Goal: Communication & Community: Connect with others

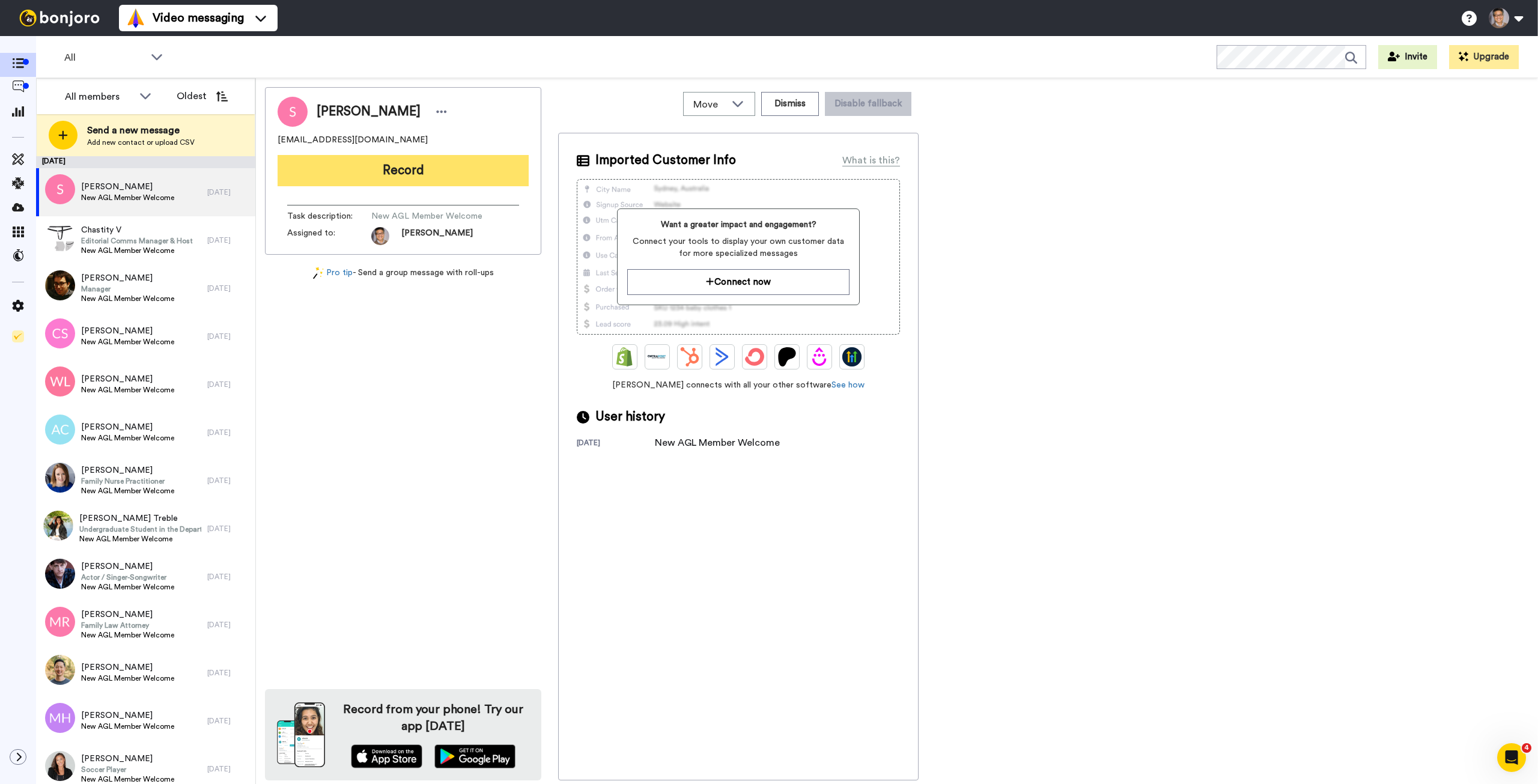
click at [450, 171] on button "Record" at bounding box center [403, 171] width 251 height 31
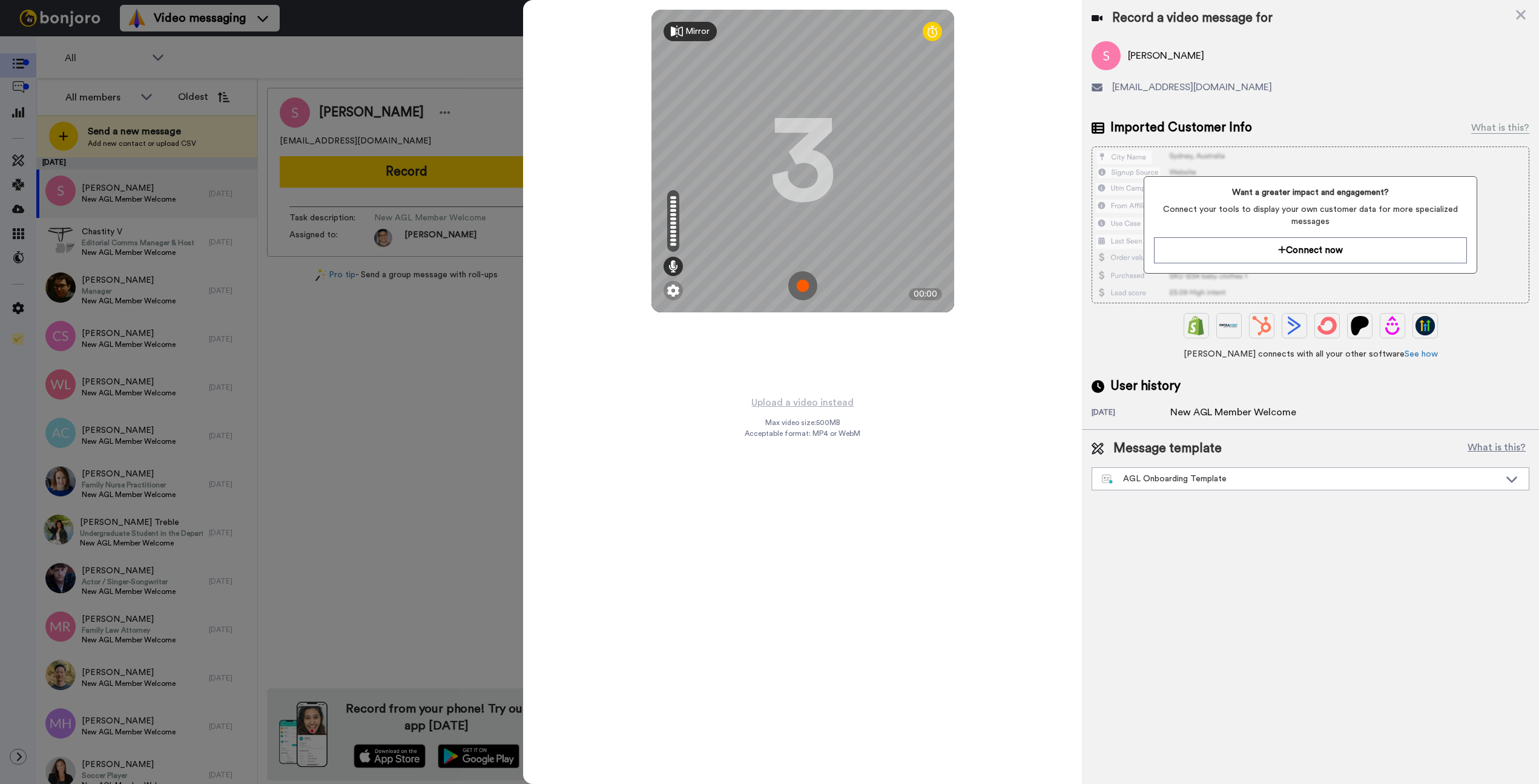
click at [802, 282] on img at bounding box center [802, 286] width 29 height 29
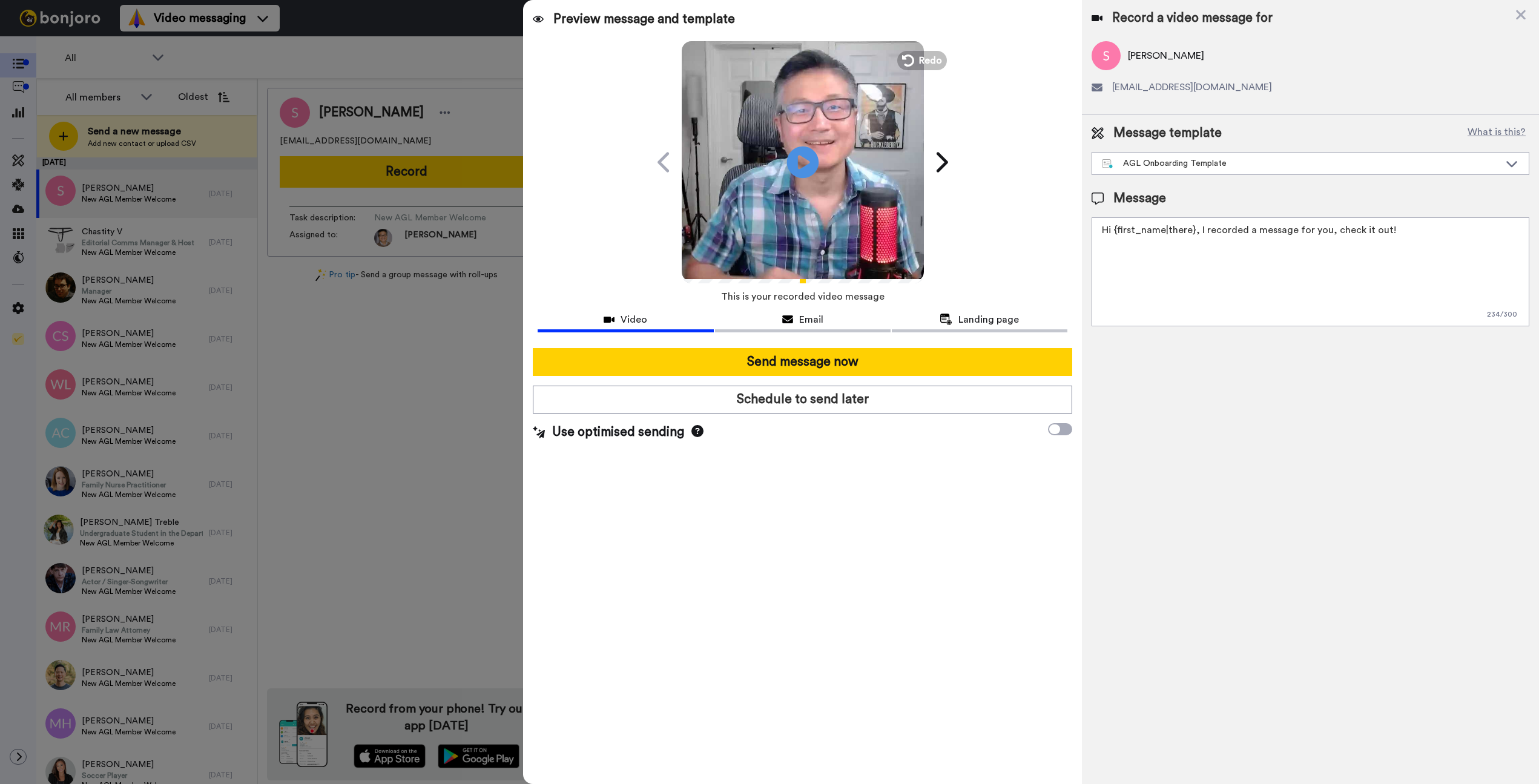
click at [799, 162] on icon "Play/Pause" at bounding box center [802, 161] width 32 height 57
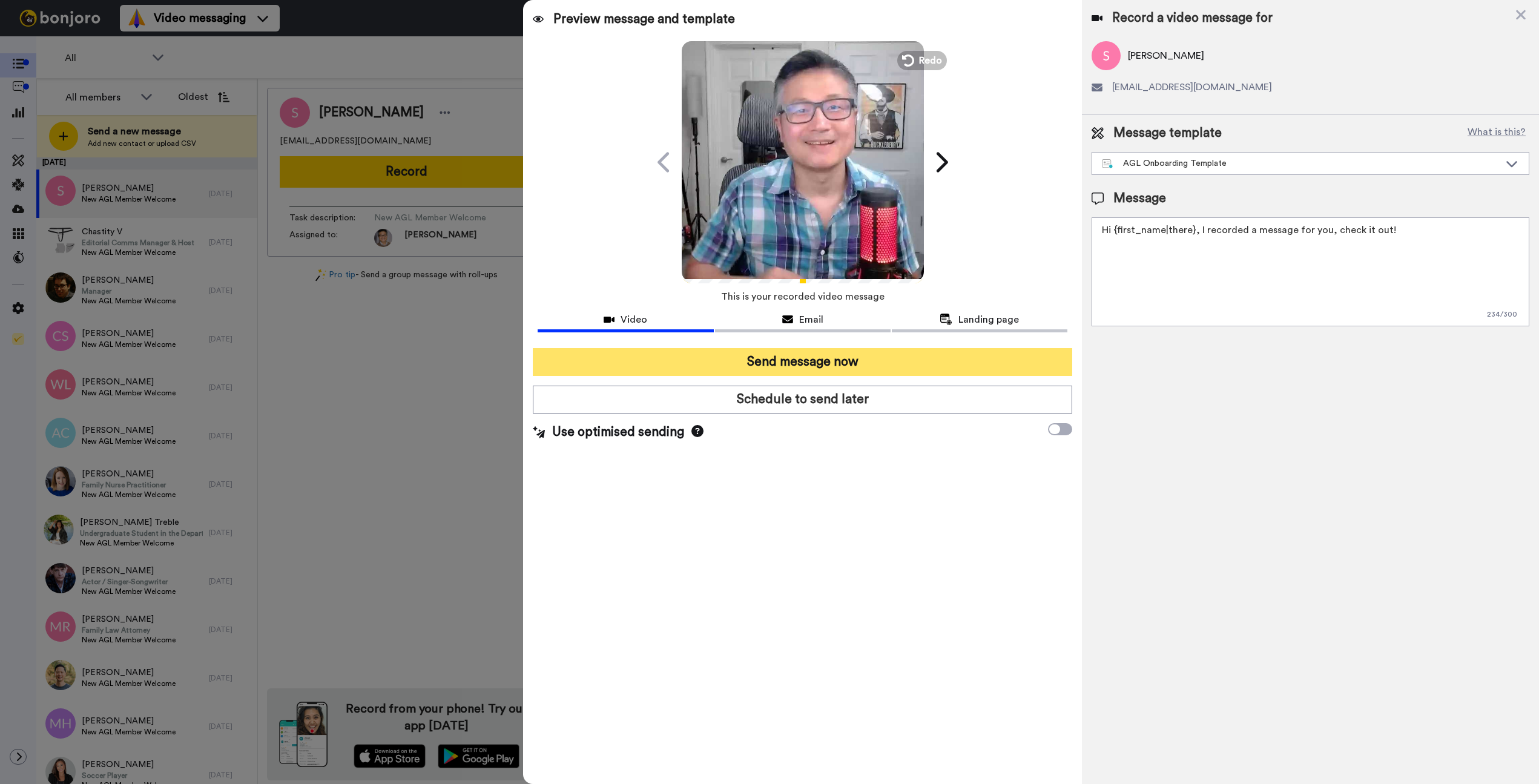
click at [778, 362] on button "Send message now" at bounding box center [802, 362] width 540 height 28
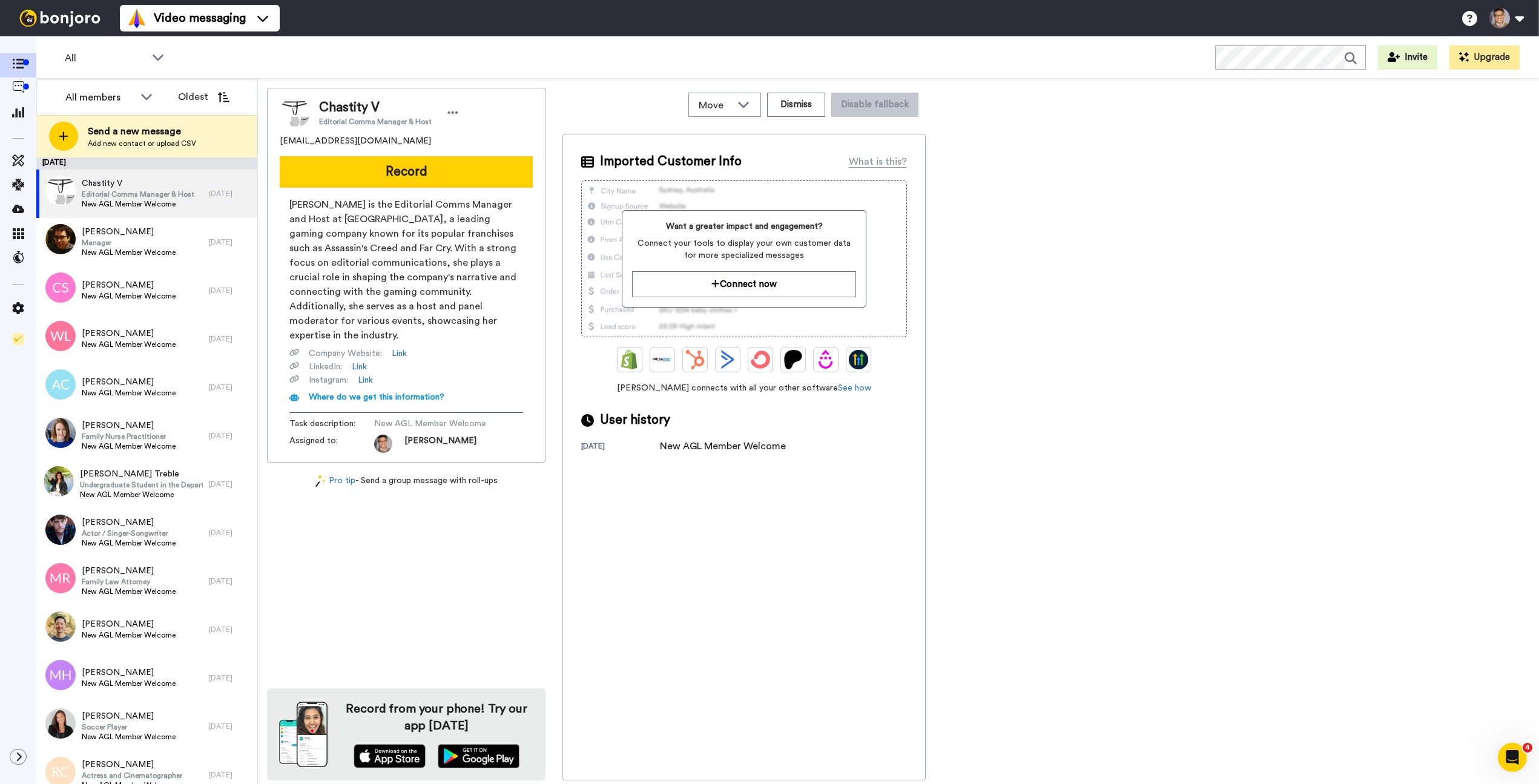
click at [779, 12] on div "Video messaging Switch to Video messaging Testimonials Settings Discover Help &…" at bounding box center [829, 18] width 1419 height 36
click at [350, 168] on button "Record" at bounding box center [406, 172] width 253 height 31
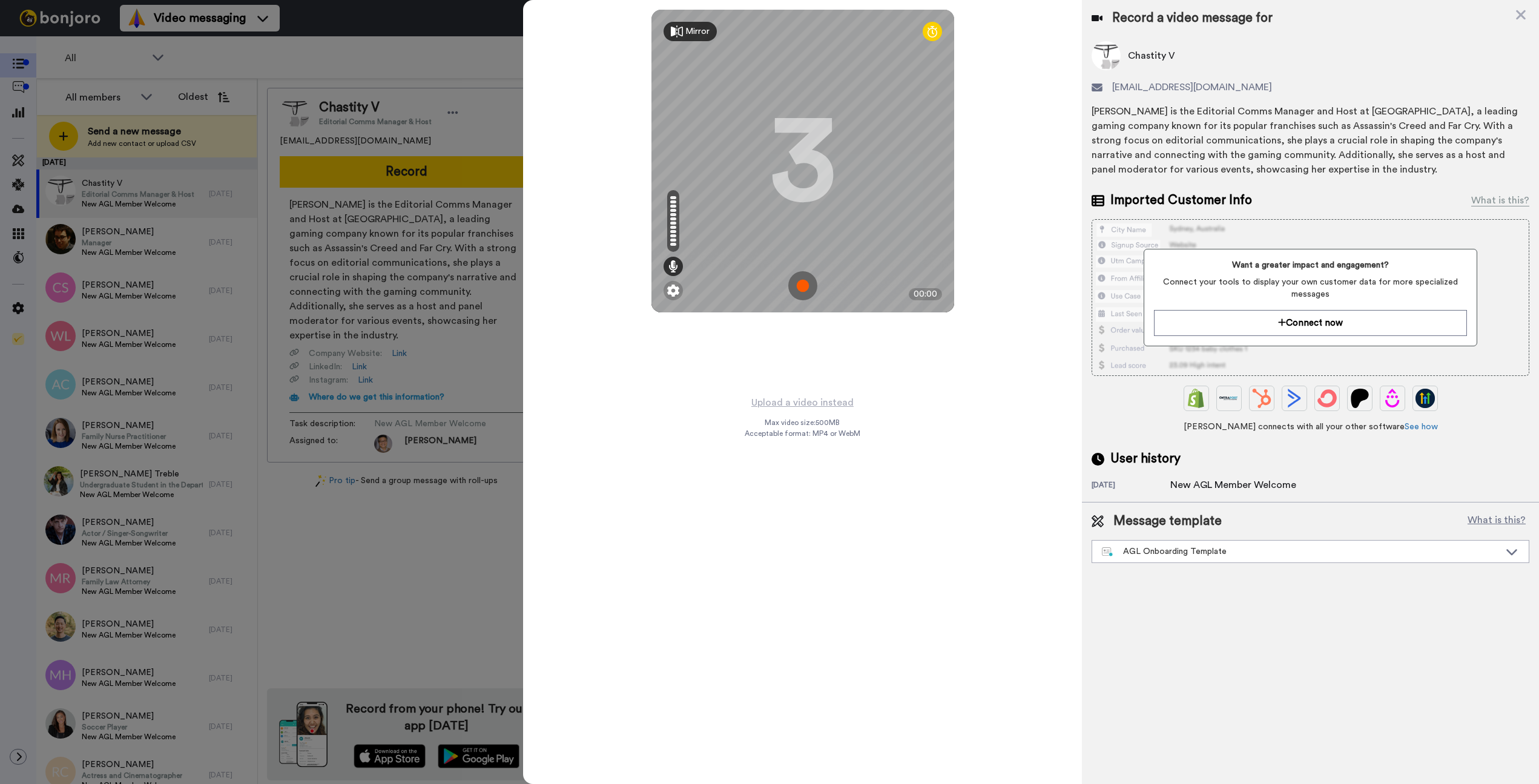
click at [806, 291] on img at bounding box center [802, 286] width 29 height 29
click at [805, 289] on img at bounding box center [802, 286] width 29 height 29
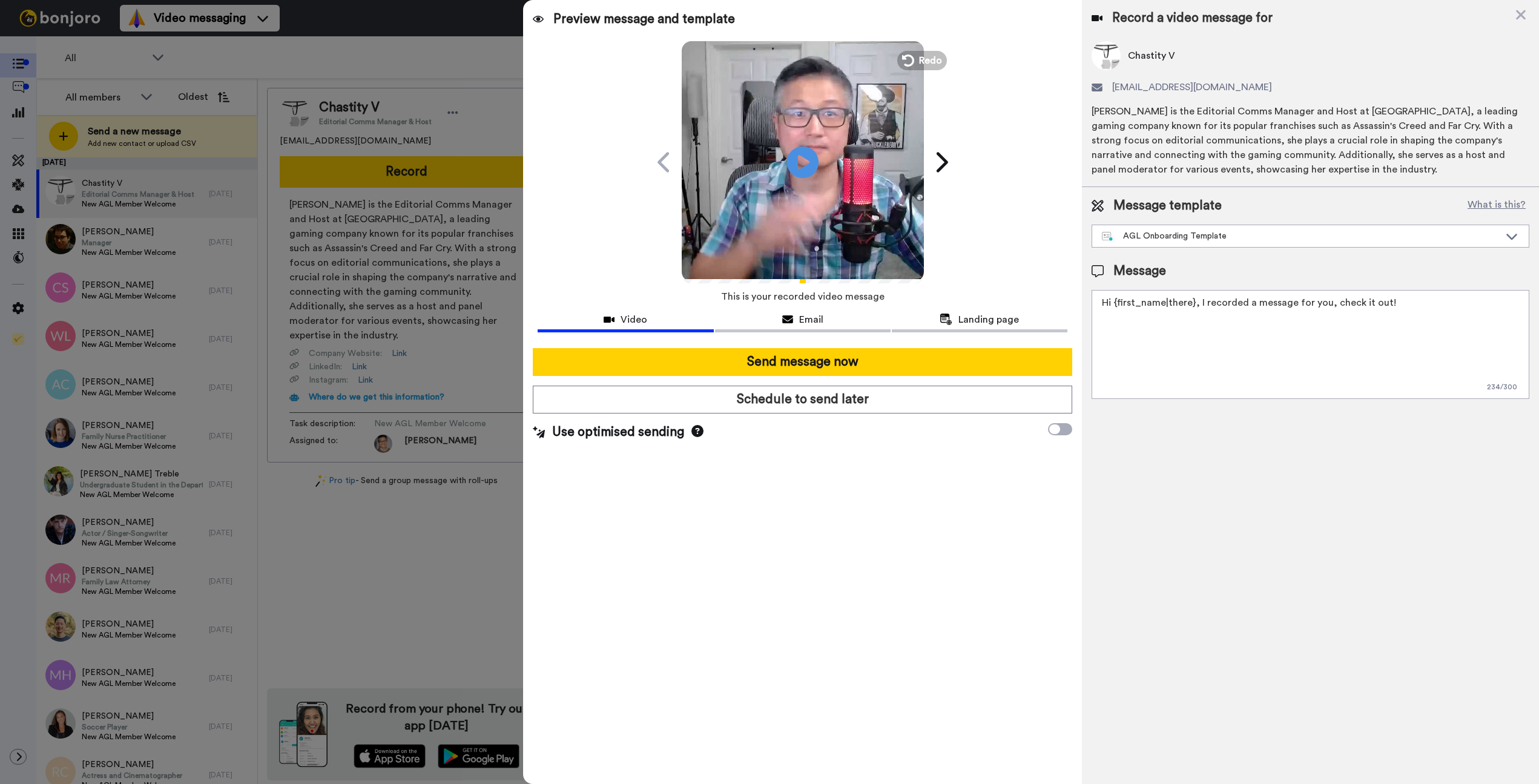
click at [801, 158] on icon "Play/Pause" at bounding box center [802, 161] width 32 height 57
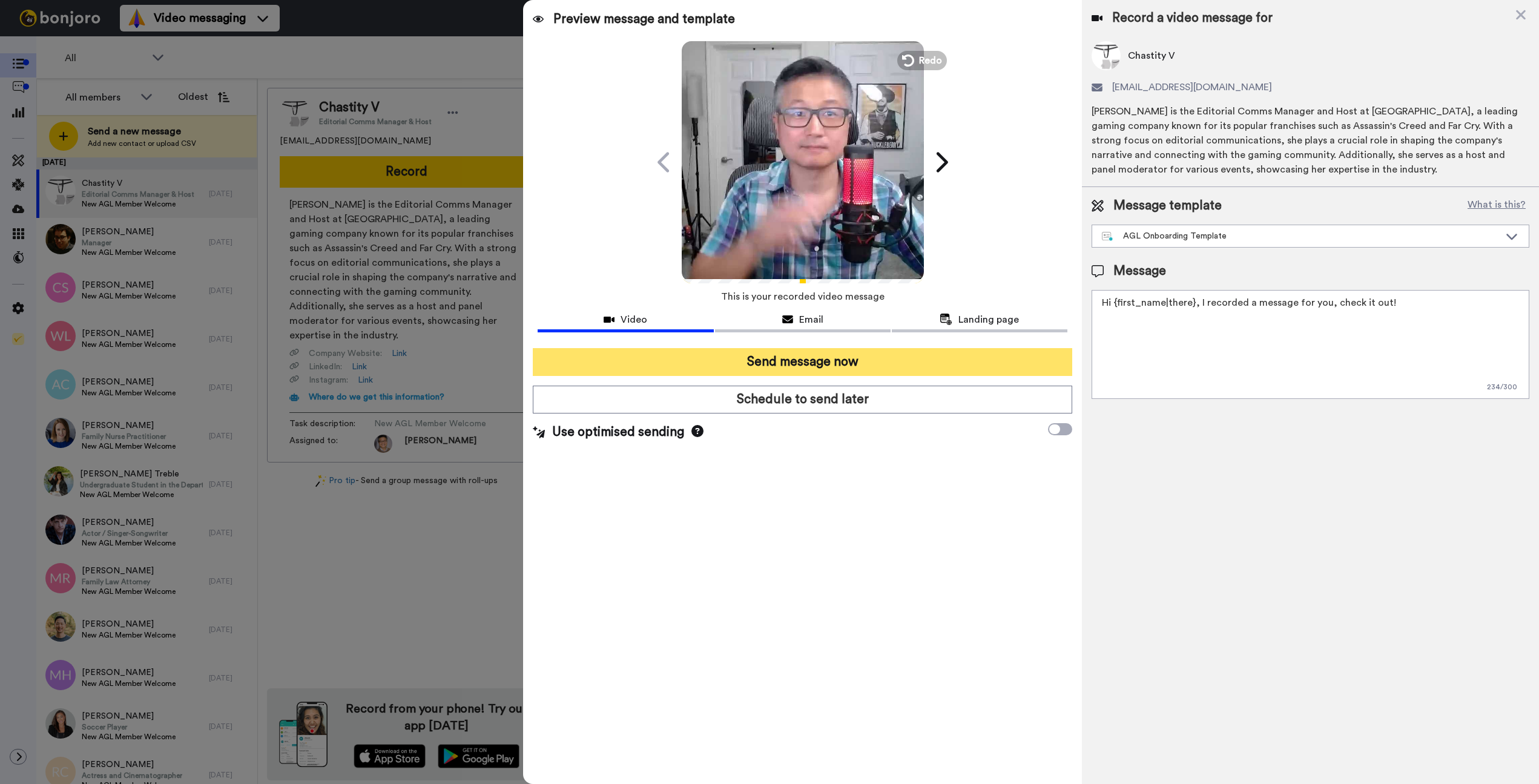
click at [759, 363] on button "Send message now" at bounding box center [802, 362] width 540 height 28
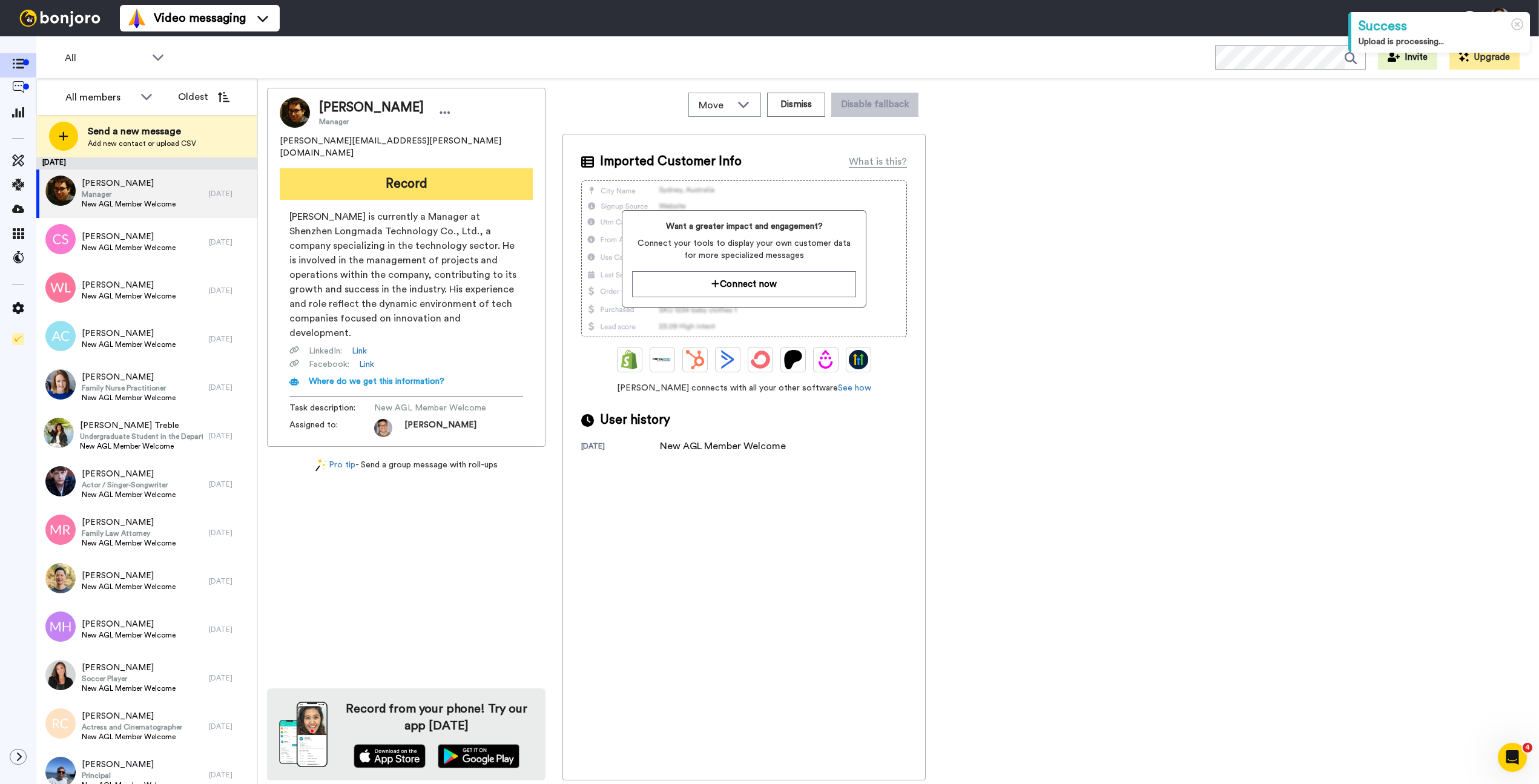
click at [422, 168] on button "Record" at bounding box center [406, 184] width 253 height 31
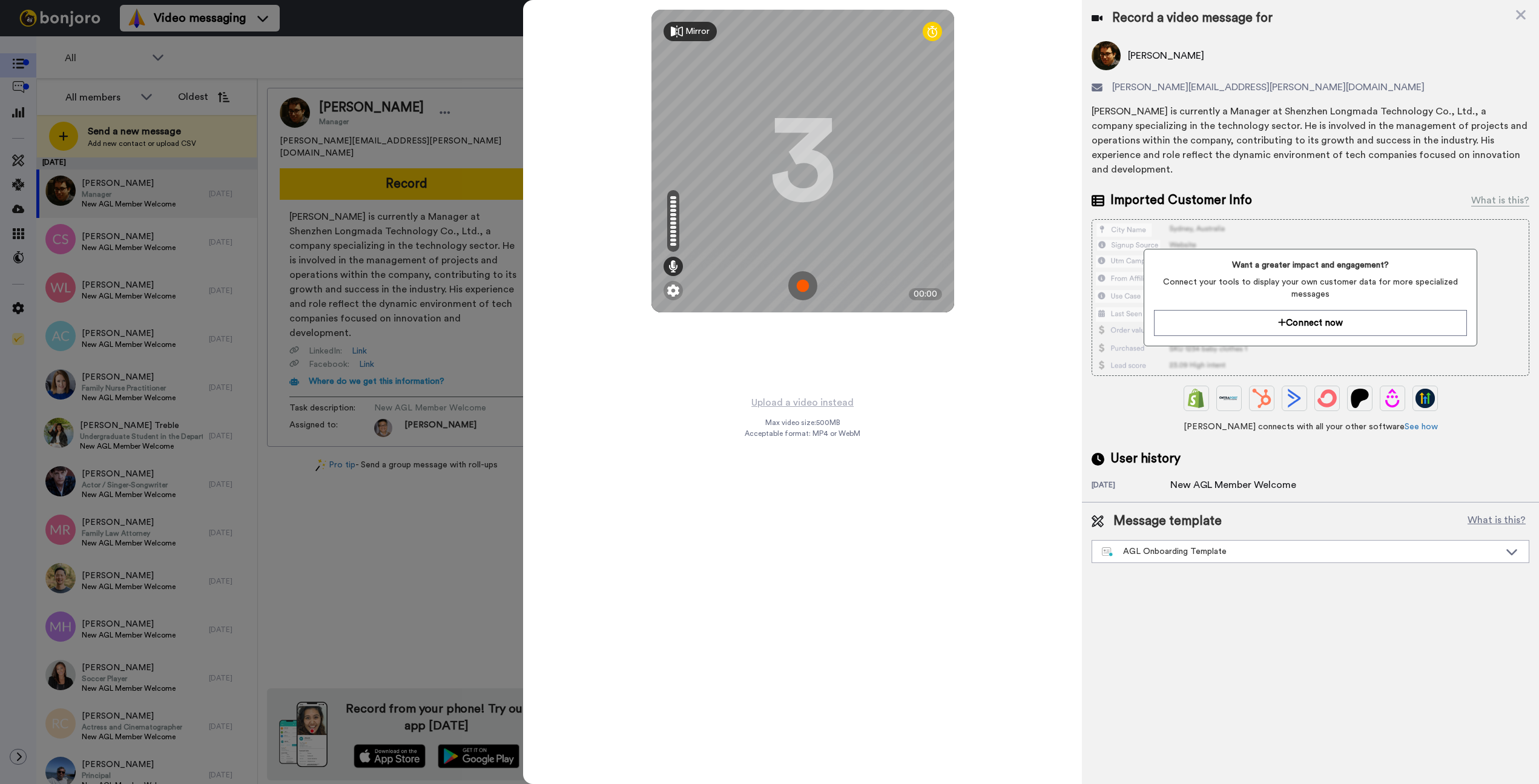
click at [810, 283] on img at bounding box center [802, 286] width 29 height 29
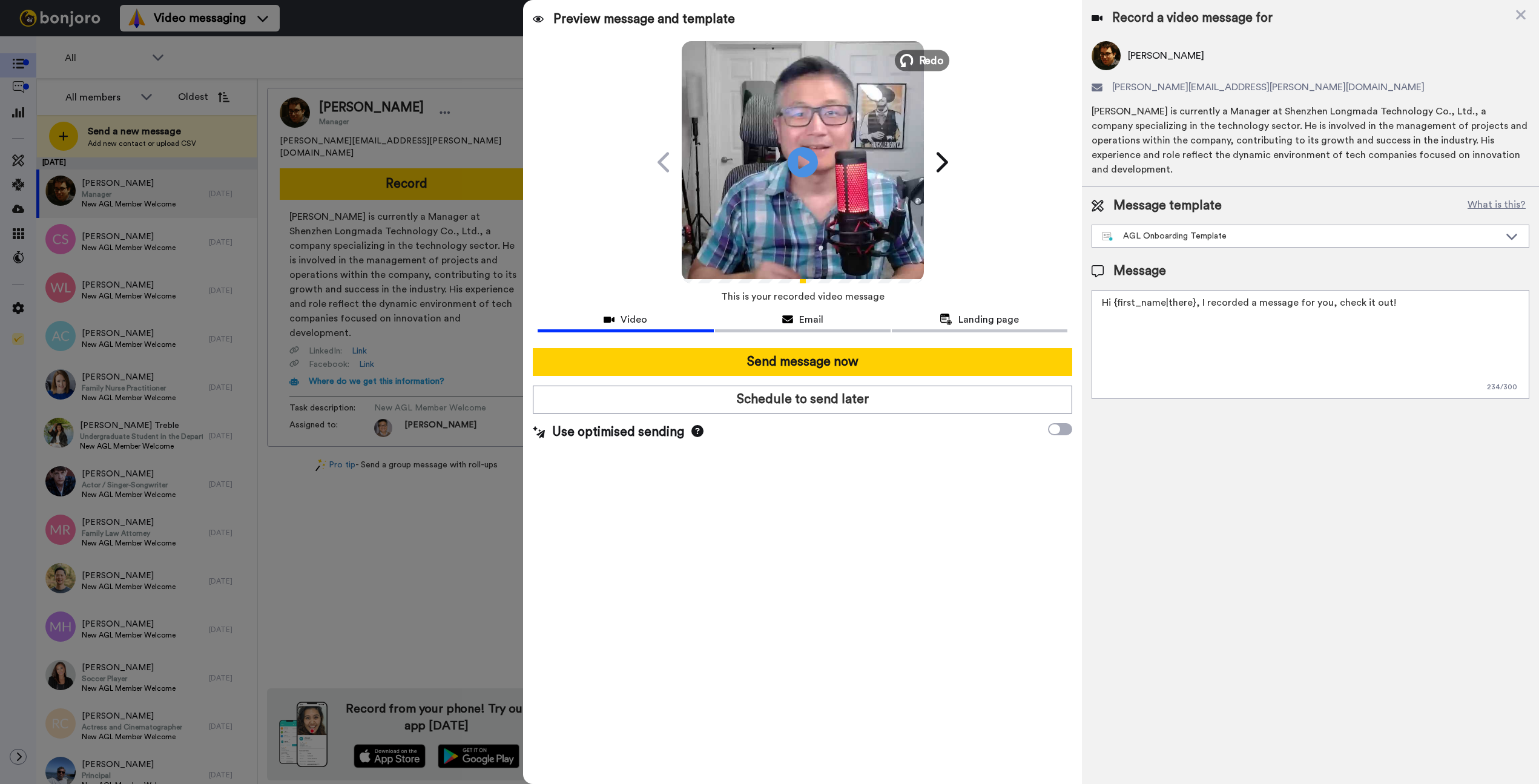
click at [928, 55] on span "Redo" at bounding box center [931, 60] width 25 height 16
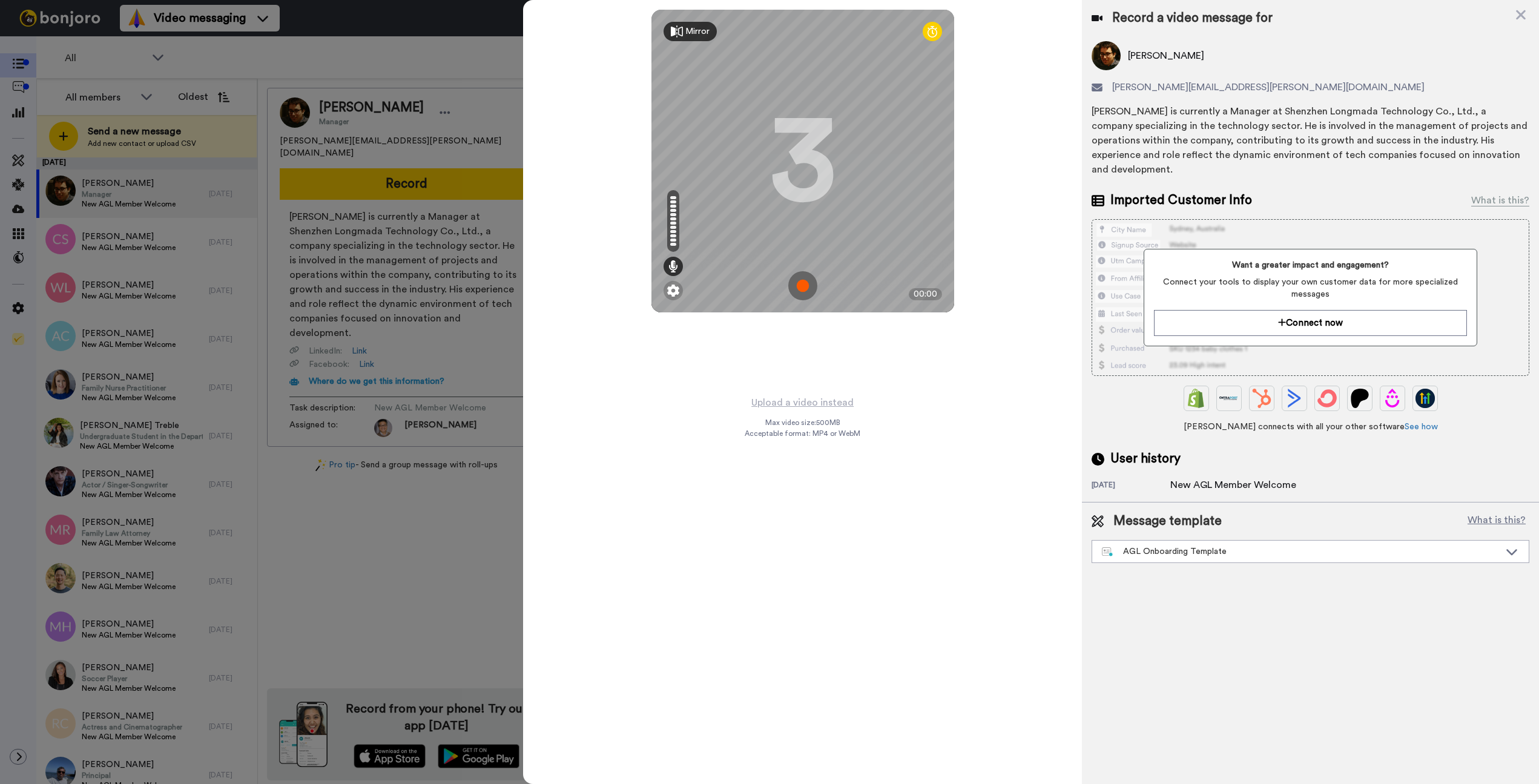
click at [807, 284] on img at bounding box center [802, 286] width 29 height 29
click at [808, 284] on img at bounding box center [802, 286] width 29 height 29
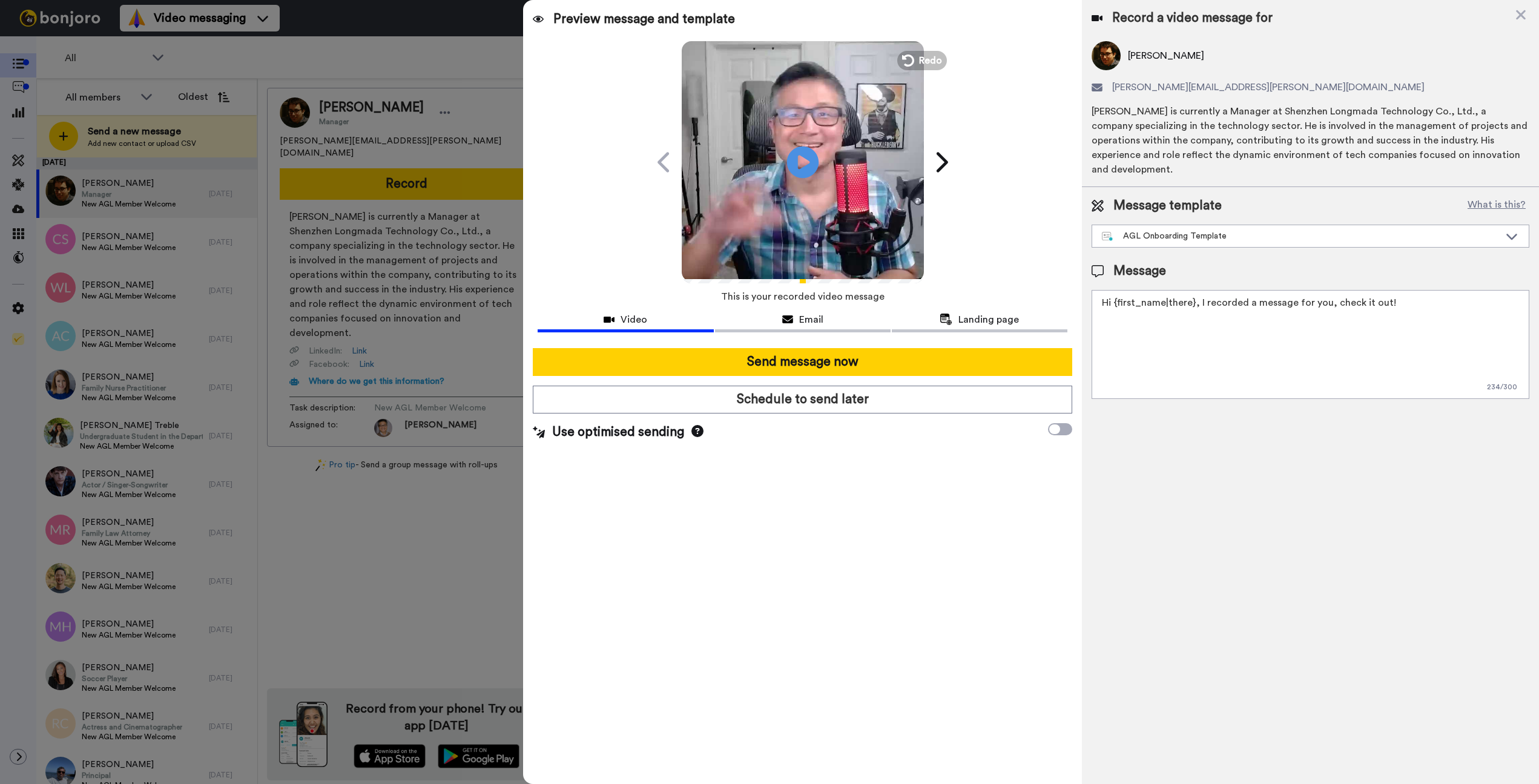
click at [807, 162] on icon "Play/Pause" at bounding box center [802, 161] width 32 height 57
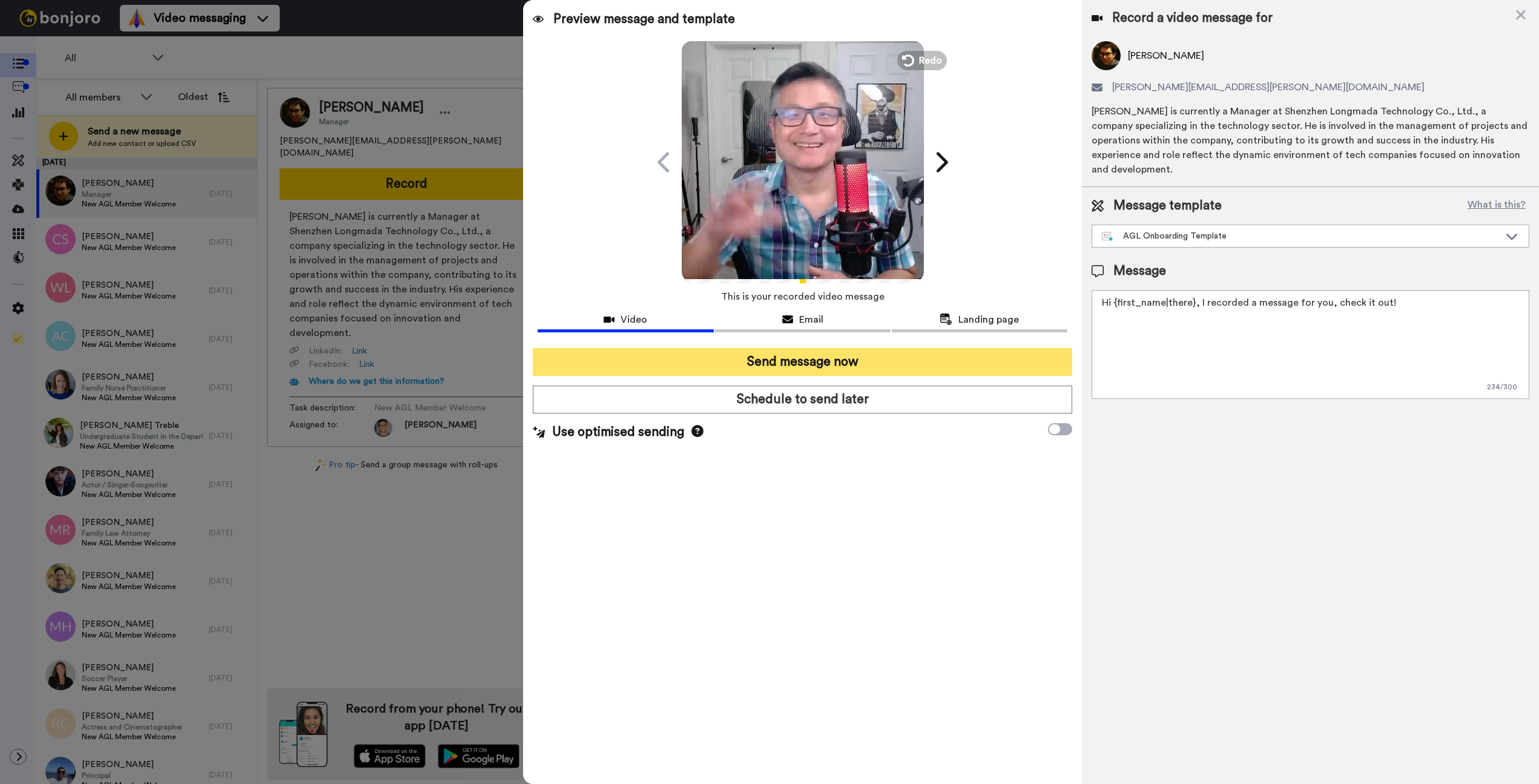
click at [827, 362] on button "Send message now" at bounding box center [802, 362] width 540 height 28
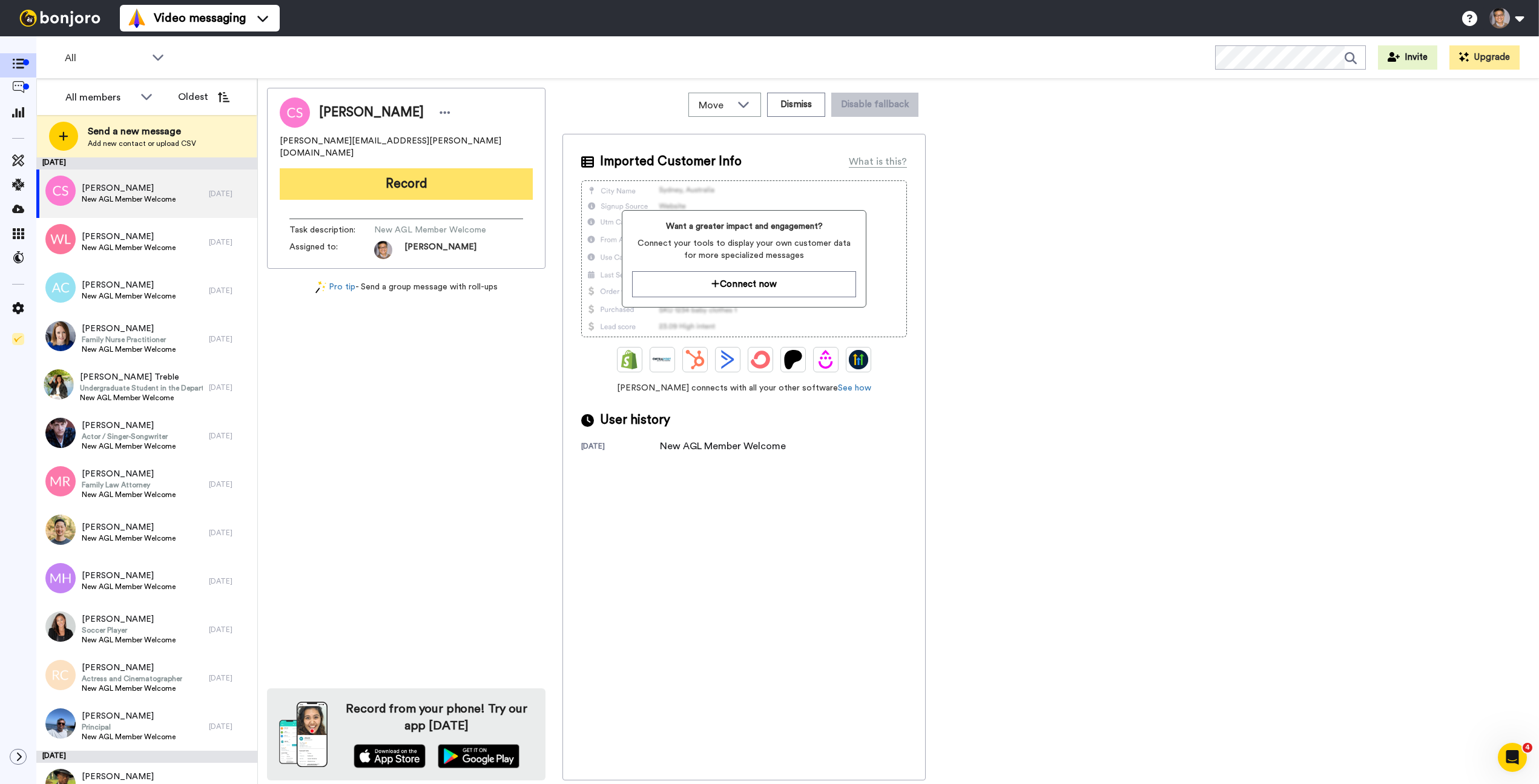
click at [405, 170] on button "Record" at bounding box center [406, 184] width 253 height 31
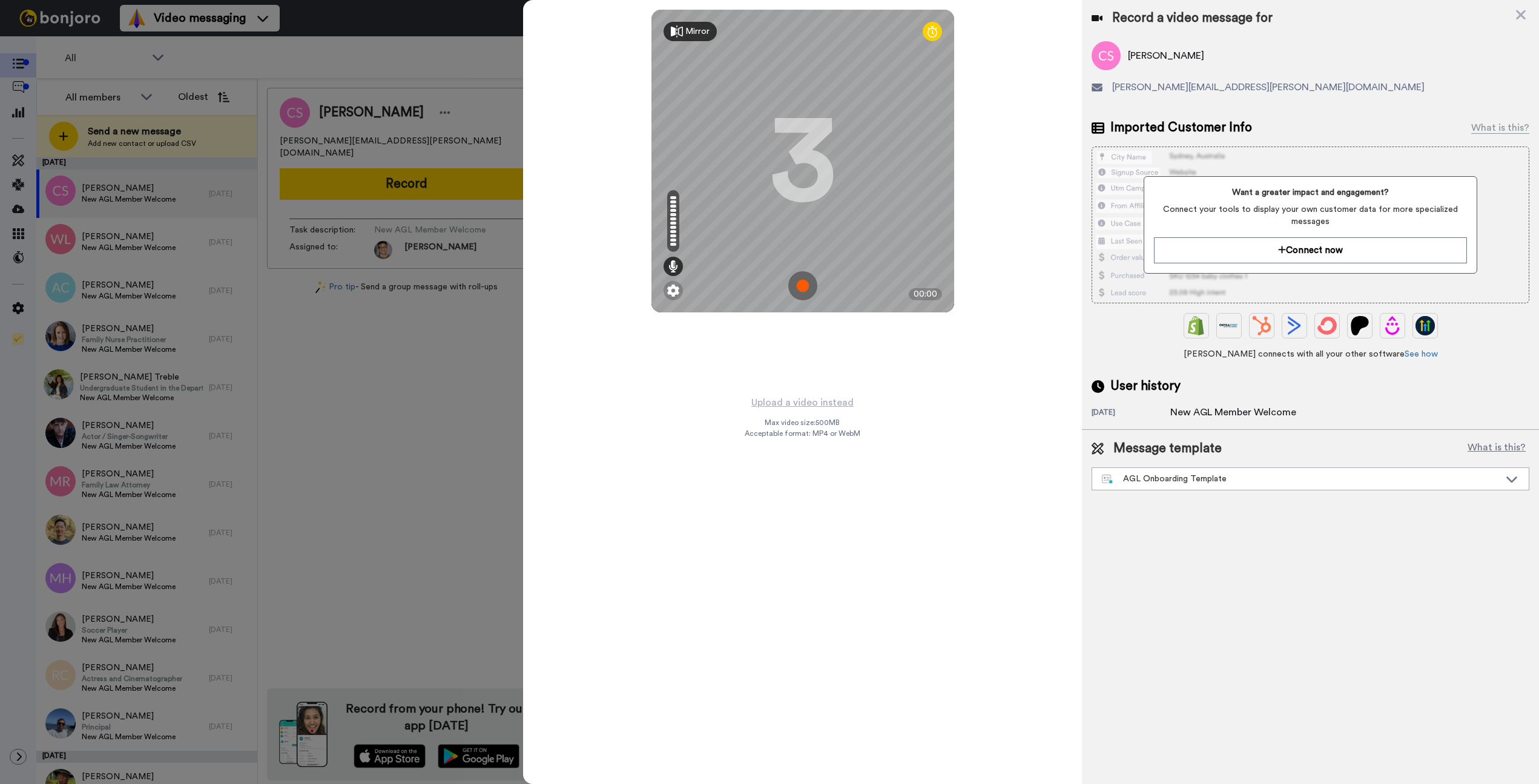
click at [802, 281] on img at bounding box center [802, 286] width 29 height 29
click at [804, 281] on img at bounding box center [802, 286] width 29 height 29
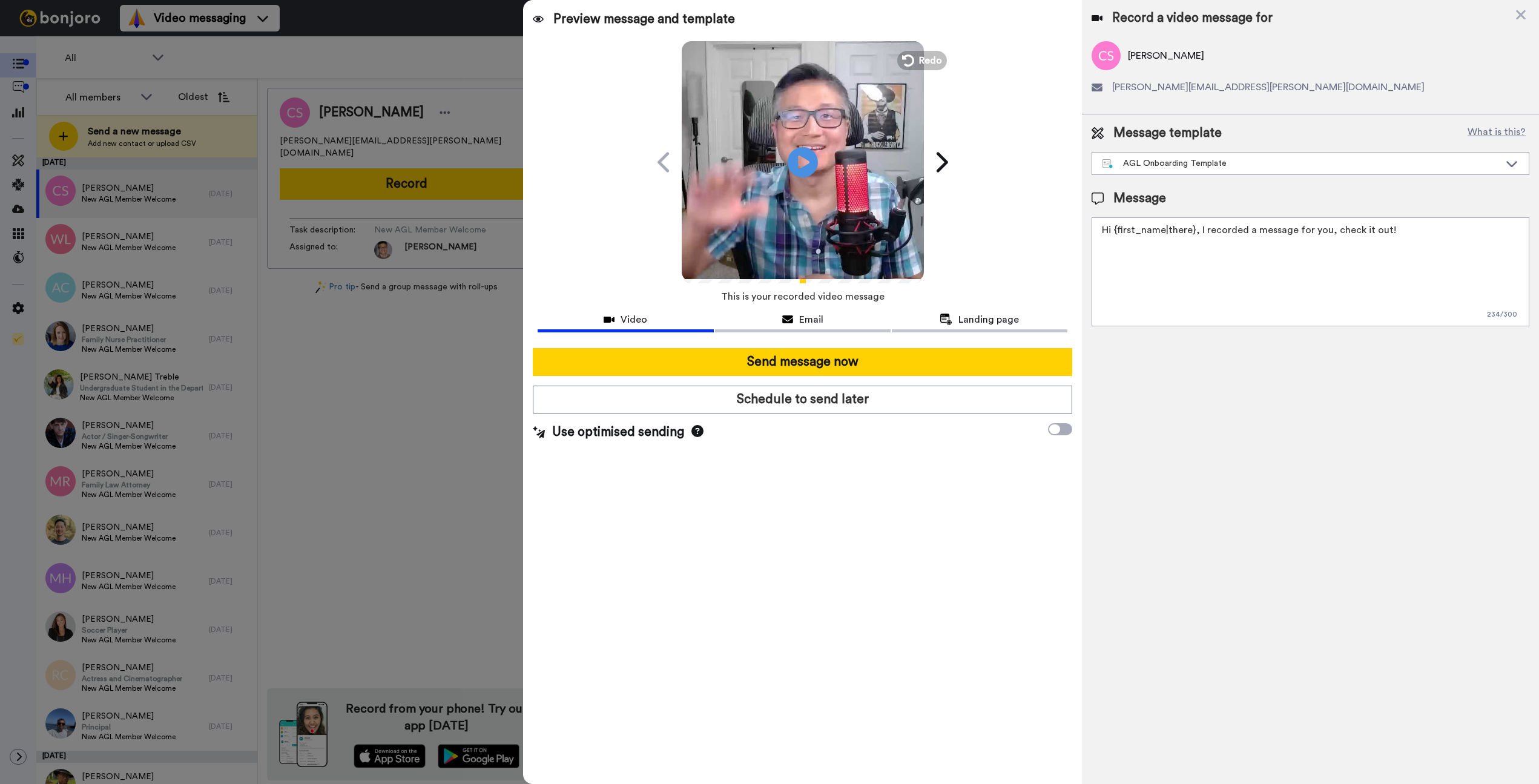
click at [808, 141] on icon "Play/Pause" at bounding box center [803, 161] width 31 height 54
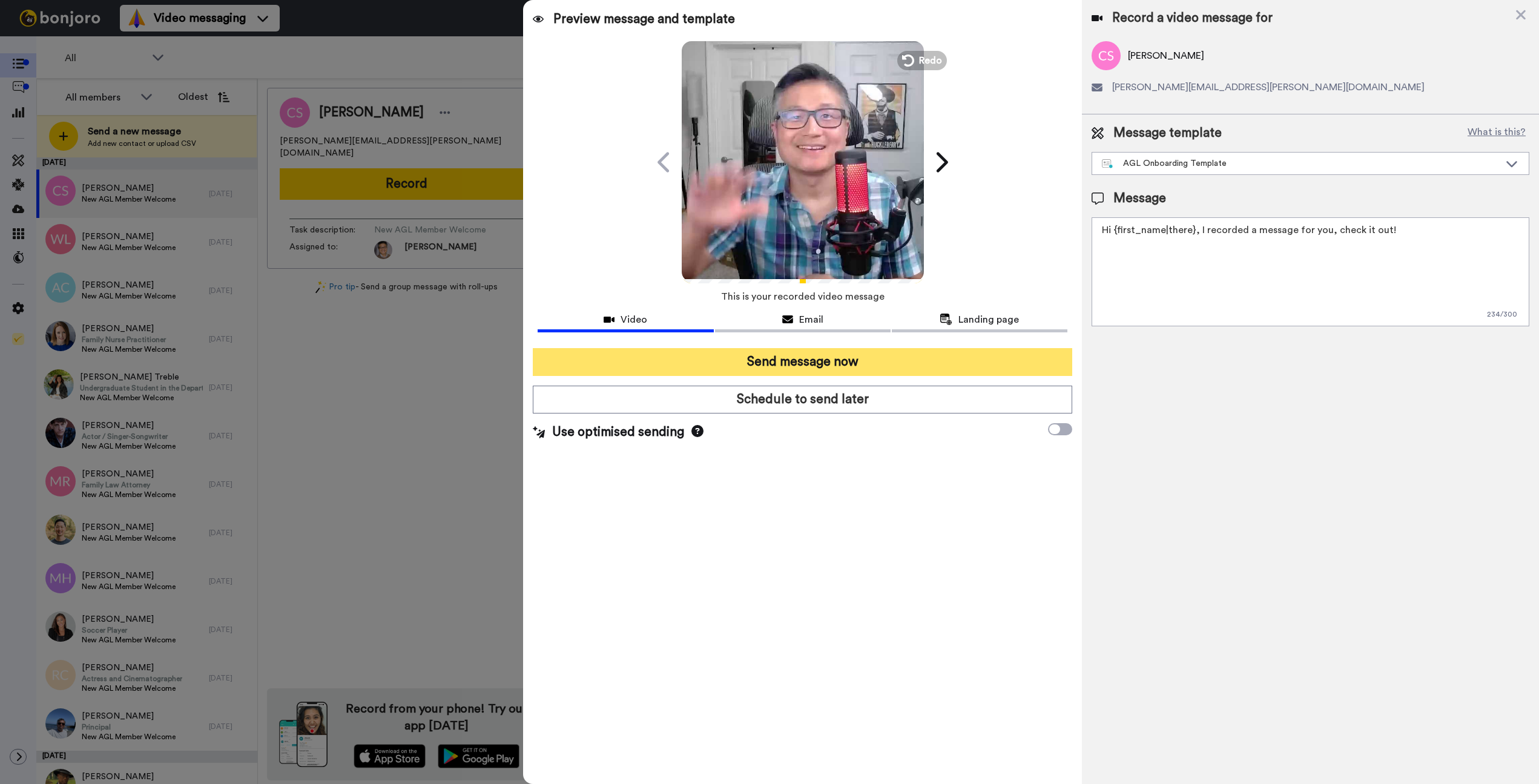
click at [824, 355] on button "Send message now" at bounding box center [802, 362] width 540 height 28
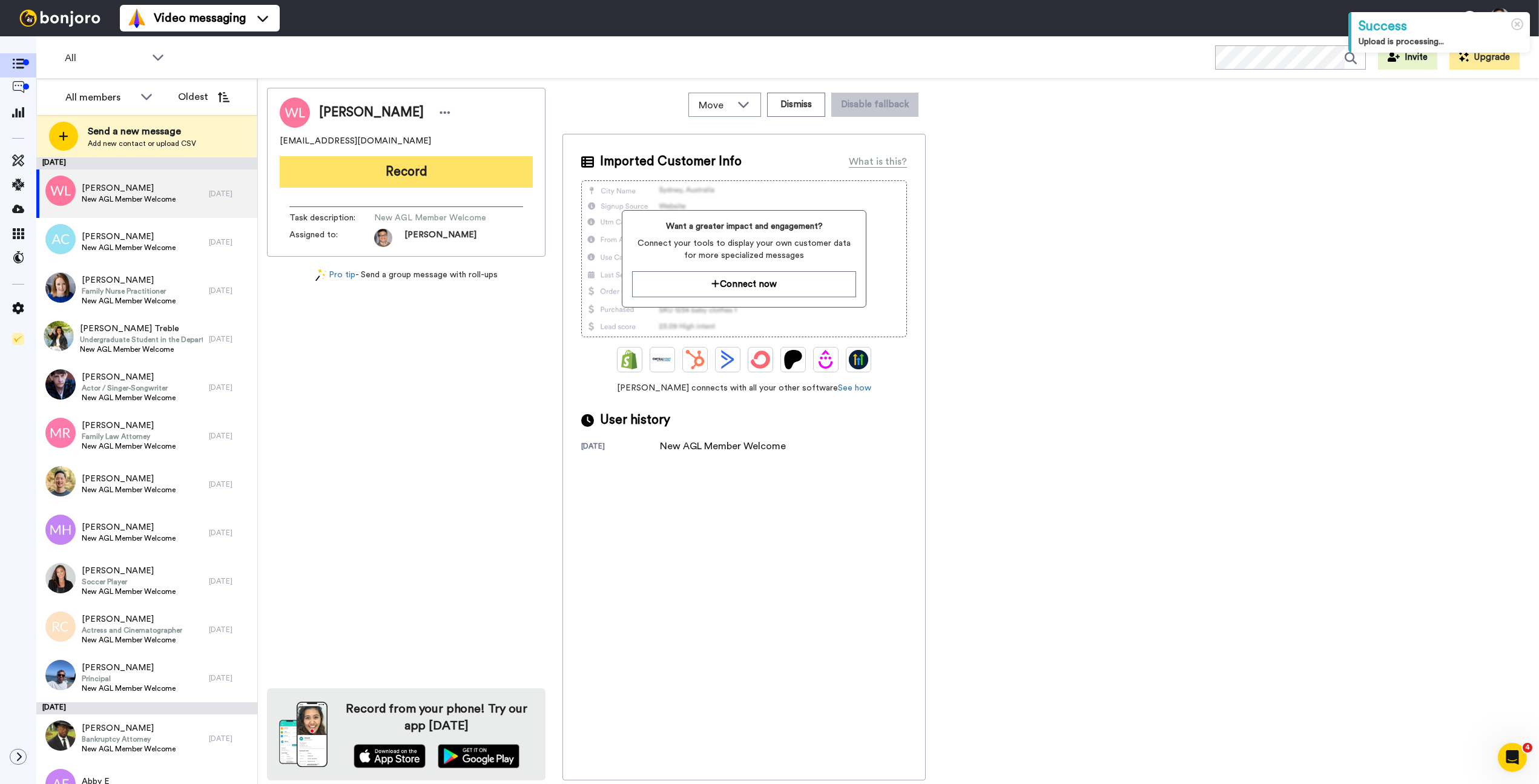
click at [397, 165] on button "Record" at bounding box center [406, 172] width 253 height 31
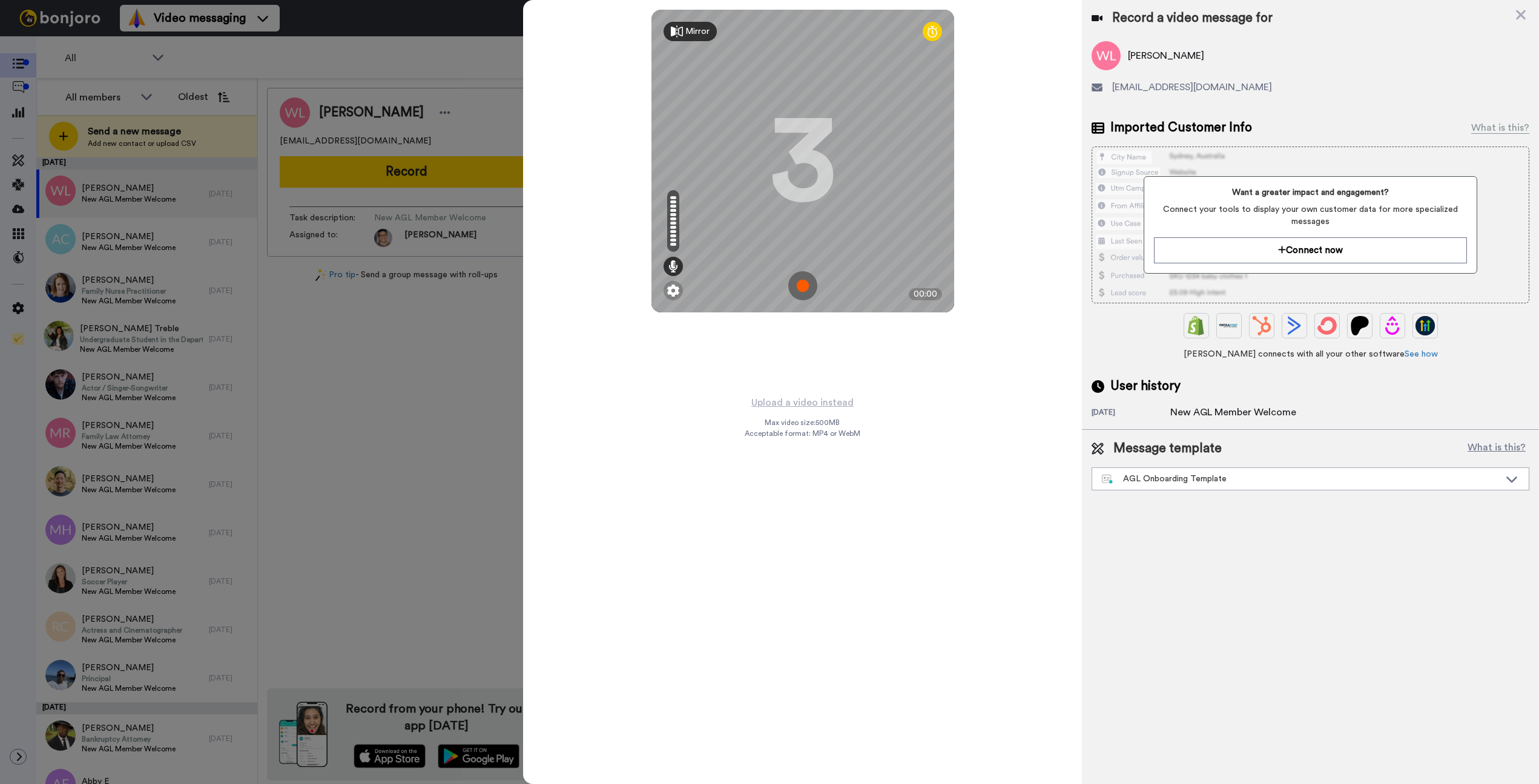
click at [803, 288] on img at bounding box center [802, 286] width 29 height 29
click at [803, 289] on img at bounding box center [802, 286] width 29 height 29
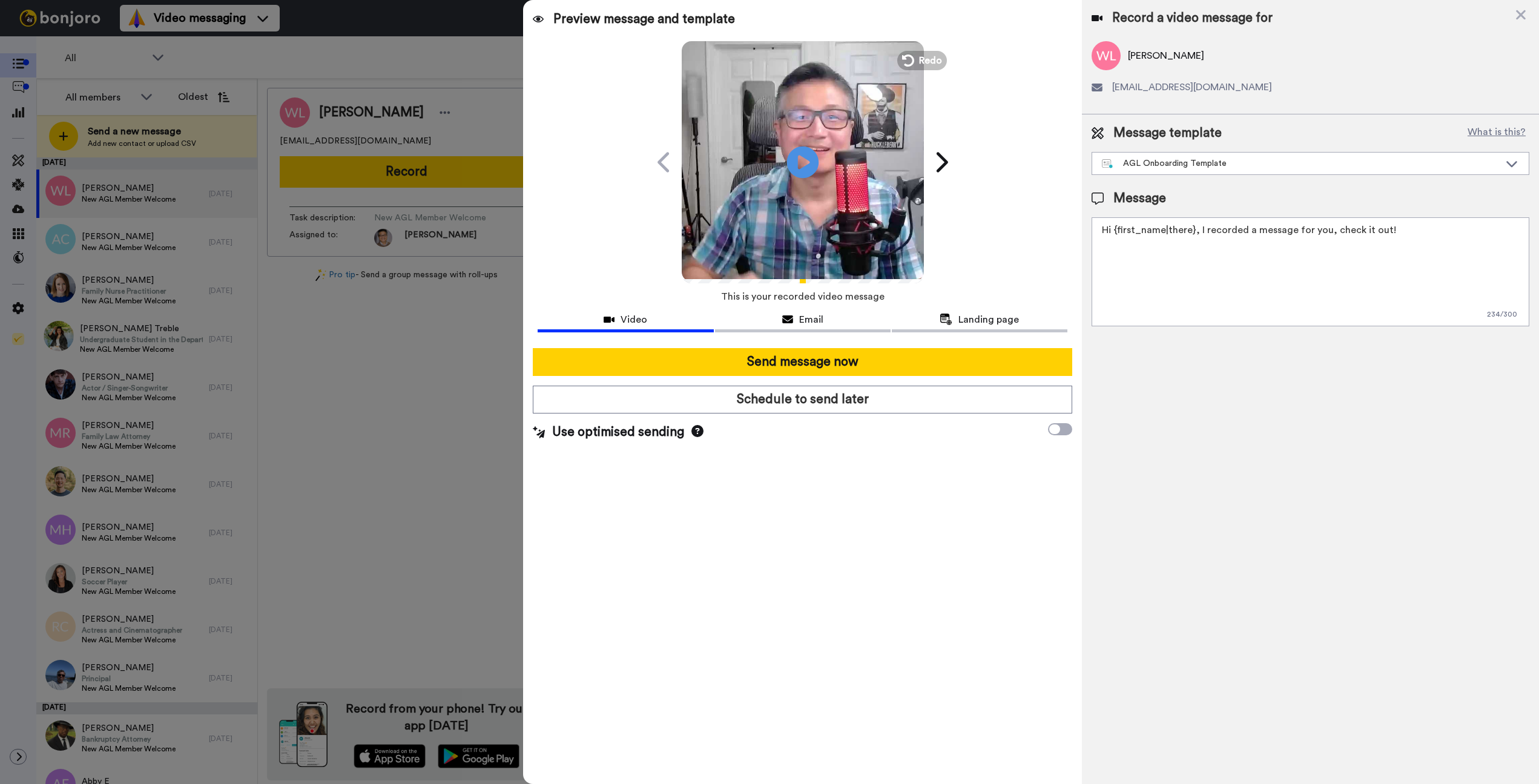
click at [787, 151] on icon "Play/Pause" at bounding box center [802, 161] width 32 height 57
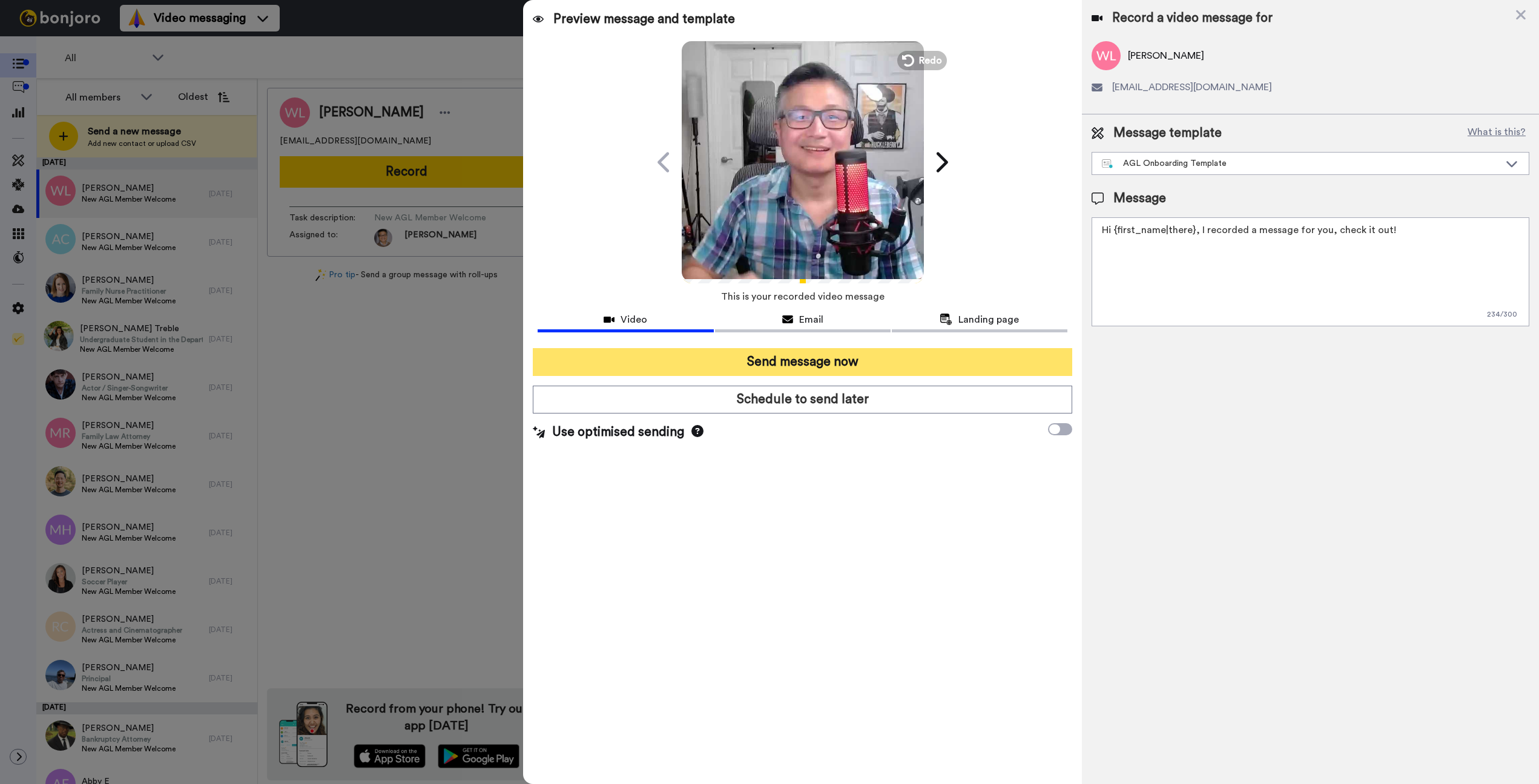
click at [839, 360] on button "Send message now" at bounding box center [802, 362] width 540 height 28
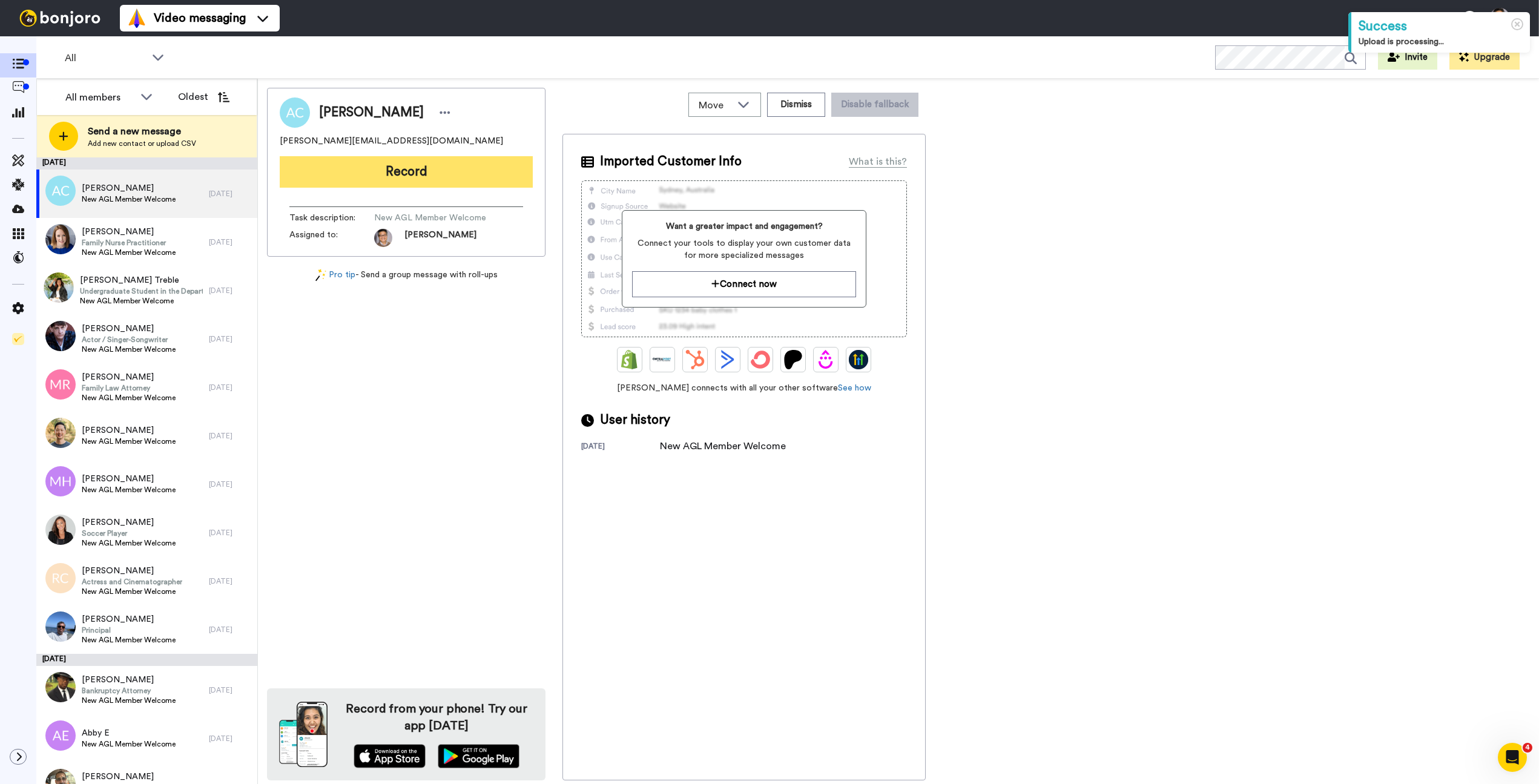
click at [386, 174] on button "Record" at bounding box center [406, 172] width 253 height 31
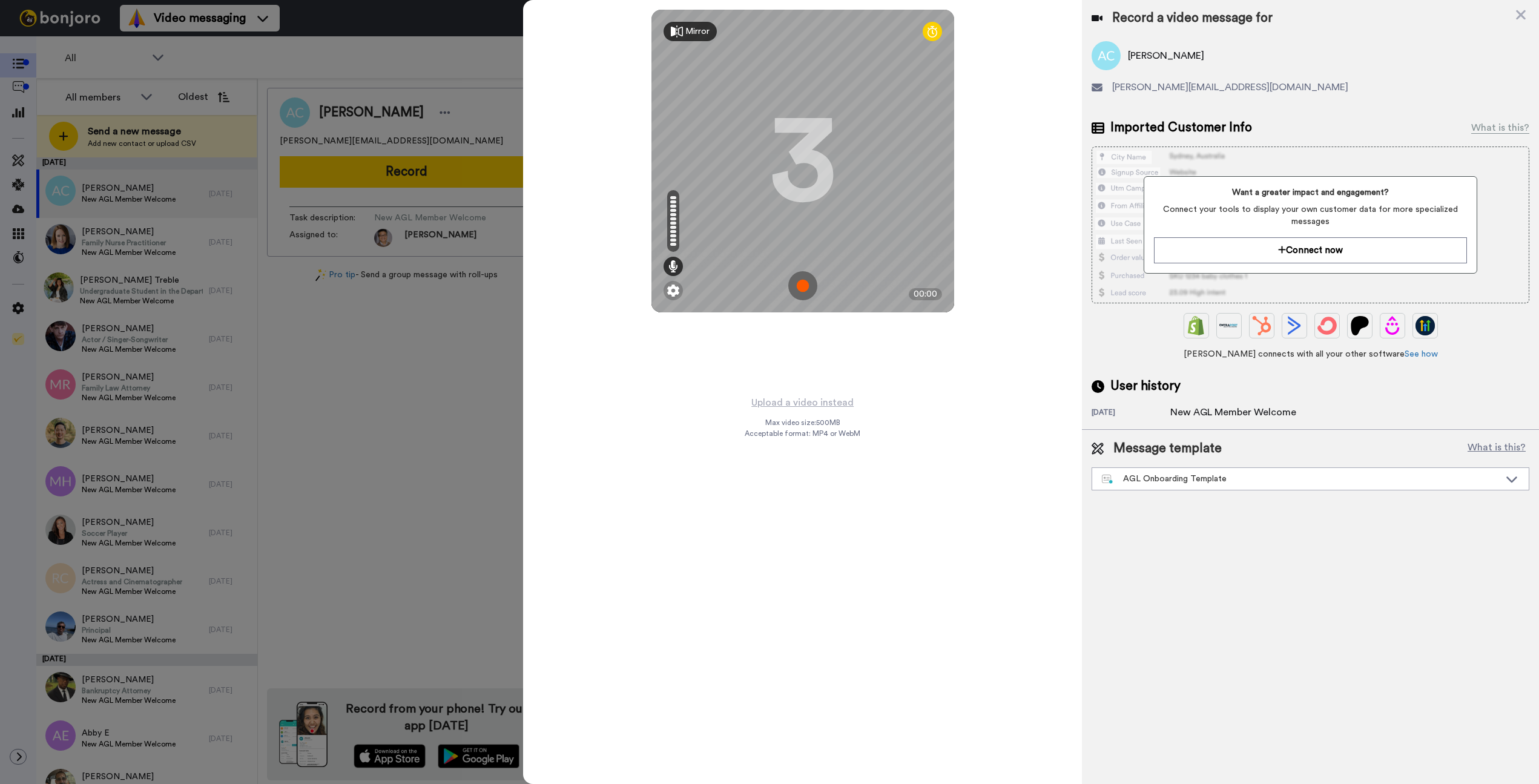
click at [800, 286] on img at bounding box center [802, 286] width 29 height 29
click at [807, 283] on img at bounding box center [802, 286] width 29 height 29
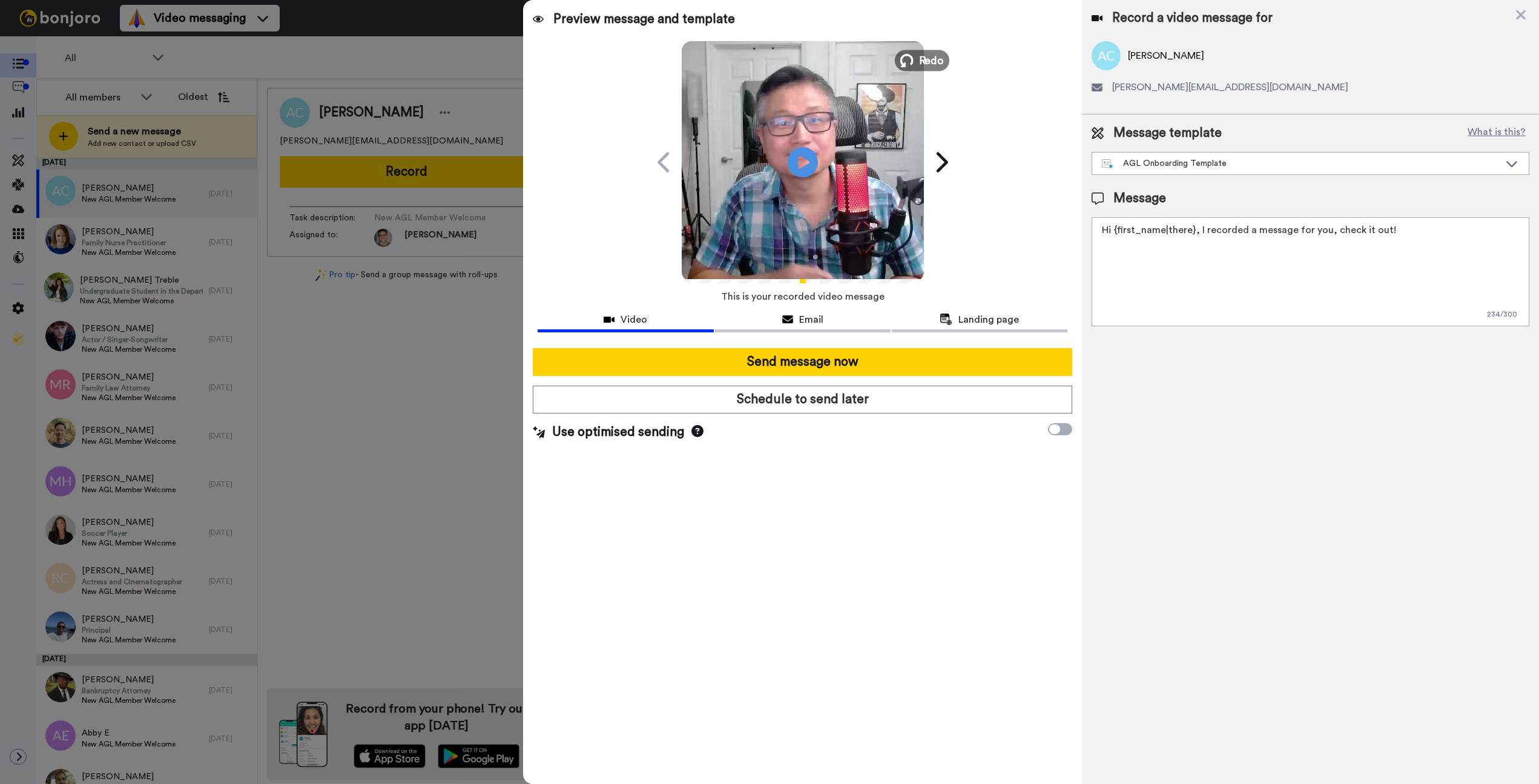
click at [925, 63] on span "Redo" at bounding box center [931, 60] width 25 height 16
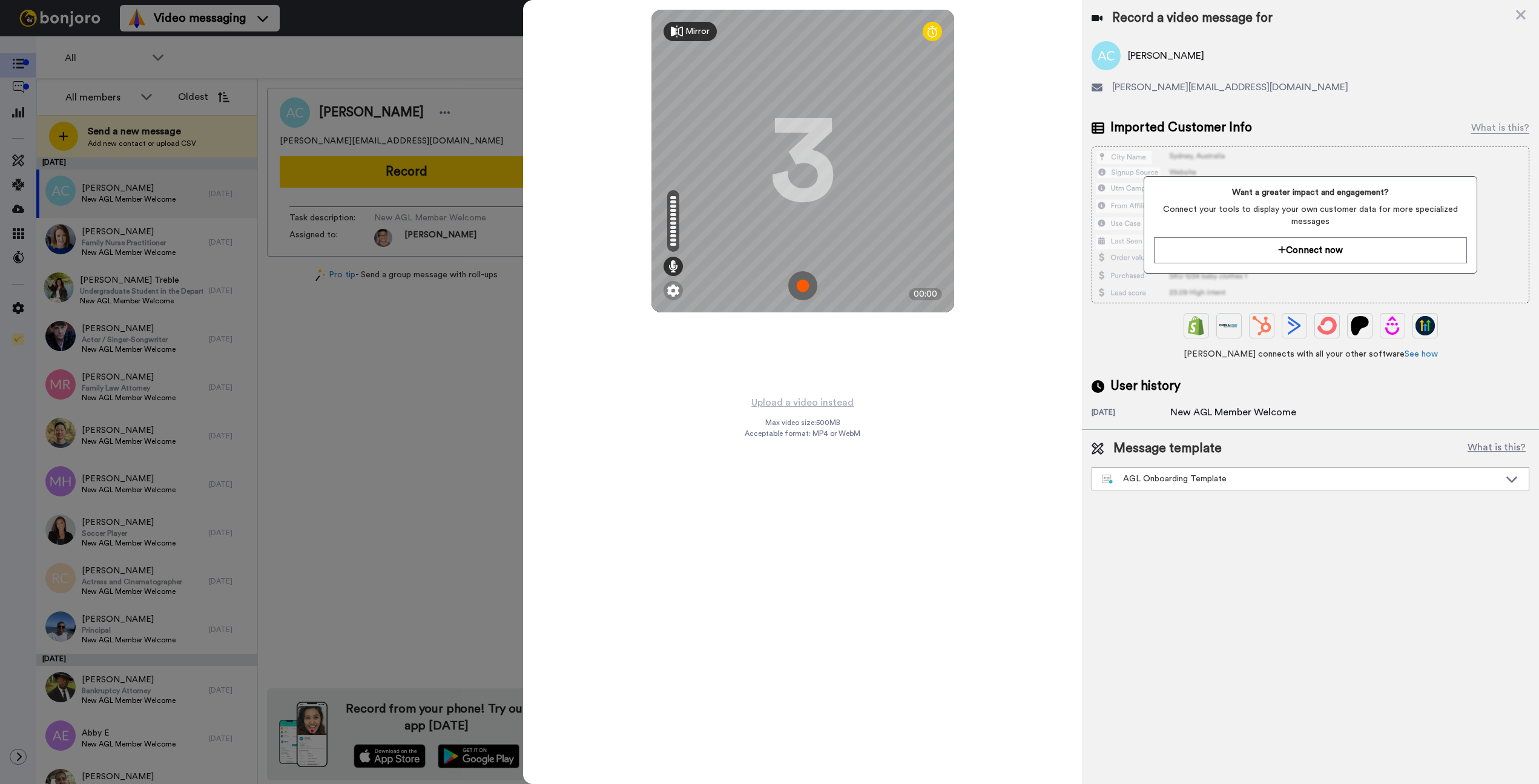
click at [810, 288] on img at bounding box center [802, 286] width 29 height 29
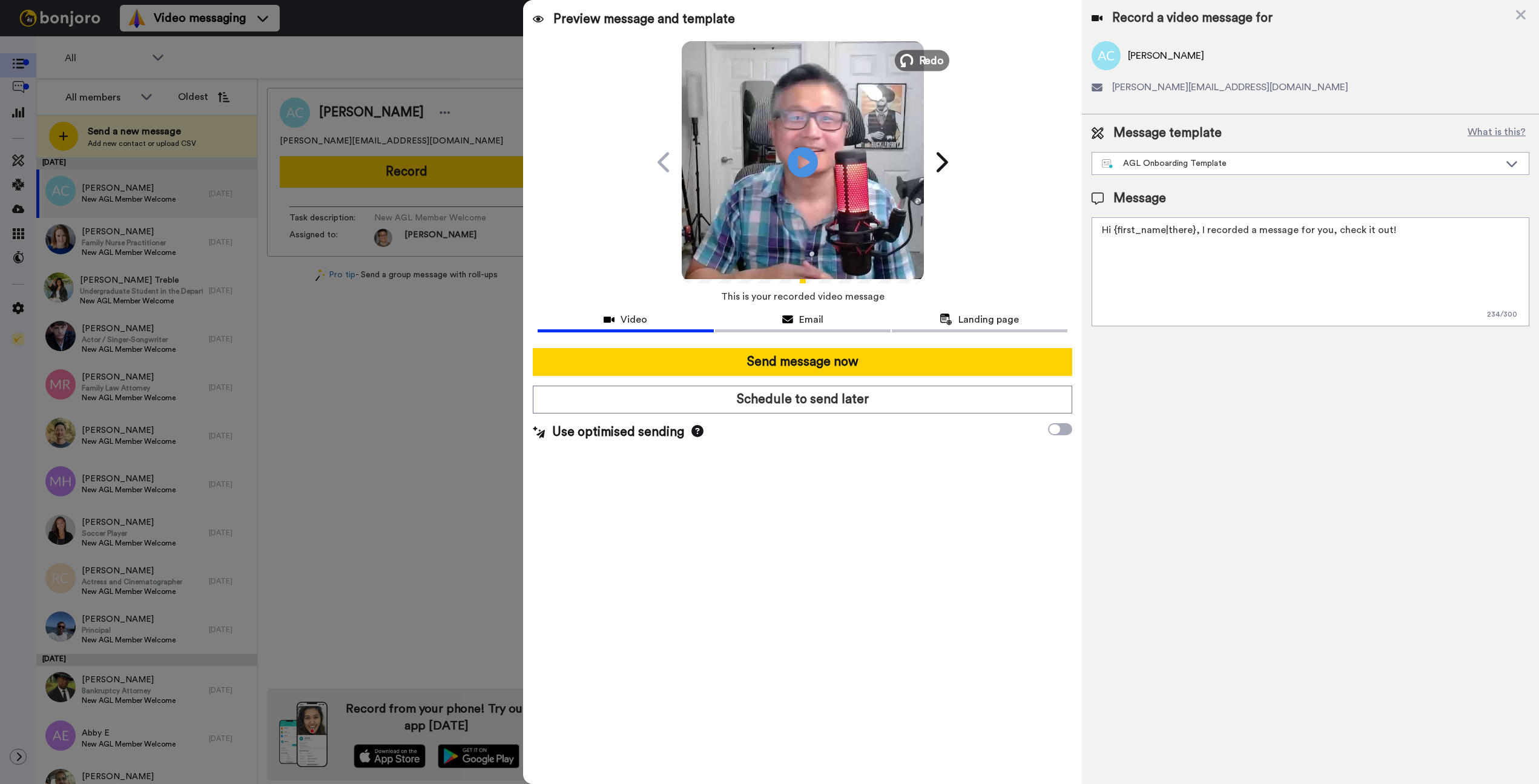
click at [922, 57] on span "Redo" at bounding box center [931, 60] width 25 height 16
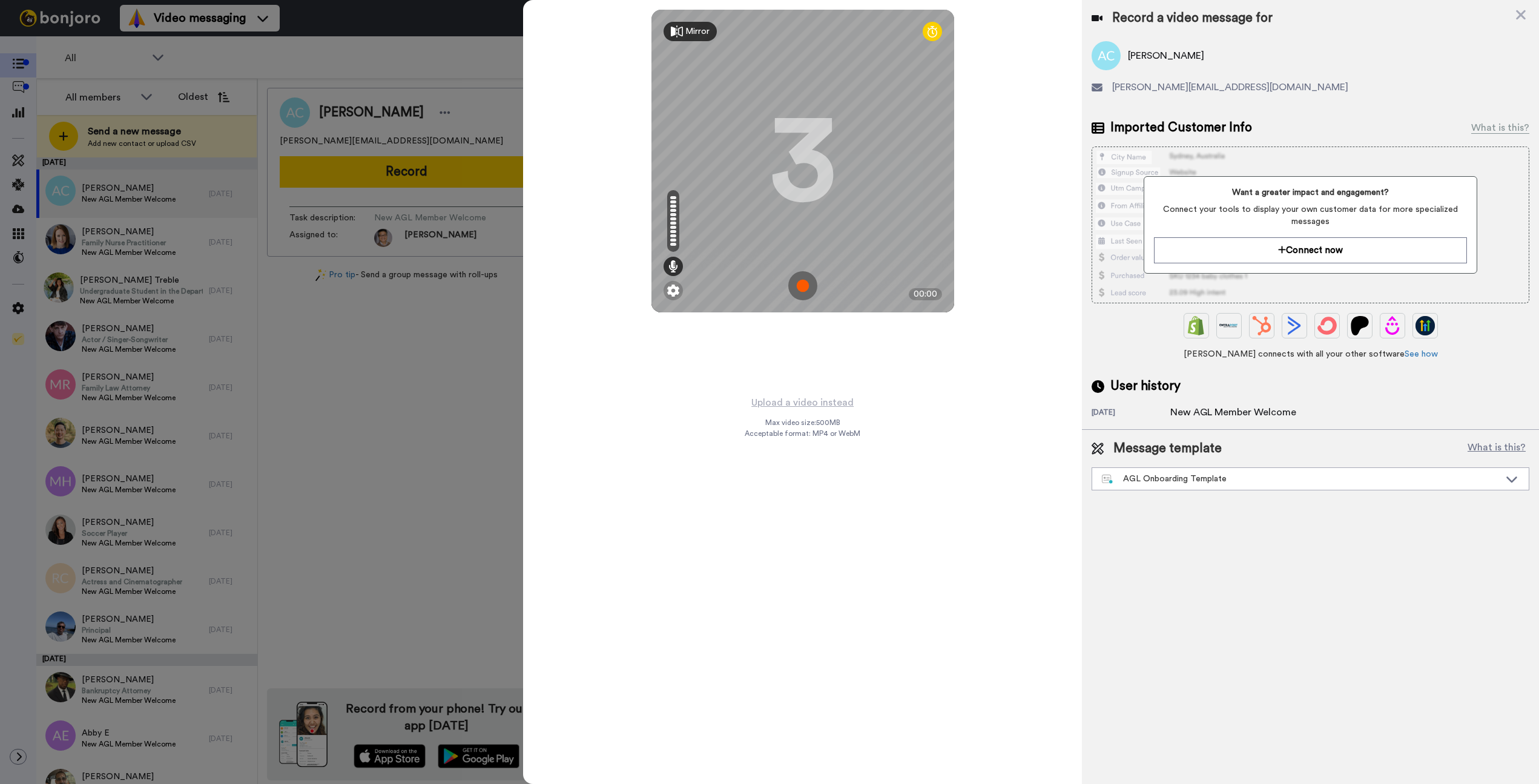
click at [799, 287] on img at bounding box center [802, 286] width 29 height 29
click at [799, 278] on img at bounding box center [802, 286] width 29 height 29
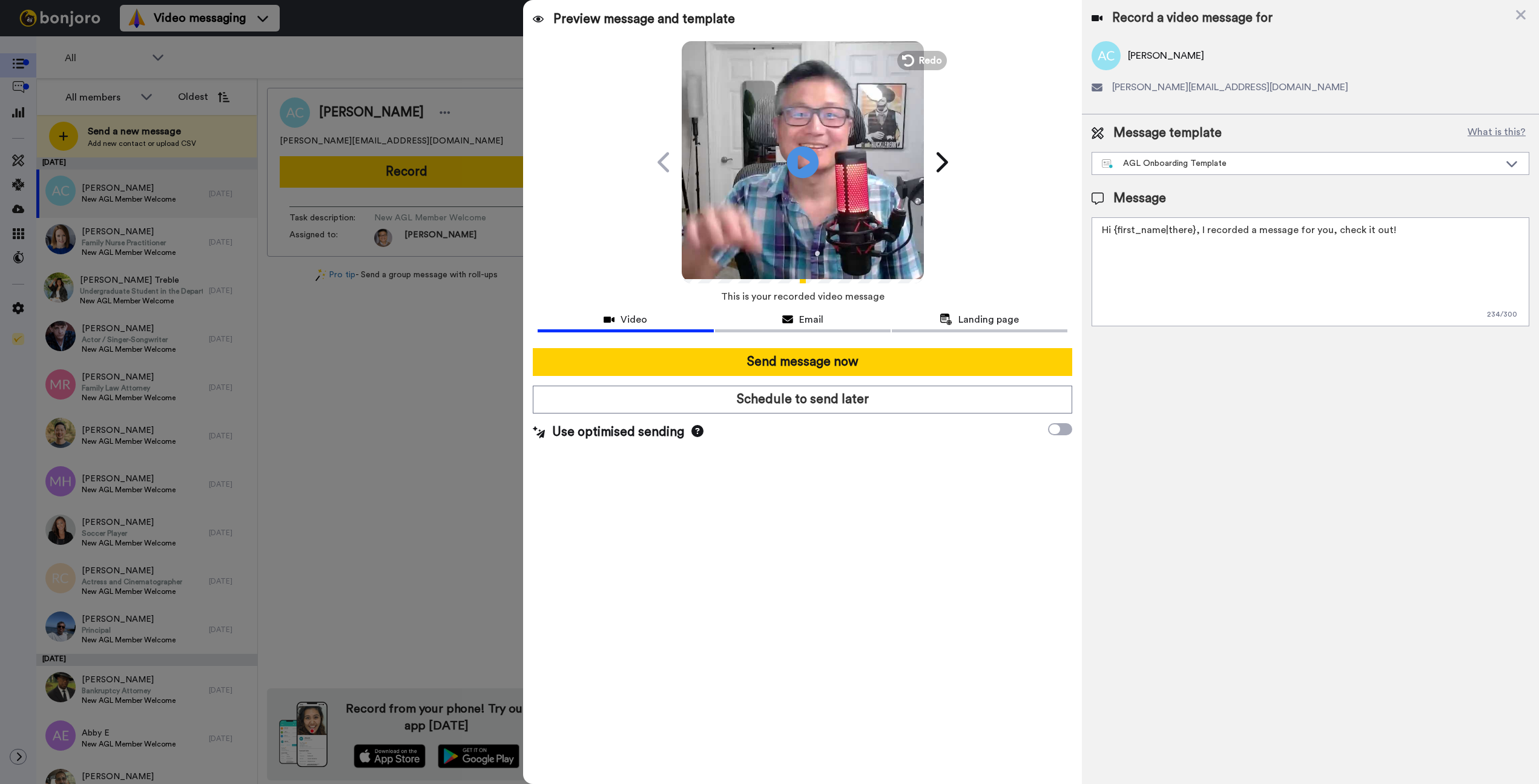
click at [810, 156] on icon at bounding box center [802, 161] width 32 height 32
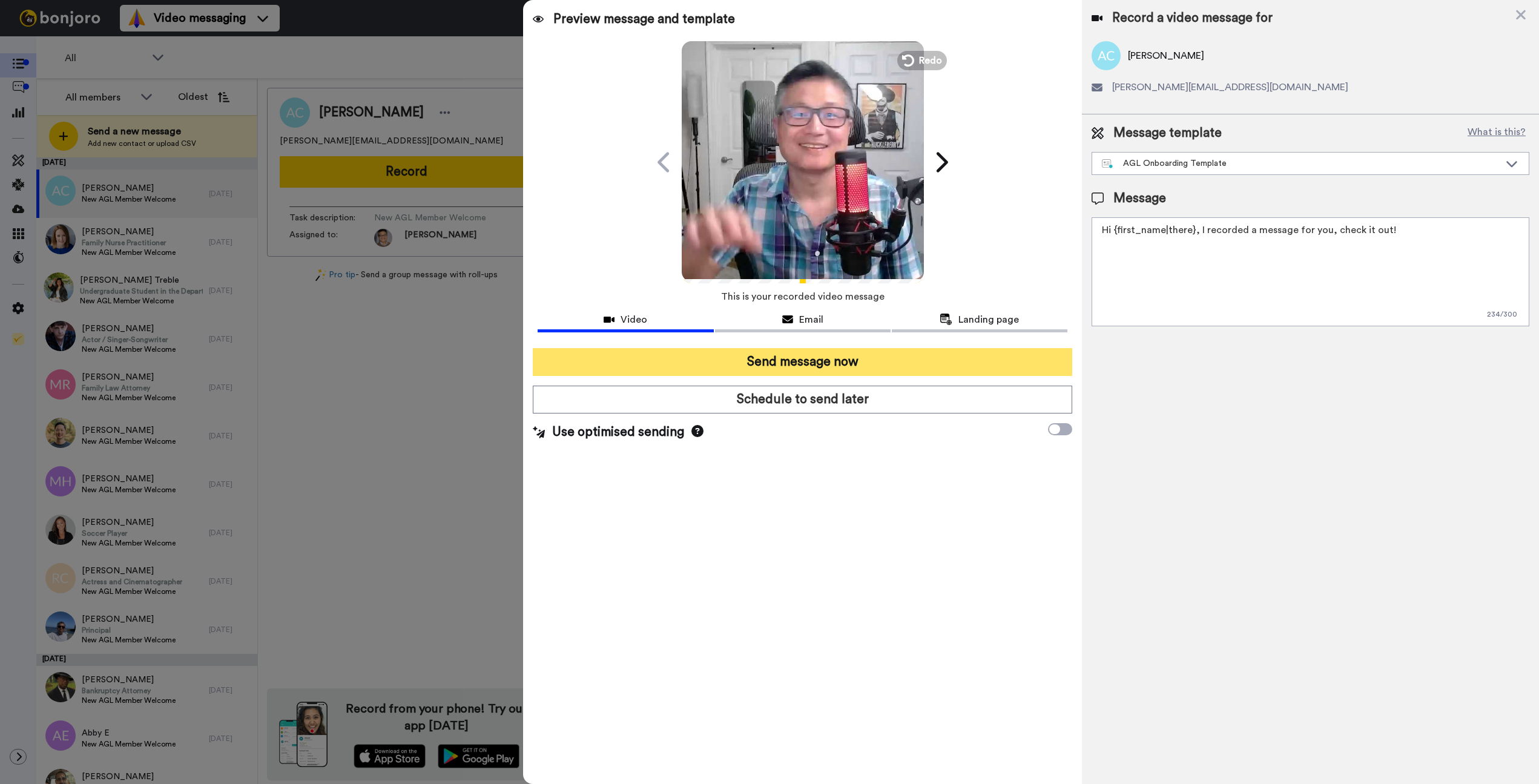
click at [782, 359] on button "Send message now" at bounding box center [802, 362] width 540 height 28
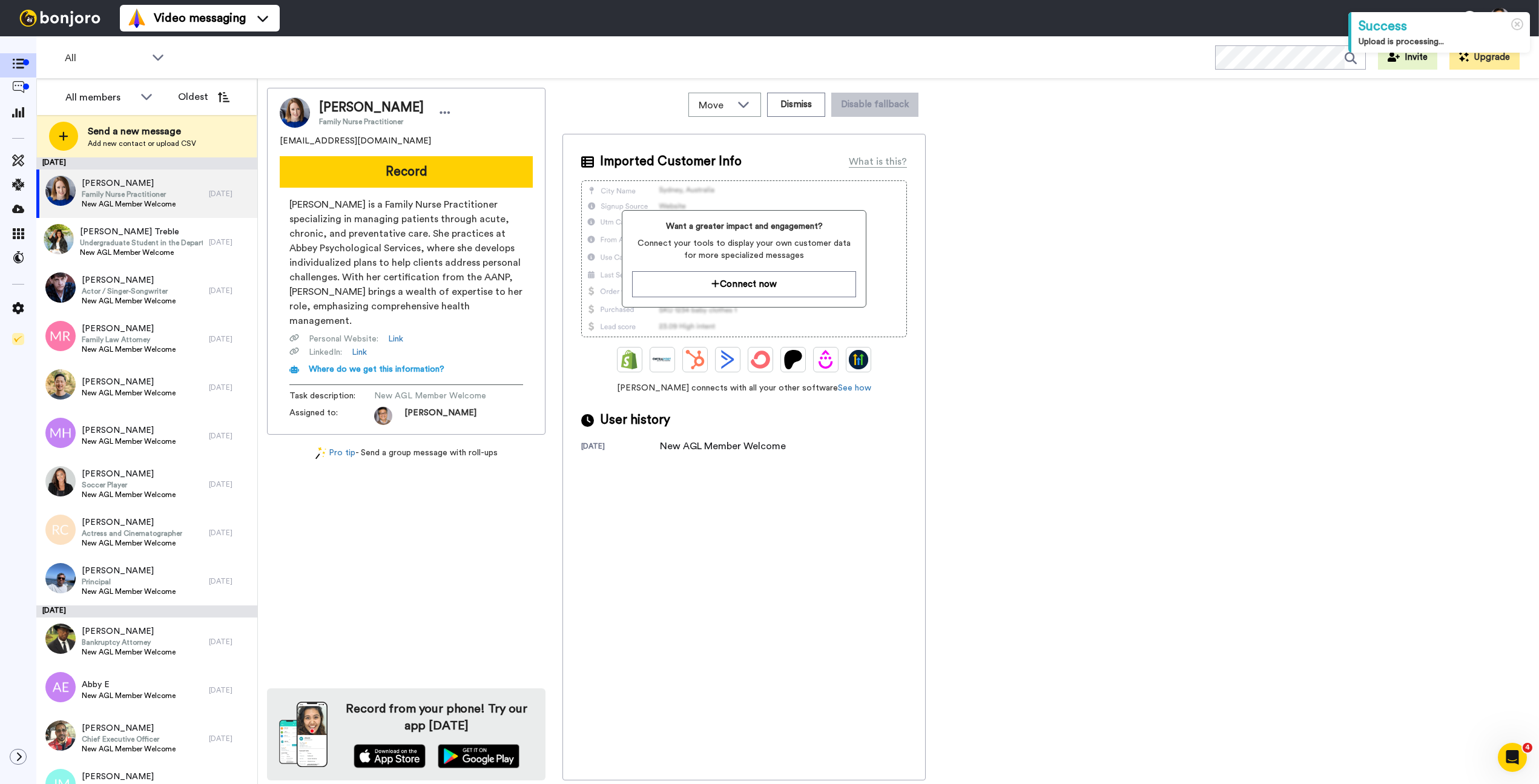
click at [394, 166] on button "Record" at bounding box center [406, 172] width 253 height 31
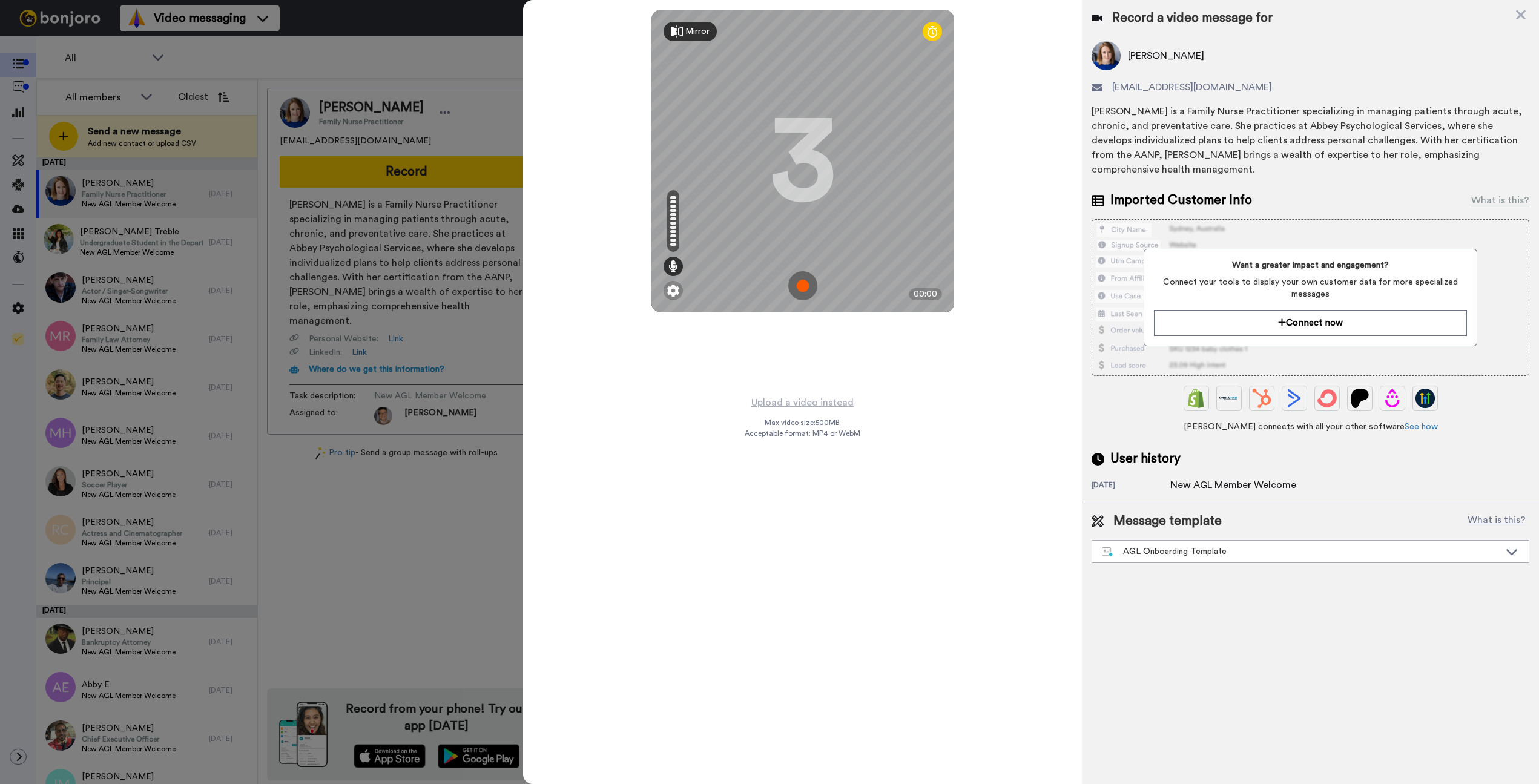
click at [801, 288] on img at bounding box center [802, 286] width 29 height 29
click at [801, 287] on img at bounding box center [802, 286] width 29 height 29
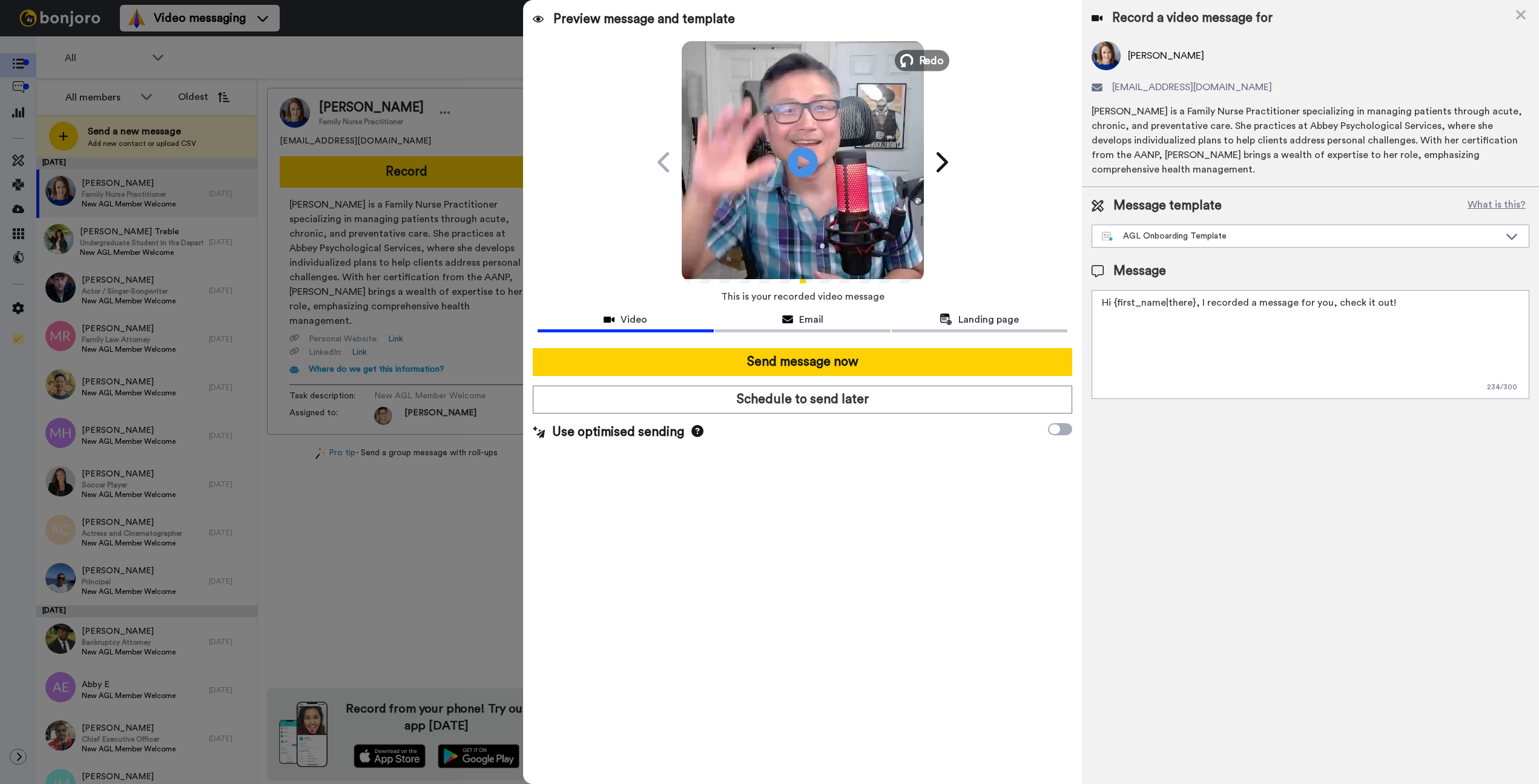
click at [924, 61] on span "Redo" at bounding box center [931, 60] width 25 height 16
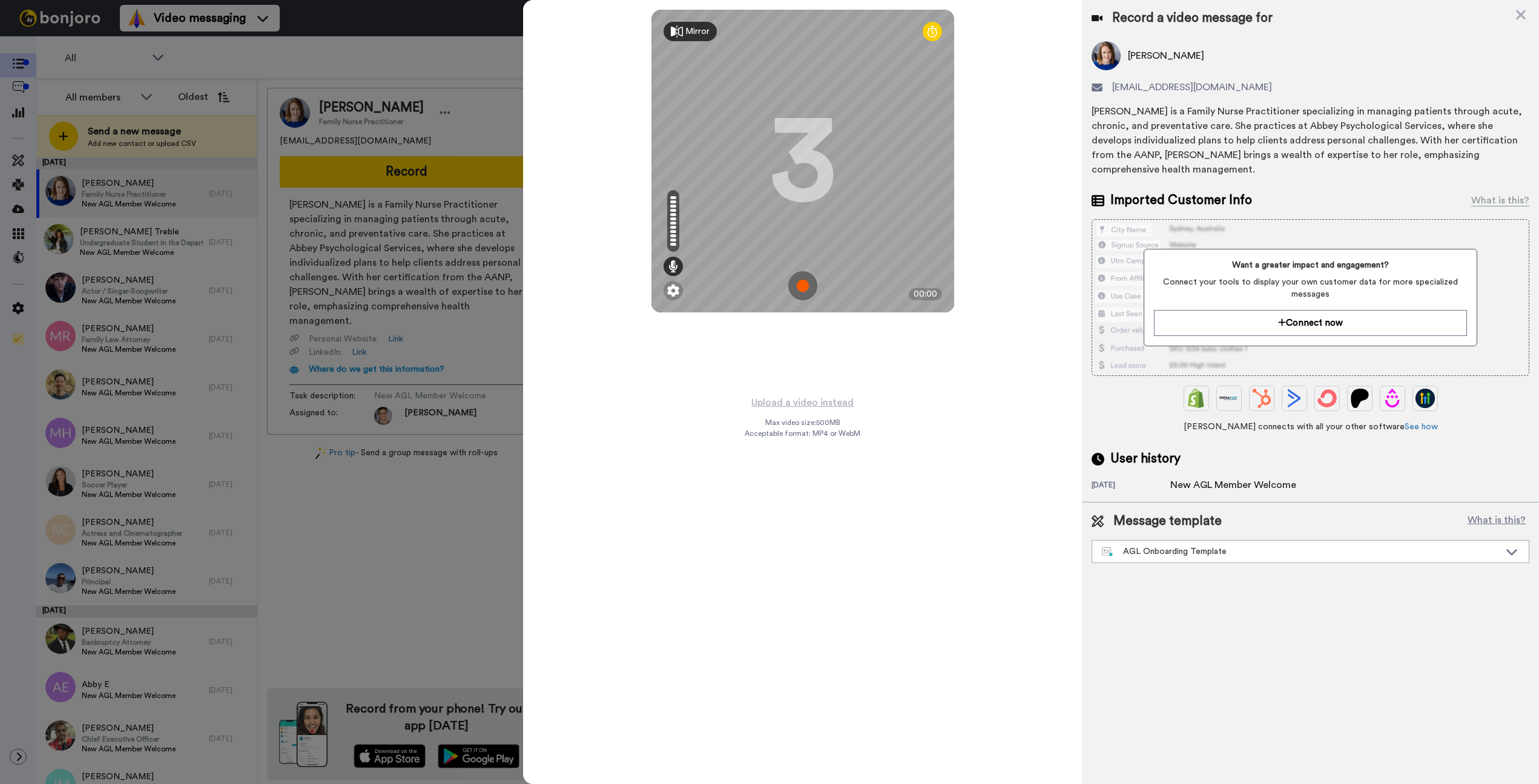
click at [801, 279] on img at bounding box center [802, 286] width 29 height 29
click at [802, 279] on img at bounding box center [802, 286] width 29 height 29
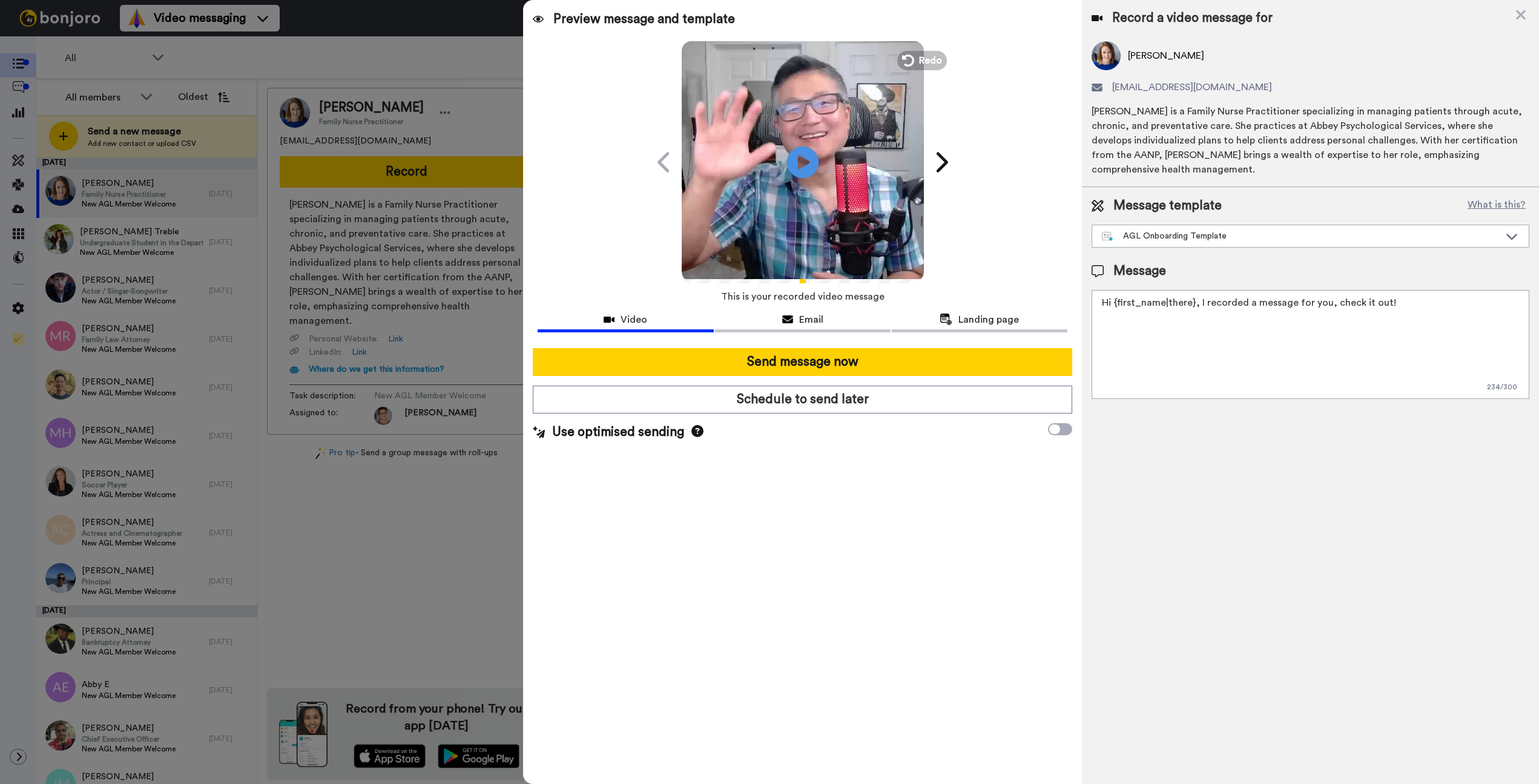
click at [805, 158] on icon at bounding box center [802, 161] width 32 height 32
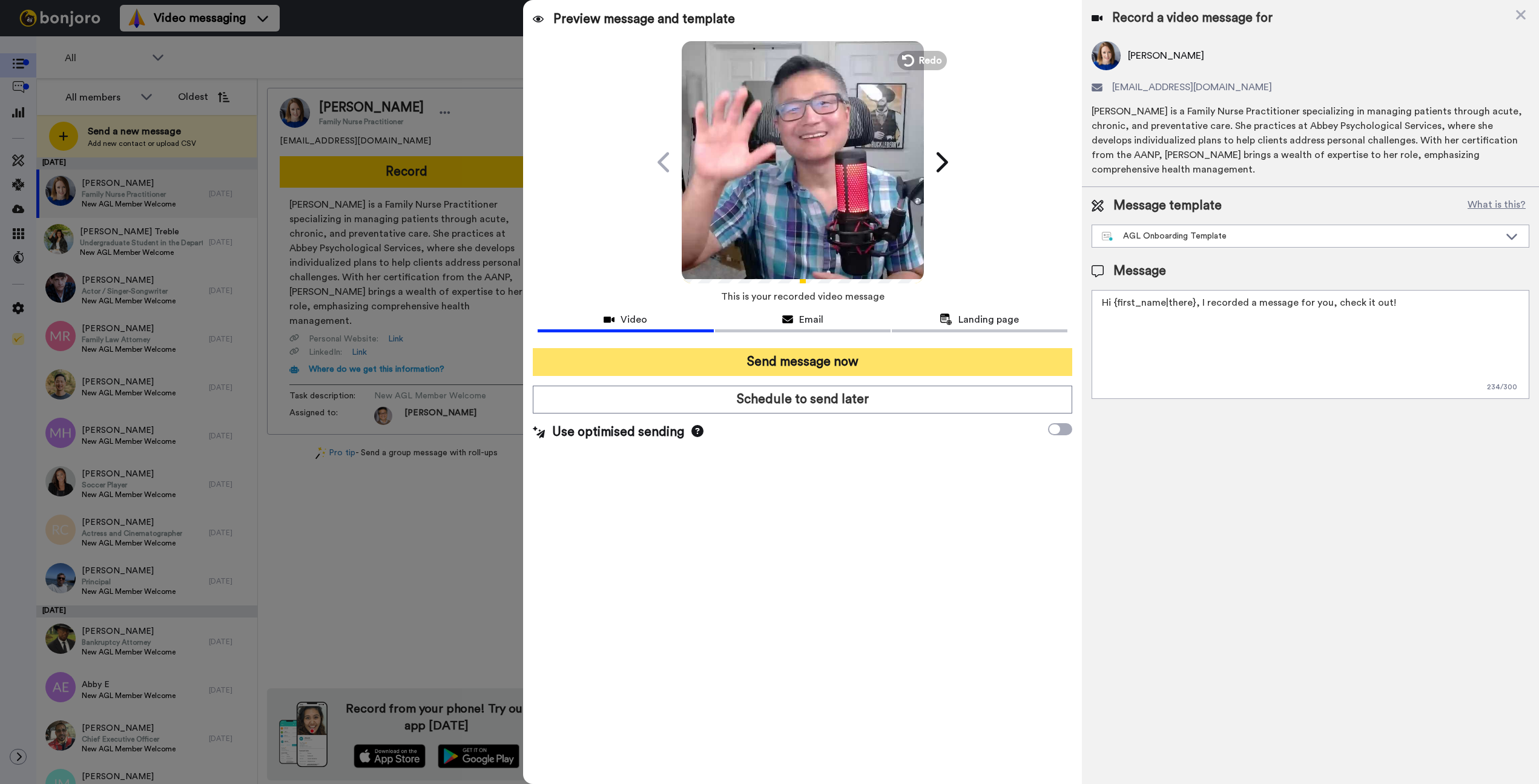
click at [799, 359] on button "Send message now" at bounding box center [802, 362] width 540 height 28
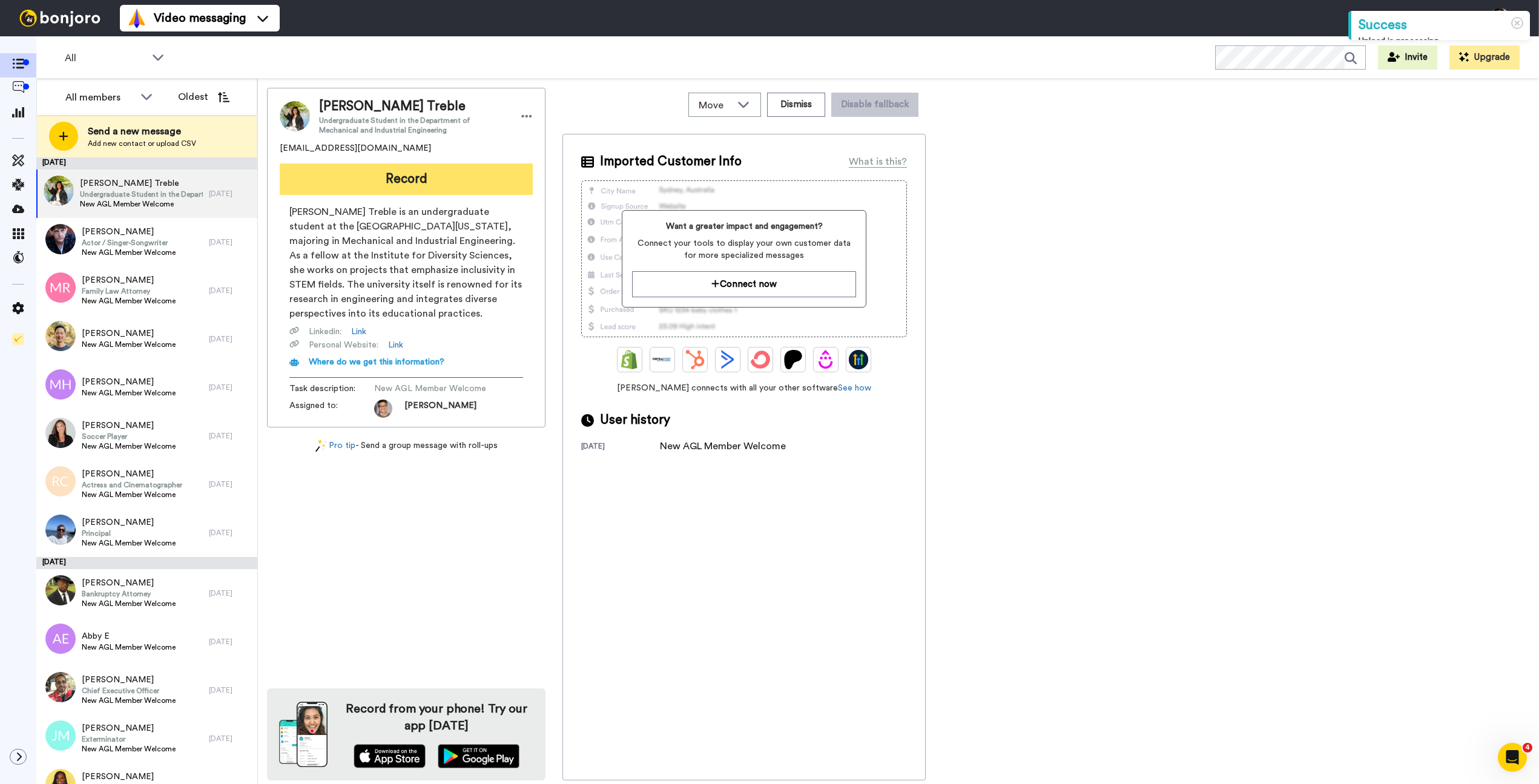
click at [410, 175] on button "Record" at bounding box center [406, 179] width 253 height 31
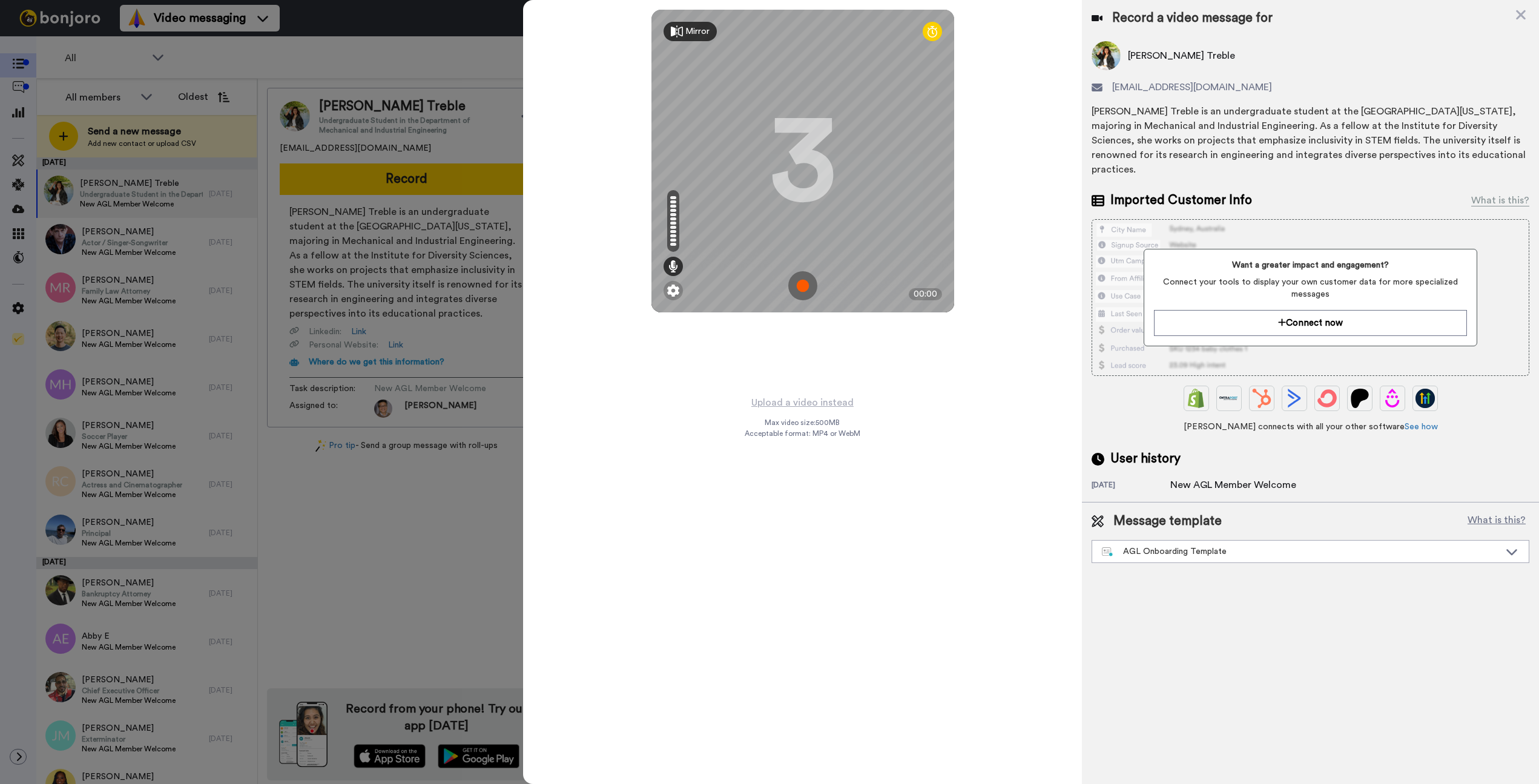
click at [796, 285] on img at bounding box center [802, 286] width 29 height 29
click at [798, 284] on img at bounding box center [802, 286] width 29 height 29
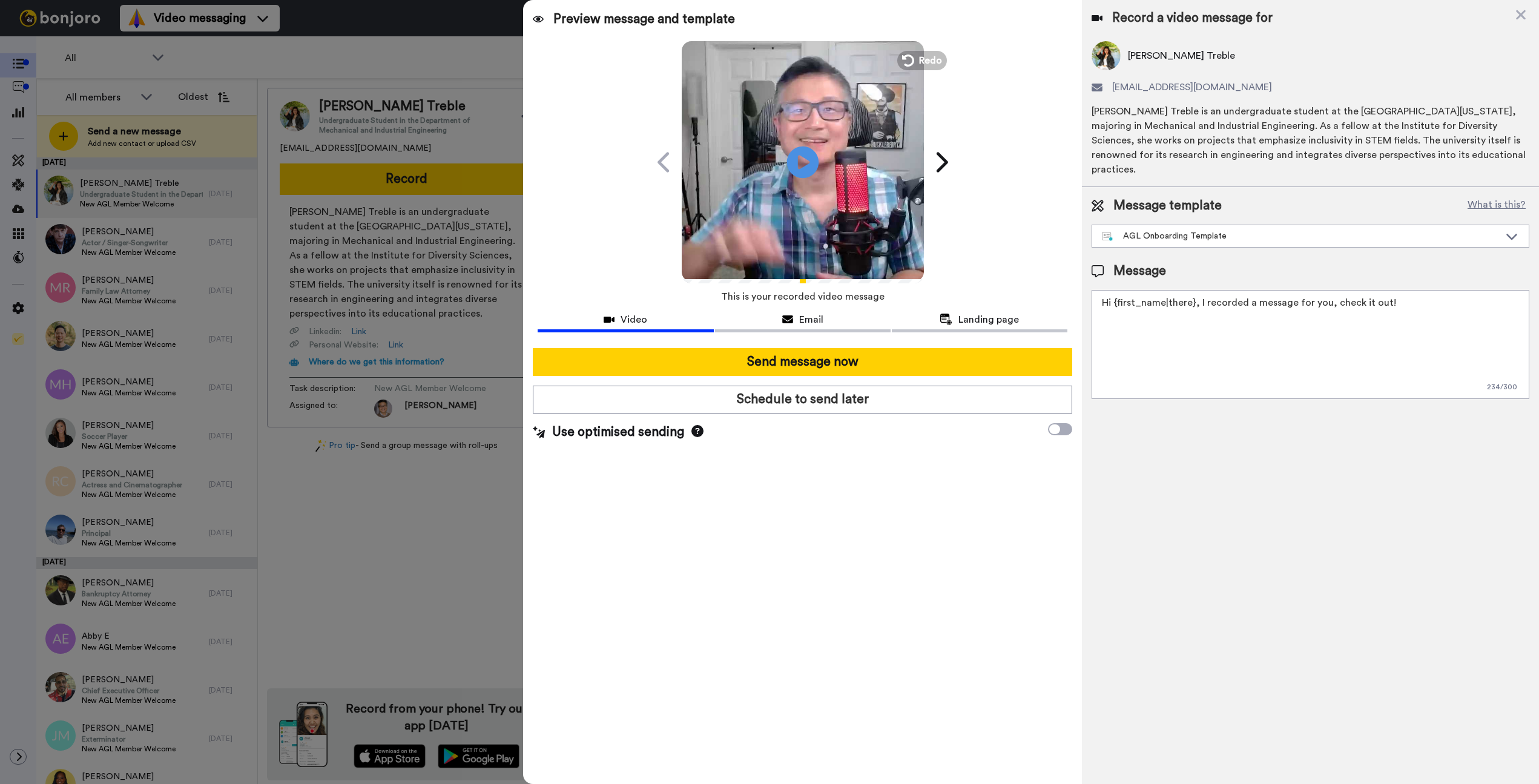
click at [803, 157] on icon at bounding box center [802, 161] width 32 height 32
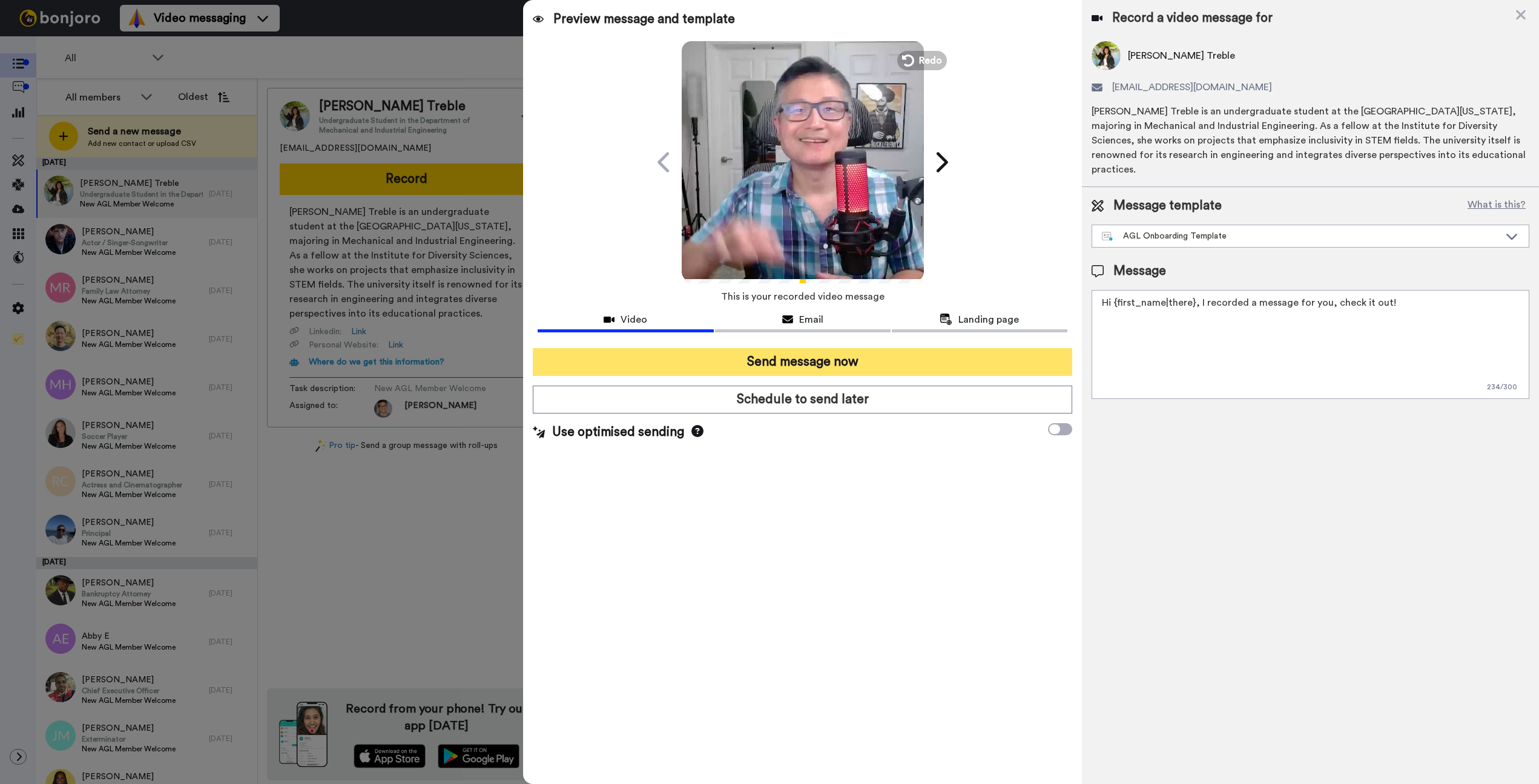
click at [861, 356] on button "Send message now" at bounding box center [802, 362] width 540 height 28
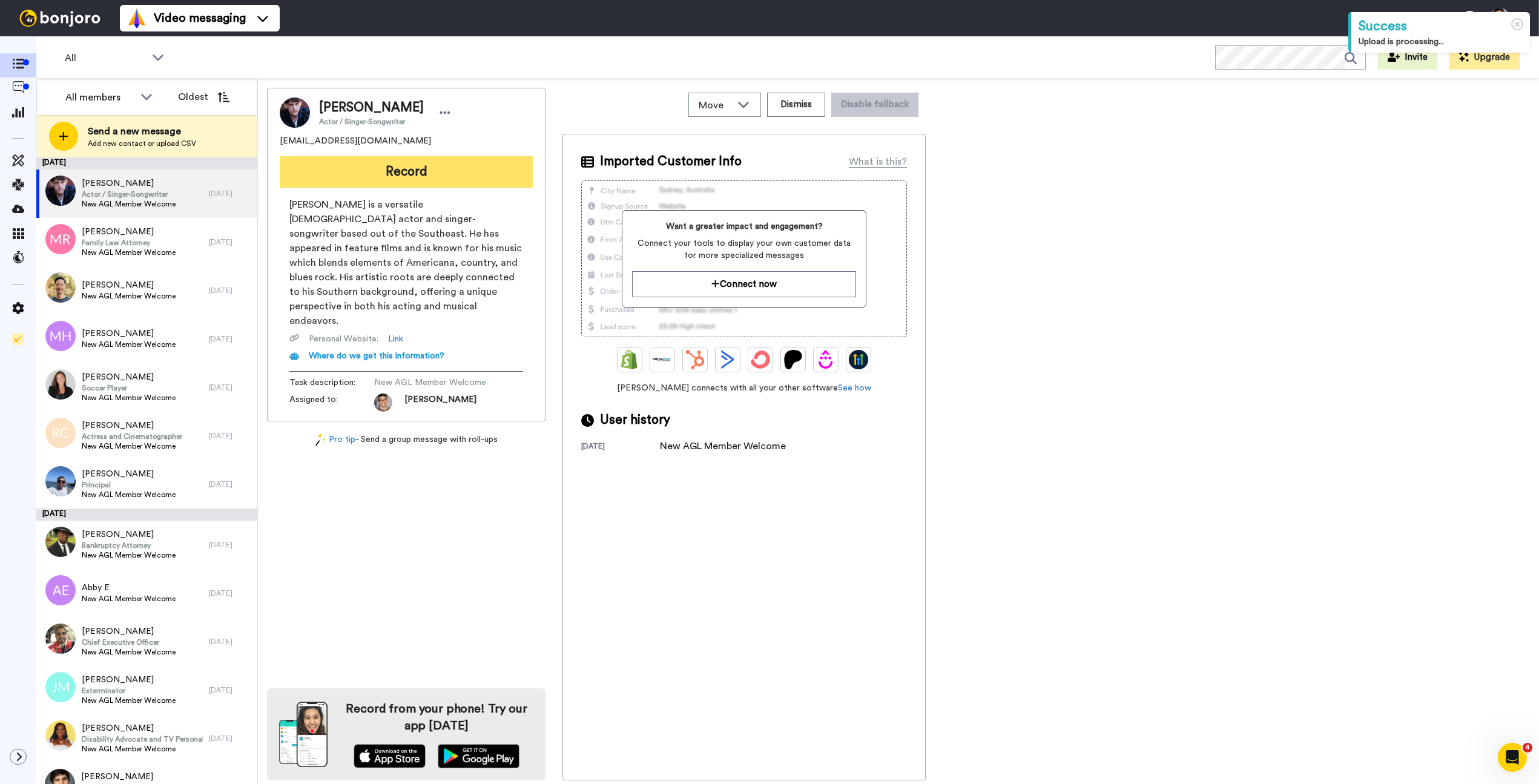
click at [424, 174] on button "Record" at bounding box center [406, 172] width 253 height 31
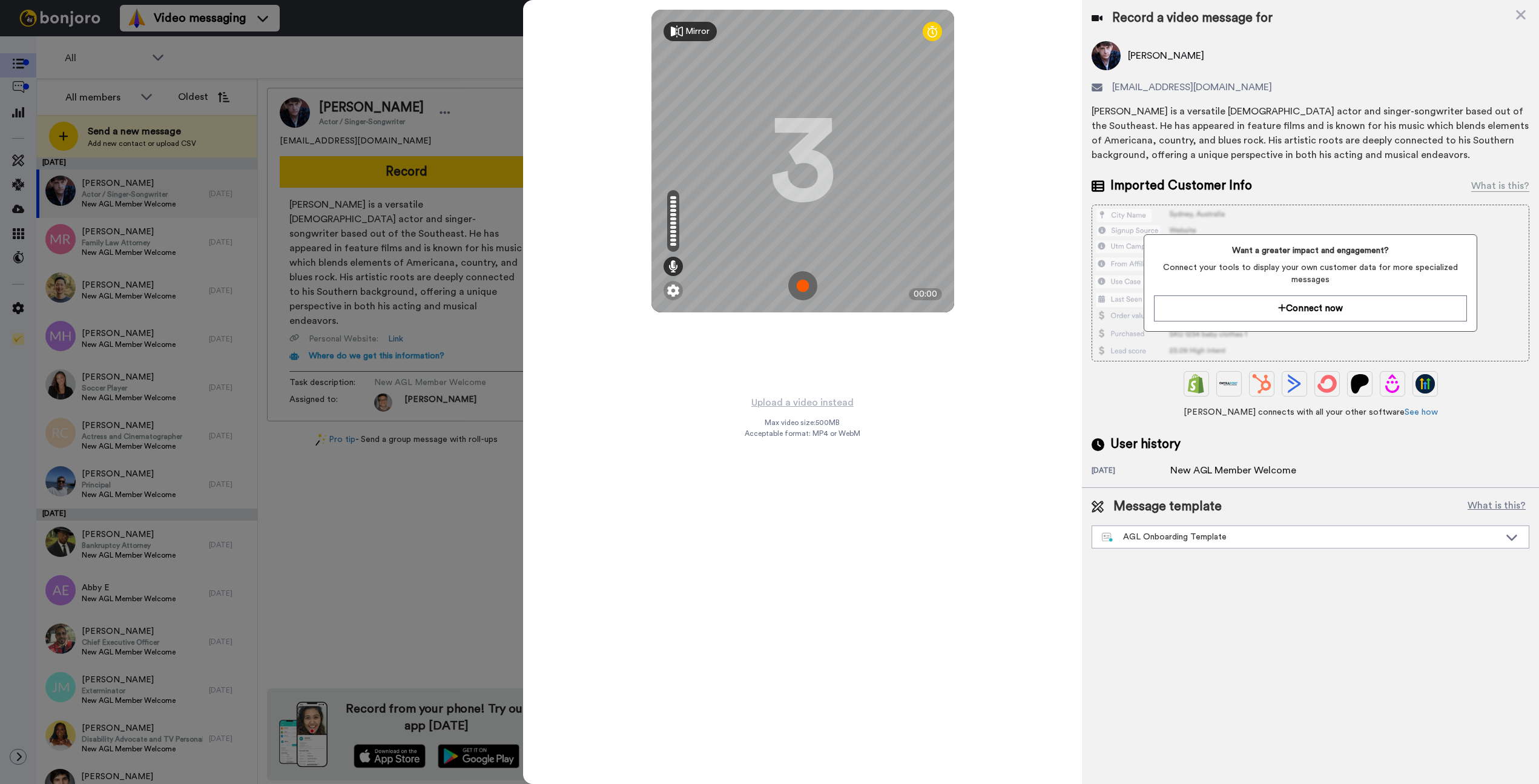
click at [807, 289] on img at bounding box center [802, 286] width 29 height 29
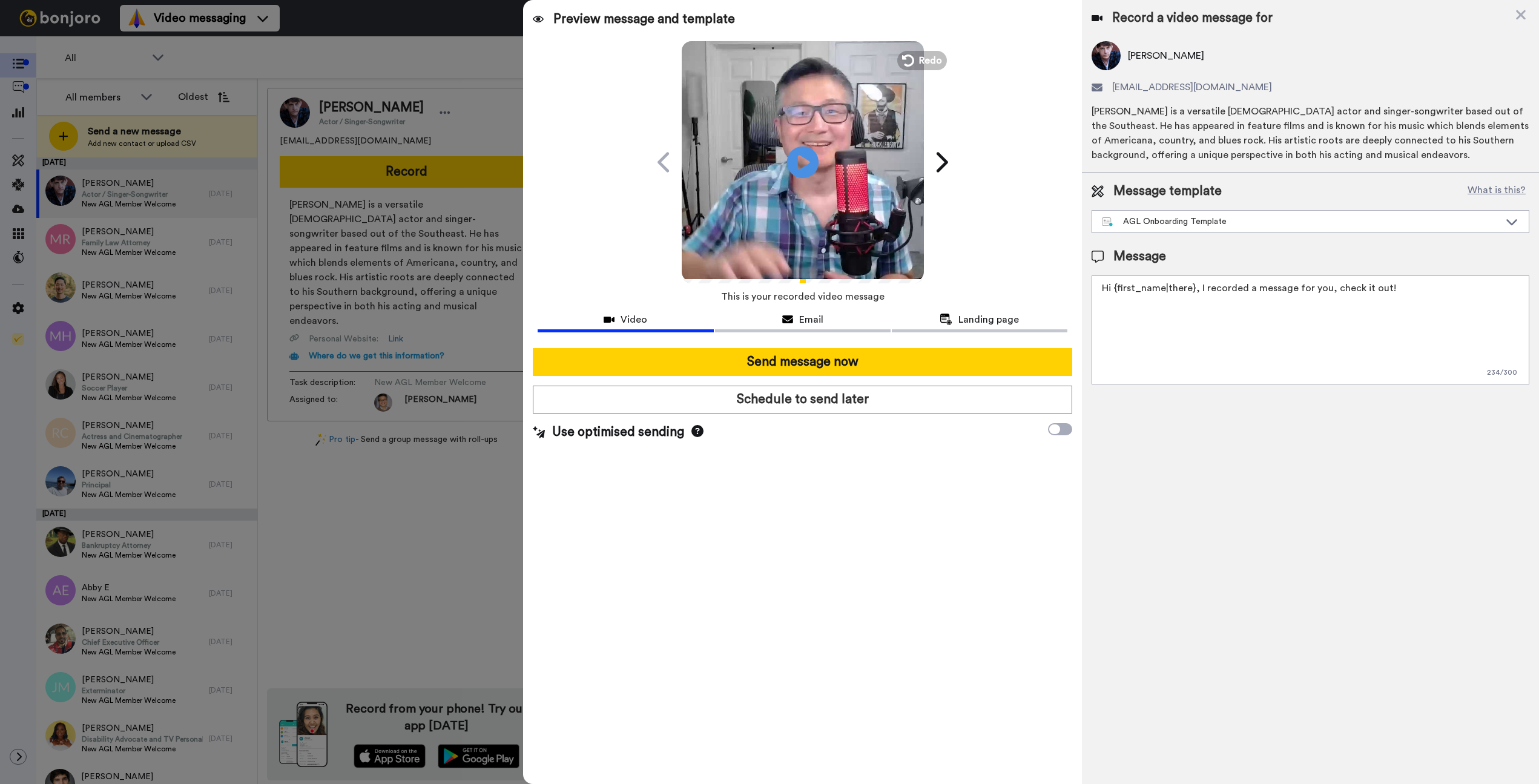
click at [790, 161] on icon at bounding box center [802, 161] width 32 height 32
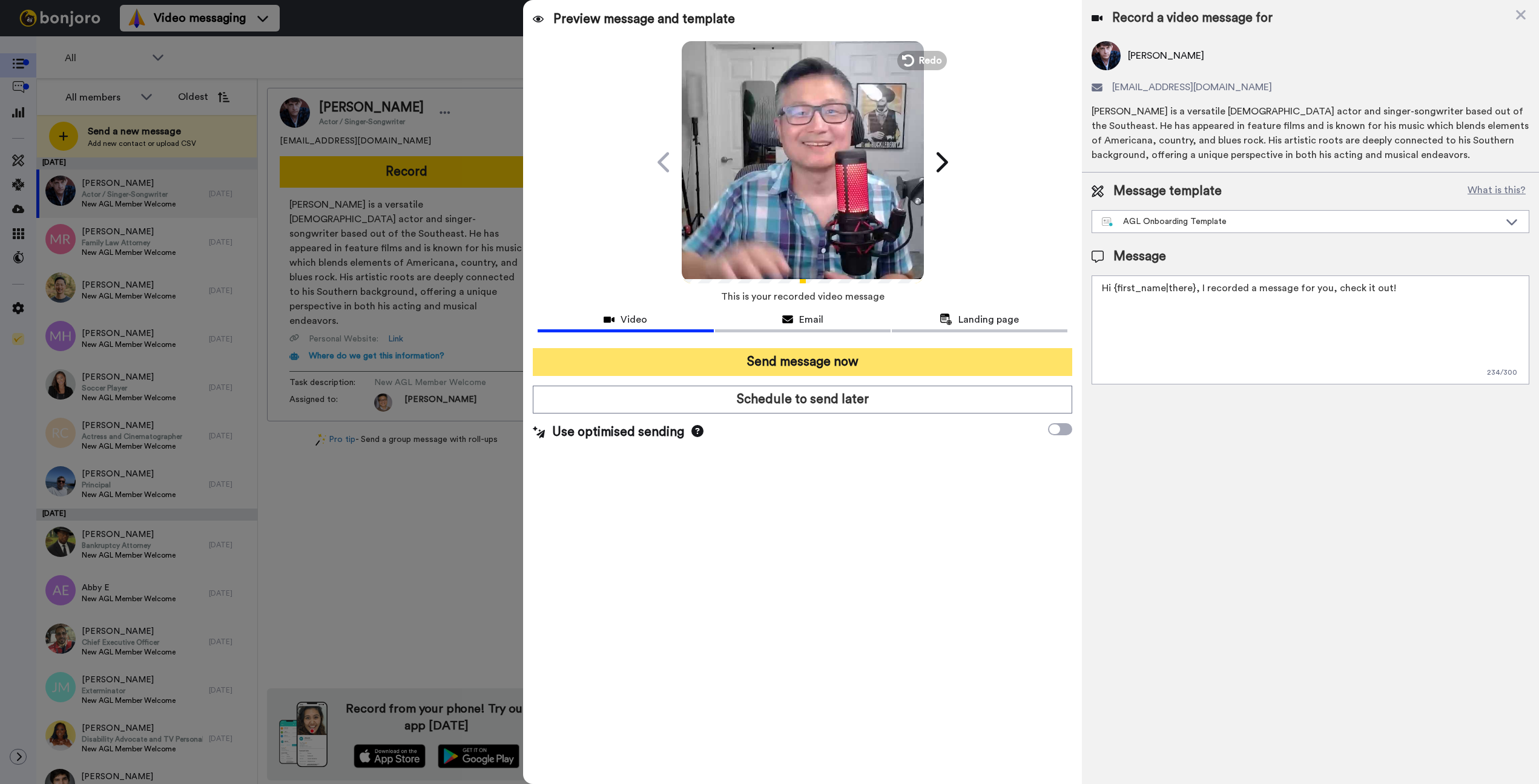
click at [876, 364] on button "Send message now" at bounding box center [802, 362] width 540 height 28
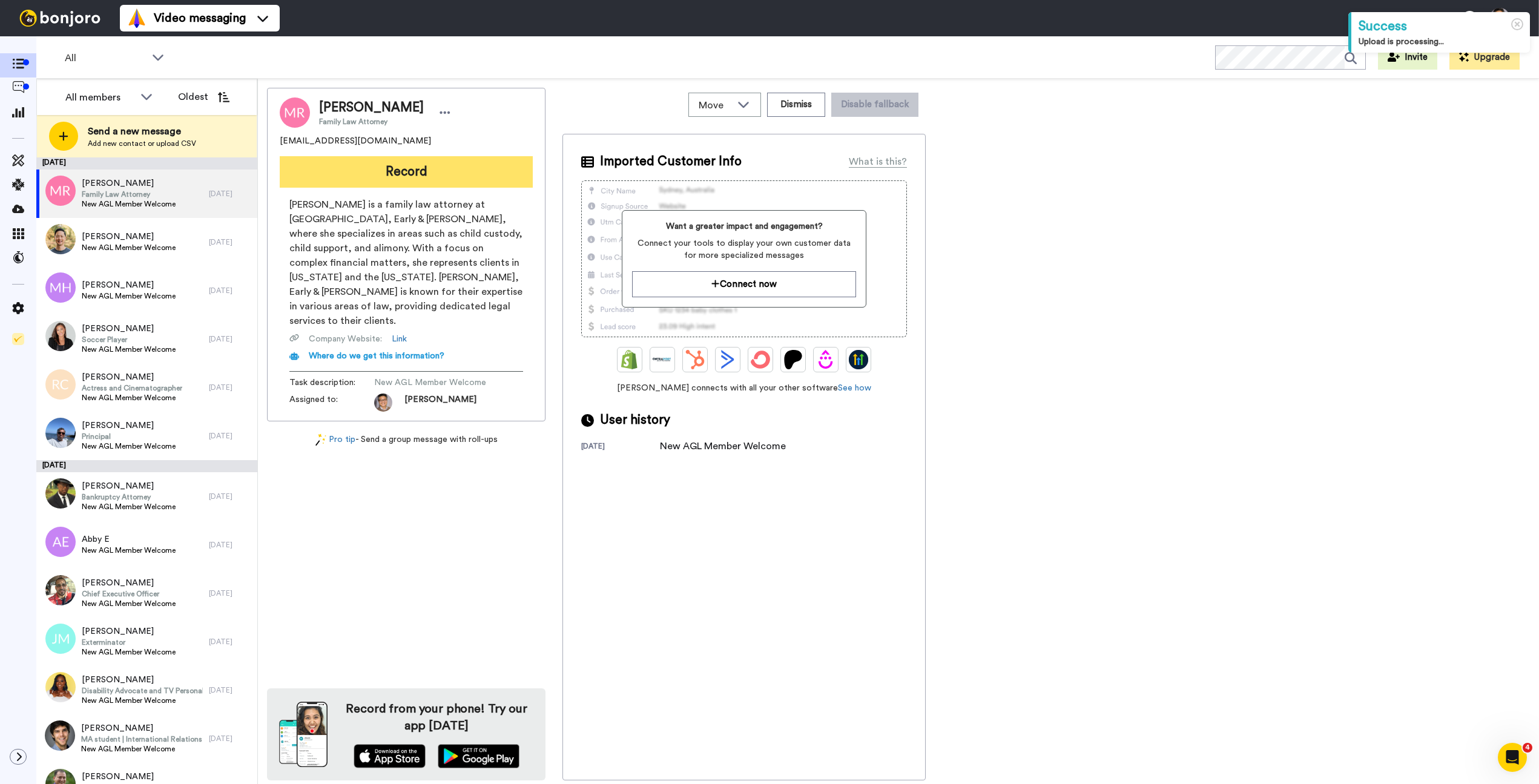
click at [432, 171] on button "Record" at bounding box center [406, 172] width 253 height 31
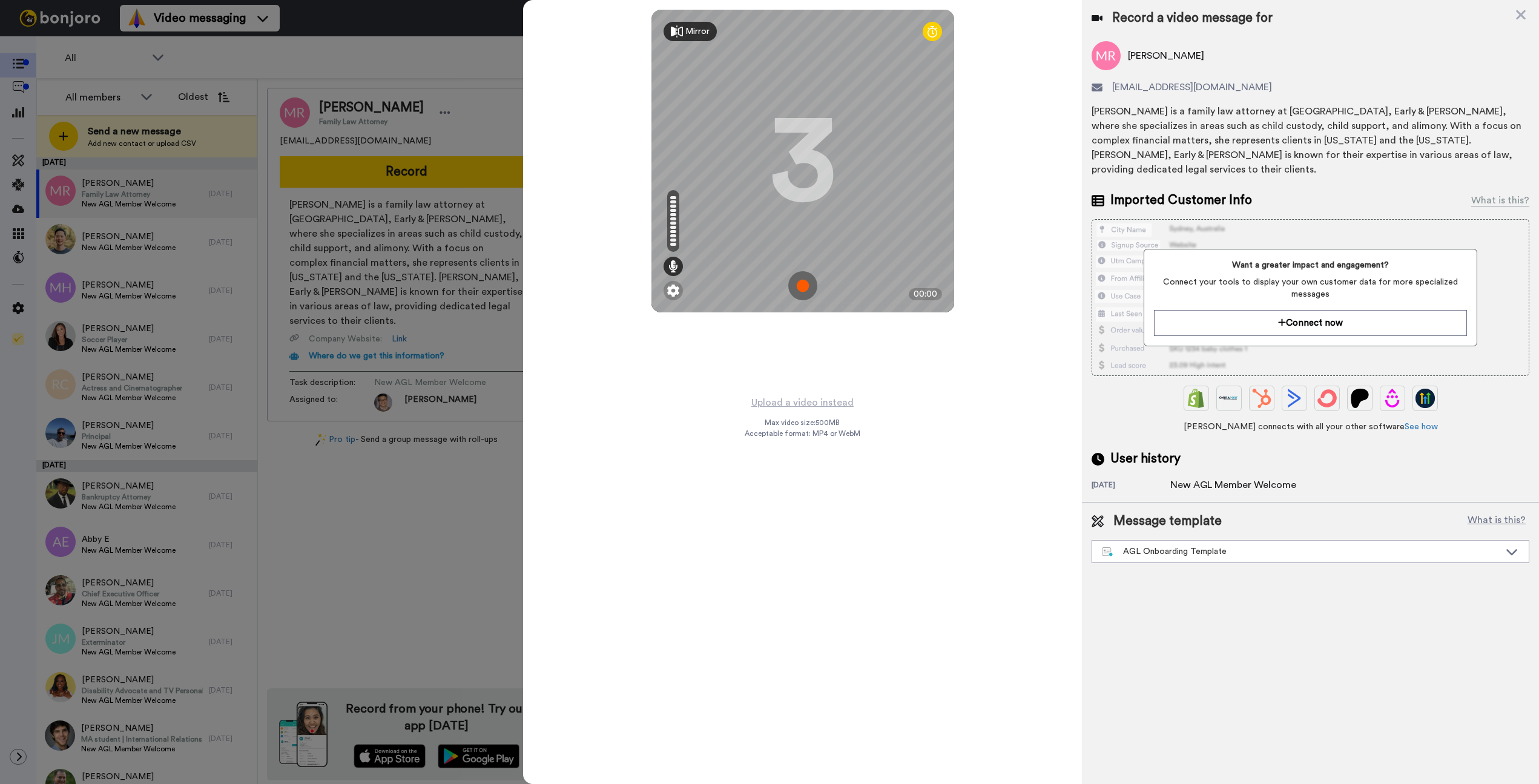
click at [795, 274] on img at bounding box center [802, 286] width 29 height 29
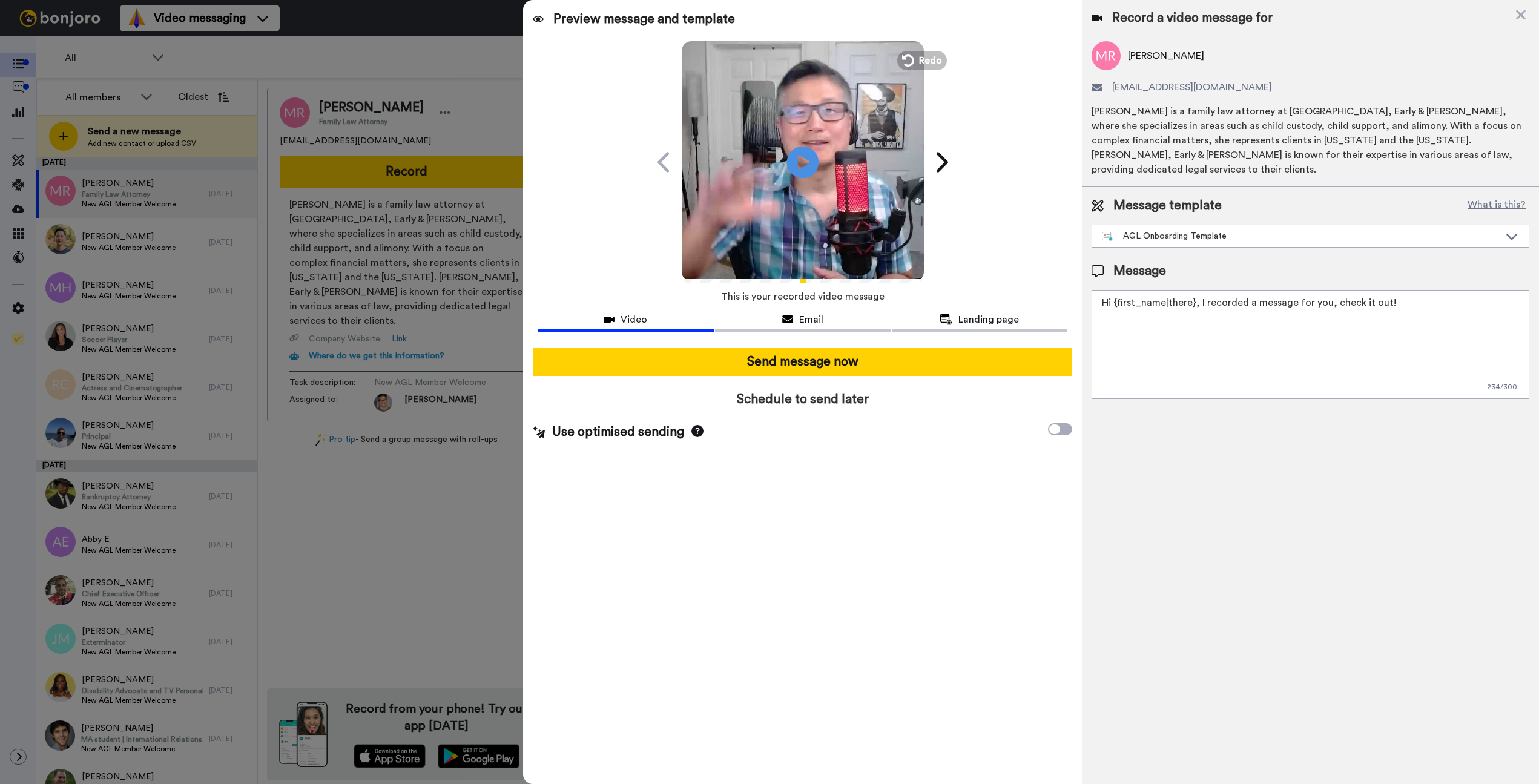
click at [792, 170] on icon at bounding box center [802, 161] width 32 height 32
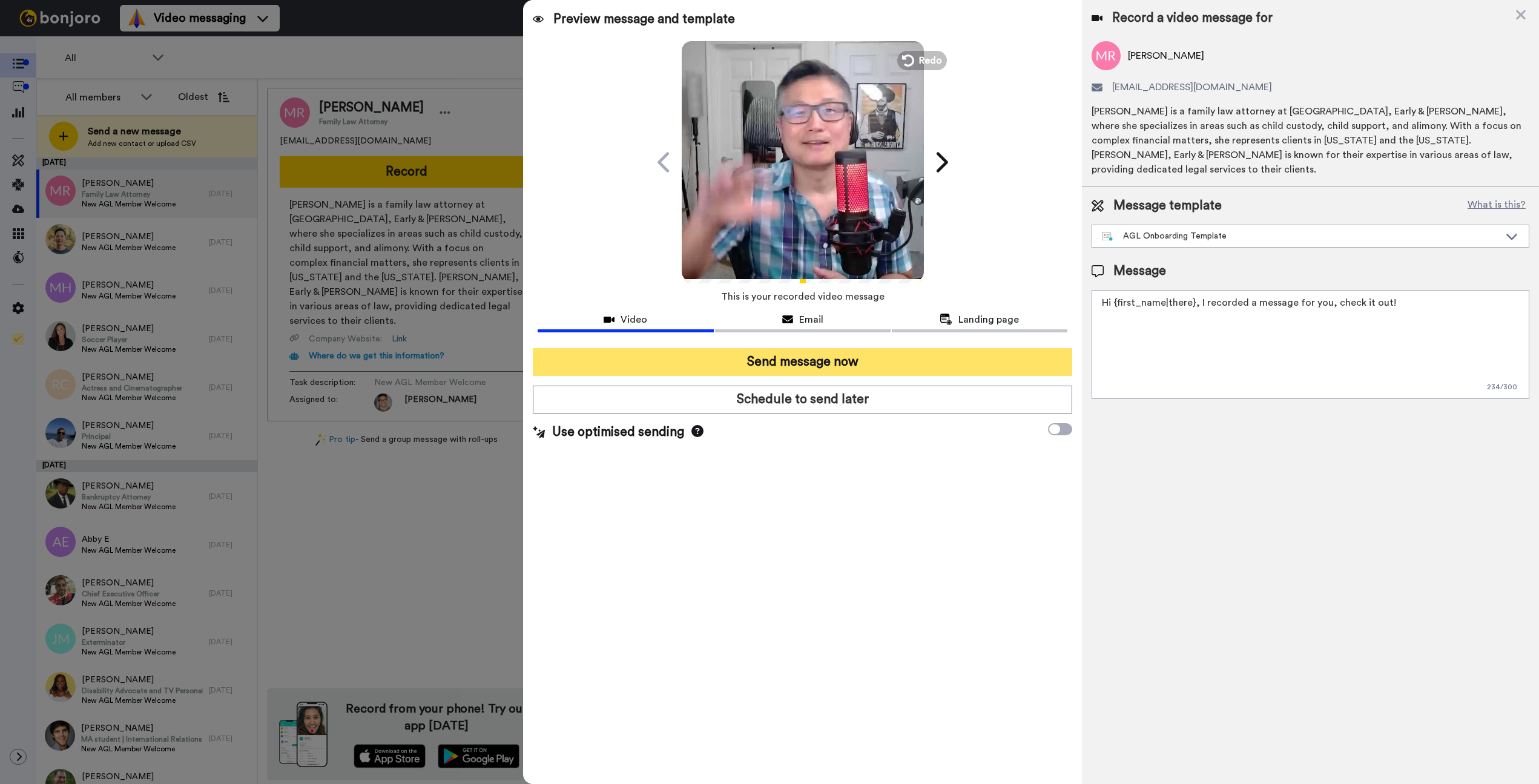
click at [802, 359] on button "Send message now" at bounding box center [802, 362] width 540 height 28
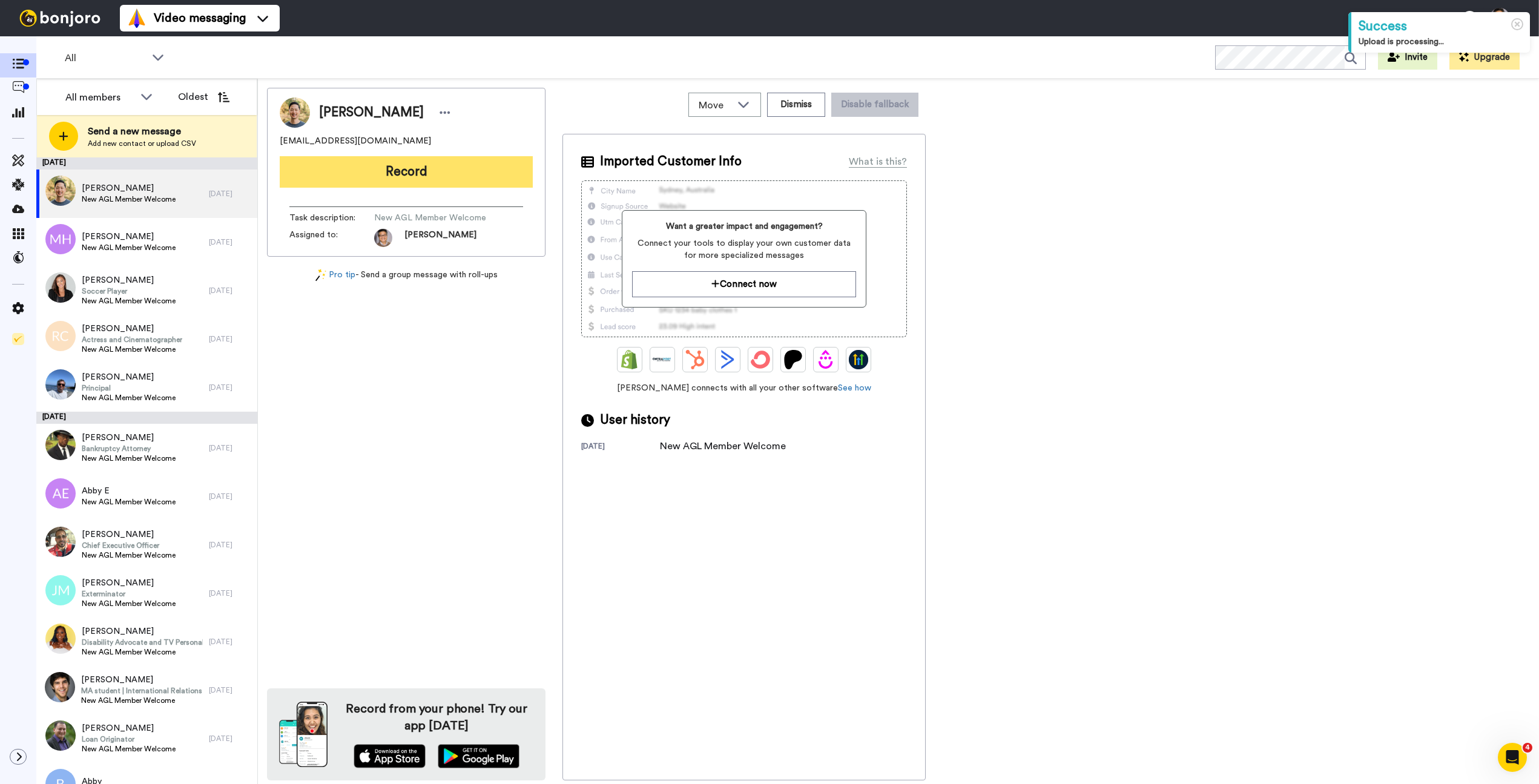
click at [397, 167] on button "Record" at bounding box center [406, 172] width 253 height 31
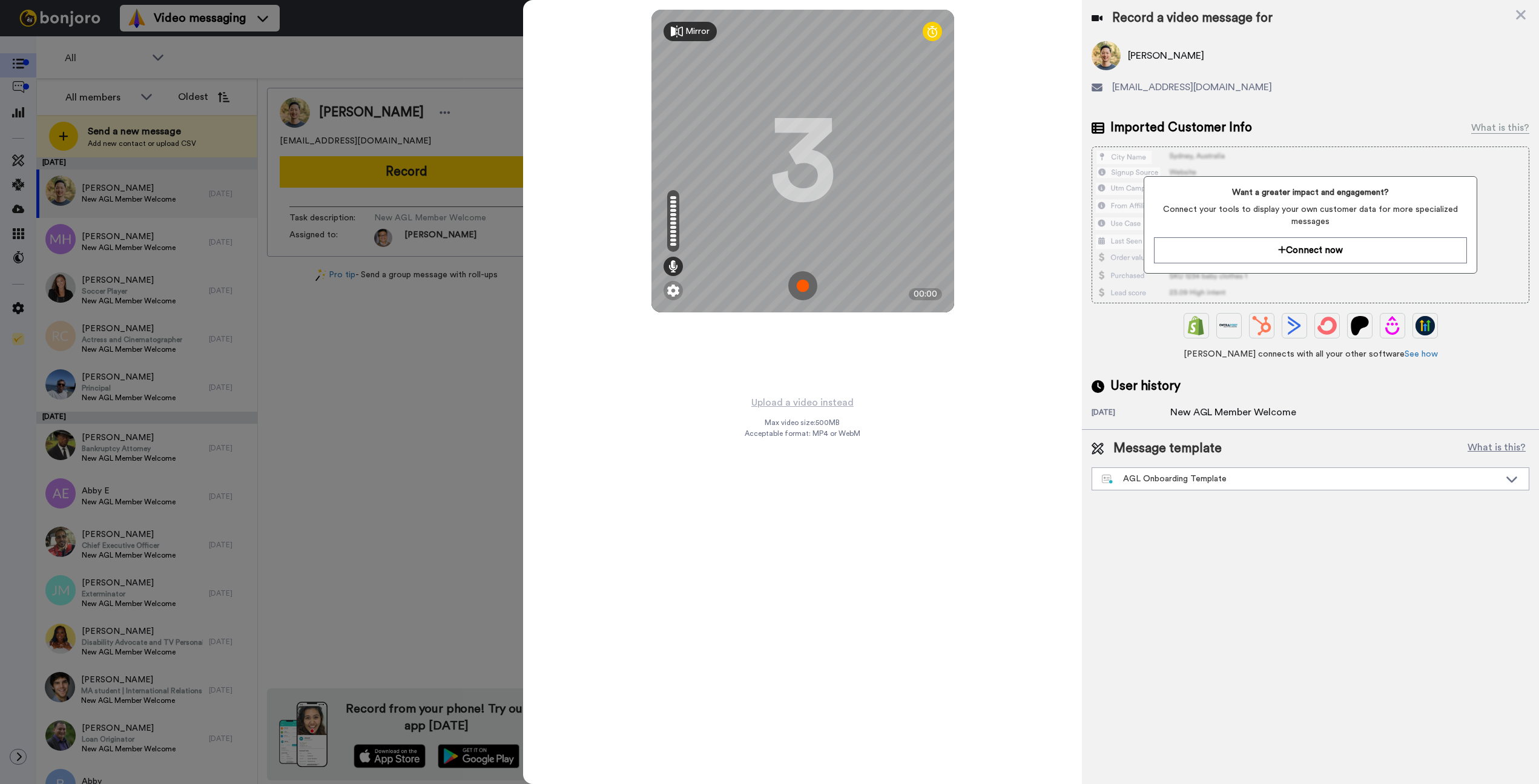
click at [794, 284] on img at bounding box center [802, 286] width 29 height 29
click at [795, 284] on img at bounding box center [802, 286] width 29 height 29
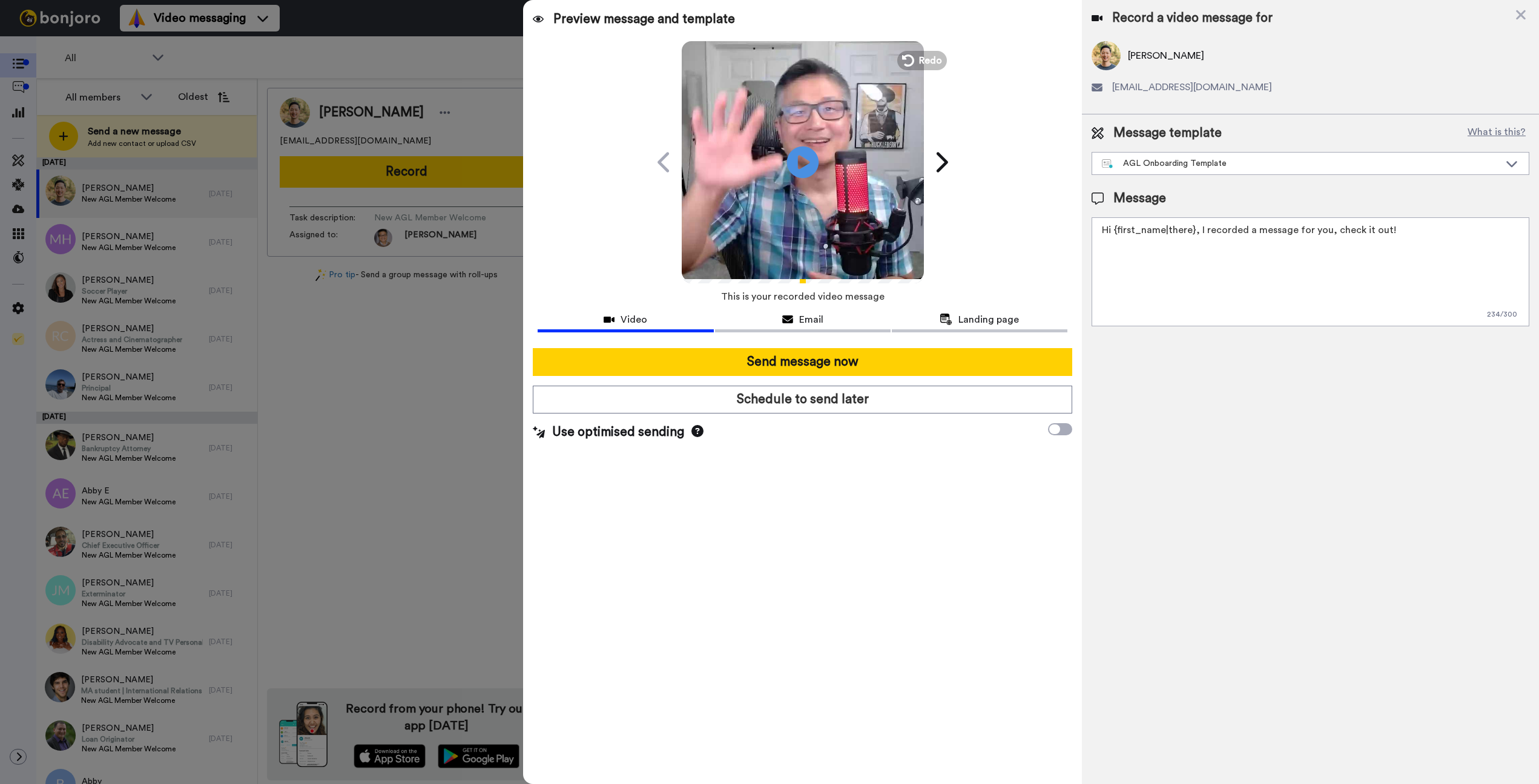
click at [795, 160] on icon at bounding box center [802, 161] width 32 height 32
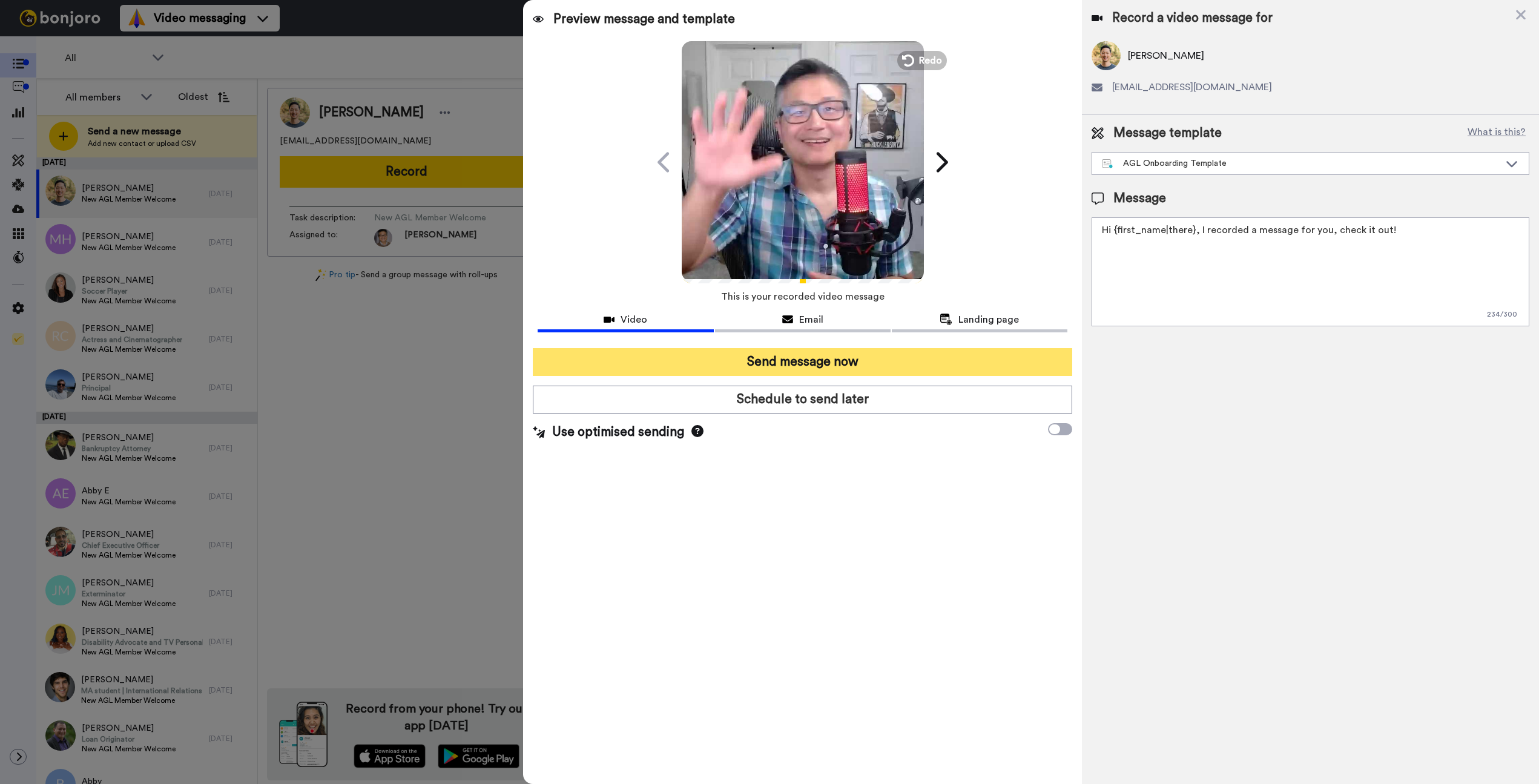
click at [834, 361] on button "Send message now" at bounding box center [802, 362] width 540 height 28
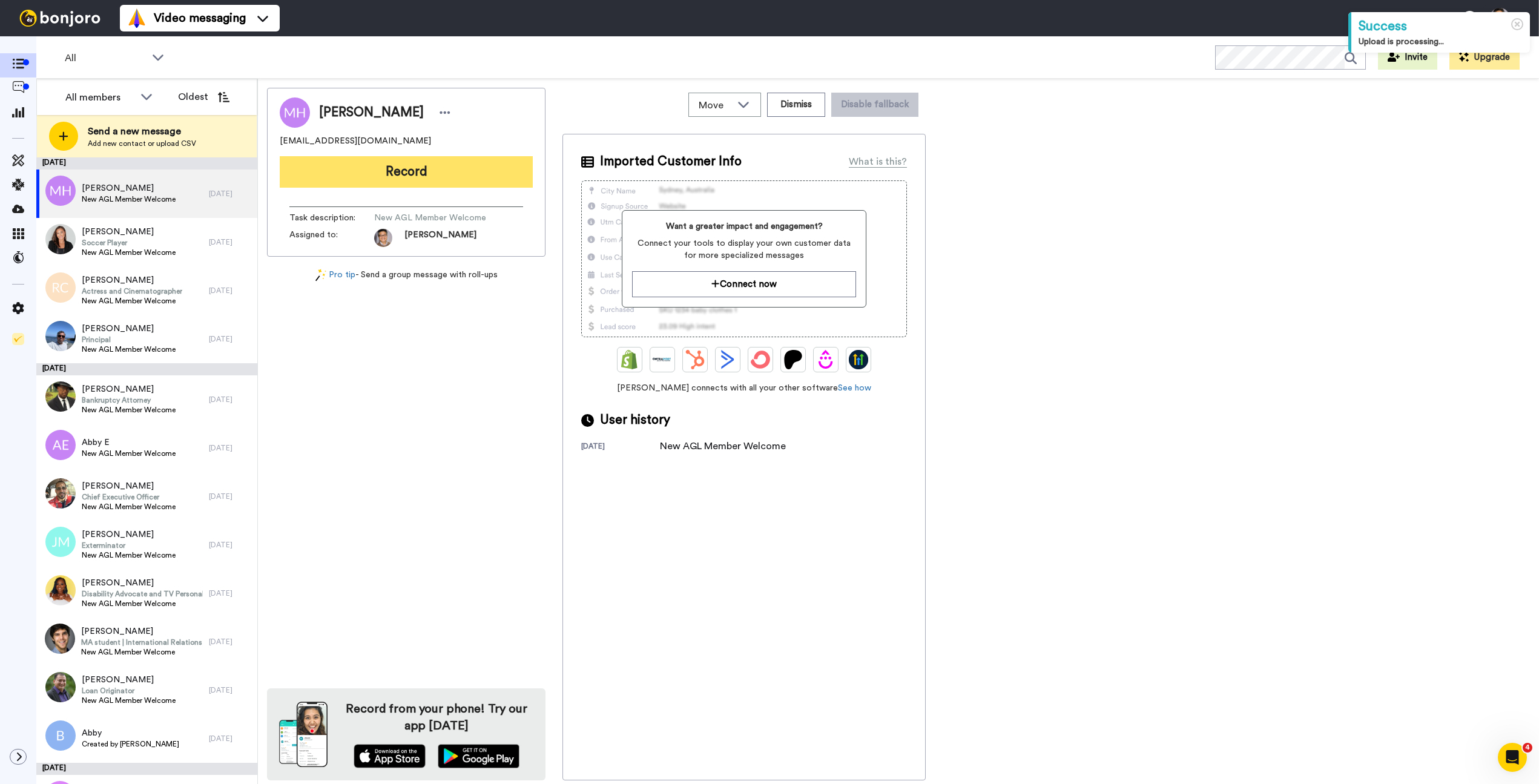
click at [390, 176] on button "Record" at bounding box center [406, 172] width 253 height 31
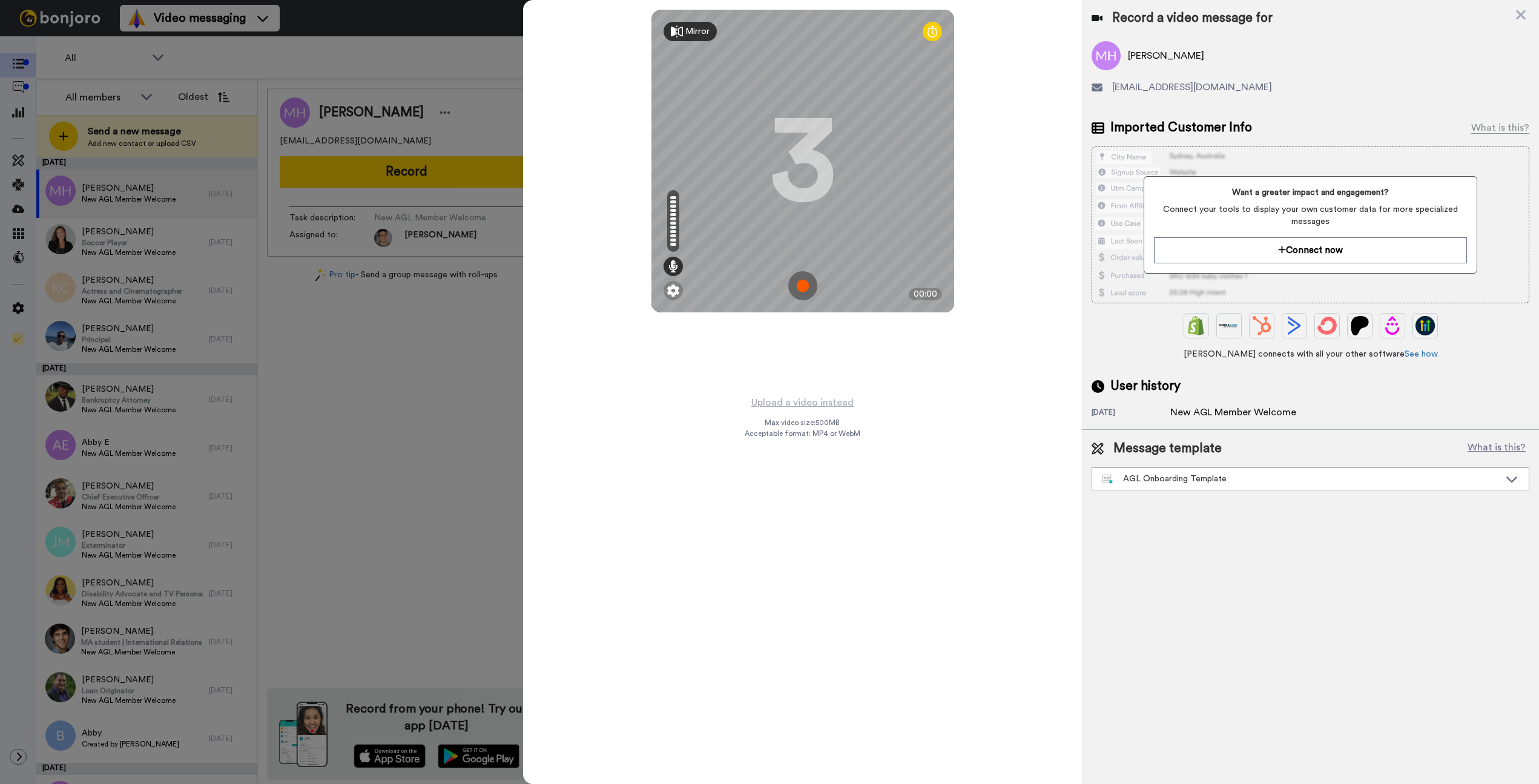
click at [800, 285] on img at bounding box center [802, 286] width 29 height 29
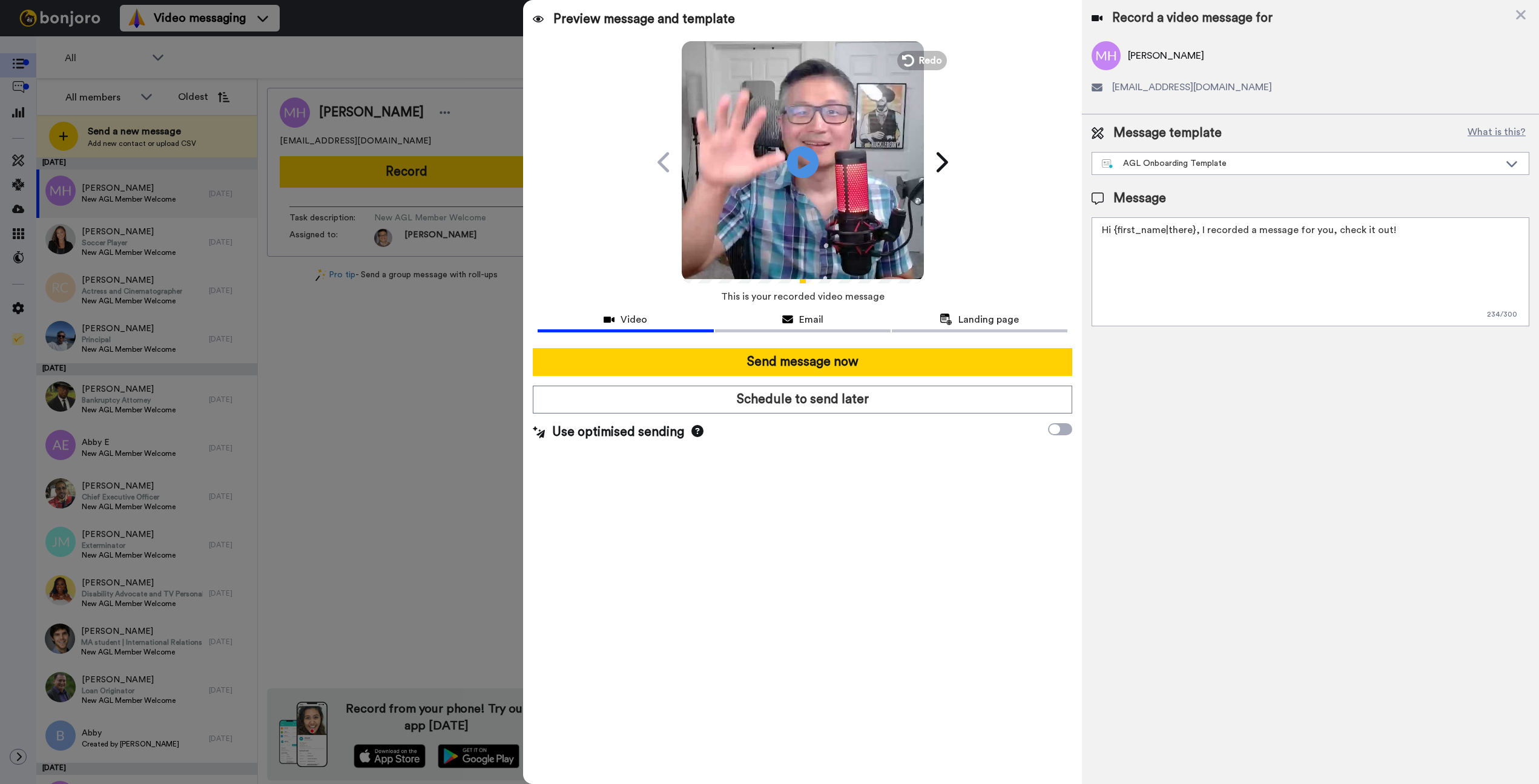
click at [810, 167] on icon at bounding box center [802, 161] width 32 height 32
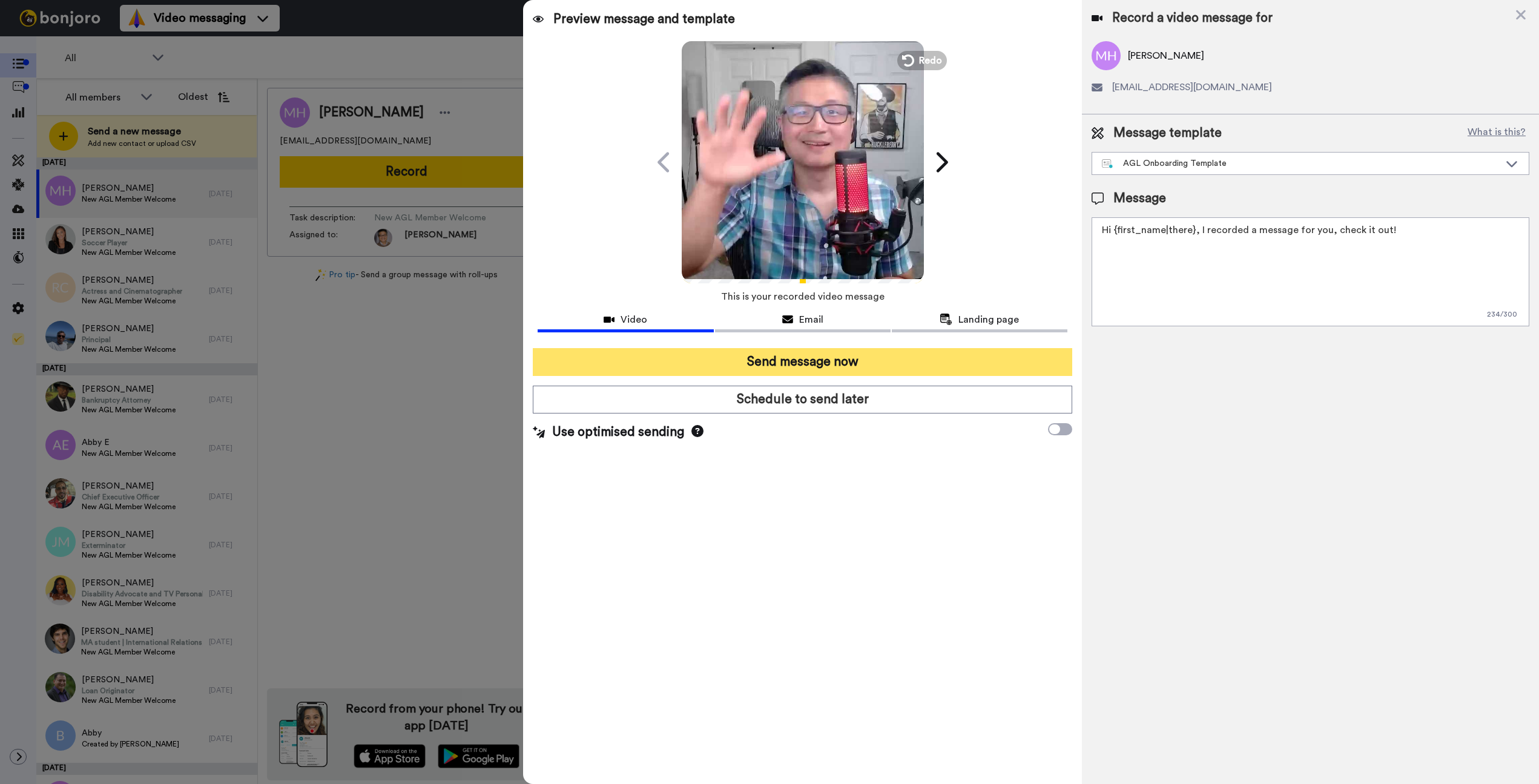
click at [731, 357] on button "Send message now" at bounding box center [802, 362] width 540 height 28
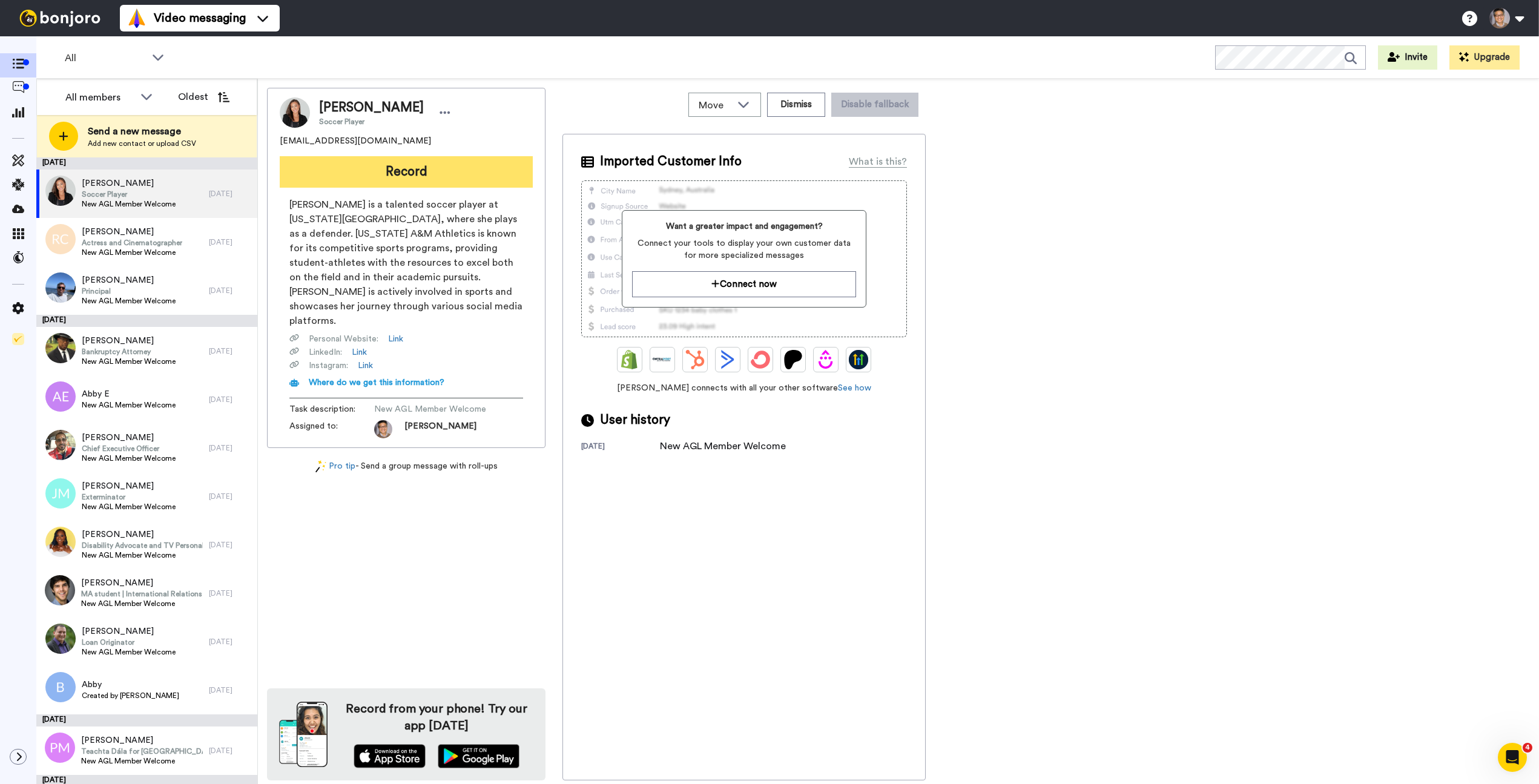
click at [434, 170] on button "Record" at bounding box center [406, 172] width 253 height 31
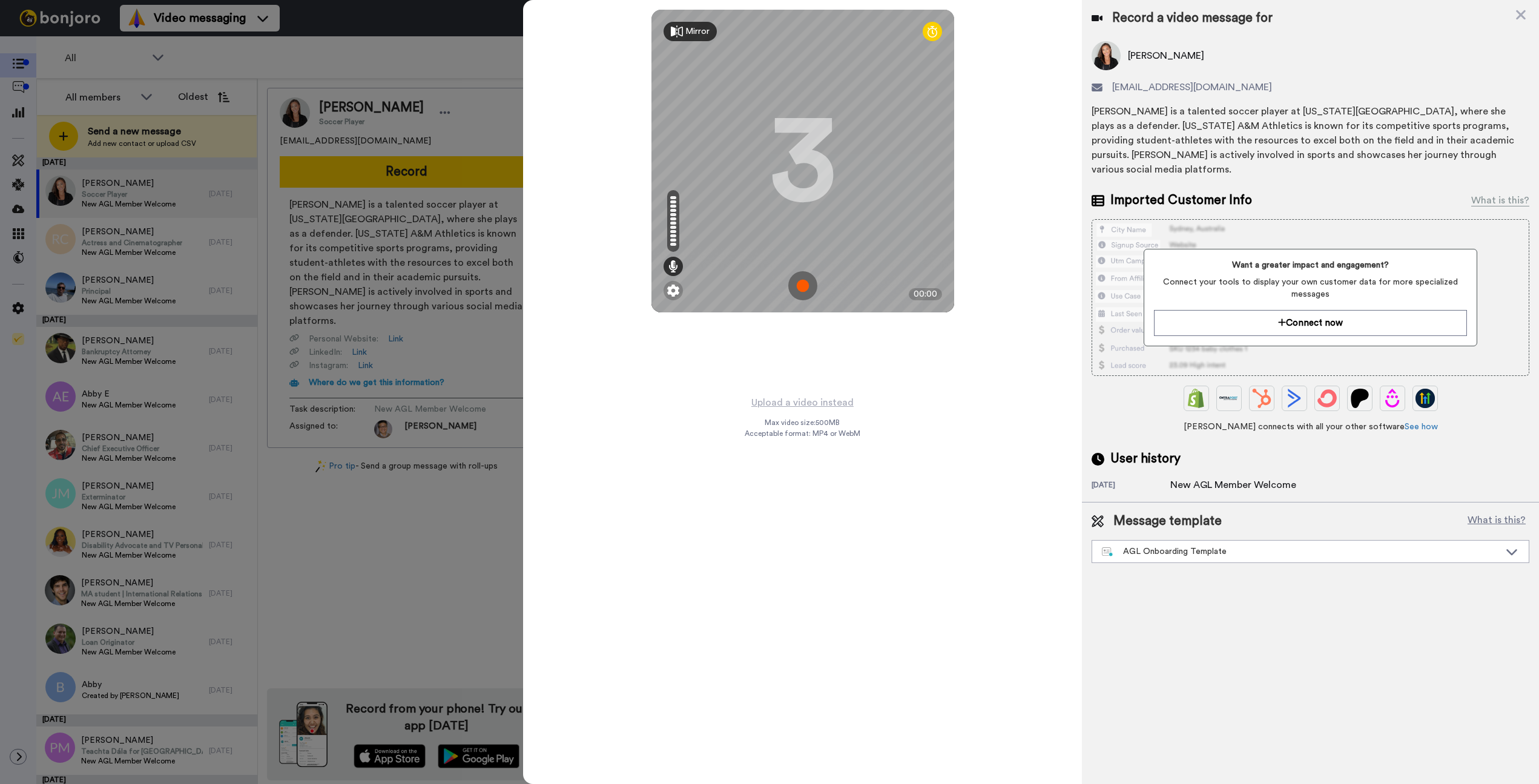
click at [796, 286] on img at bounding box center [802, 286] width 29 height 29
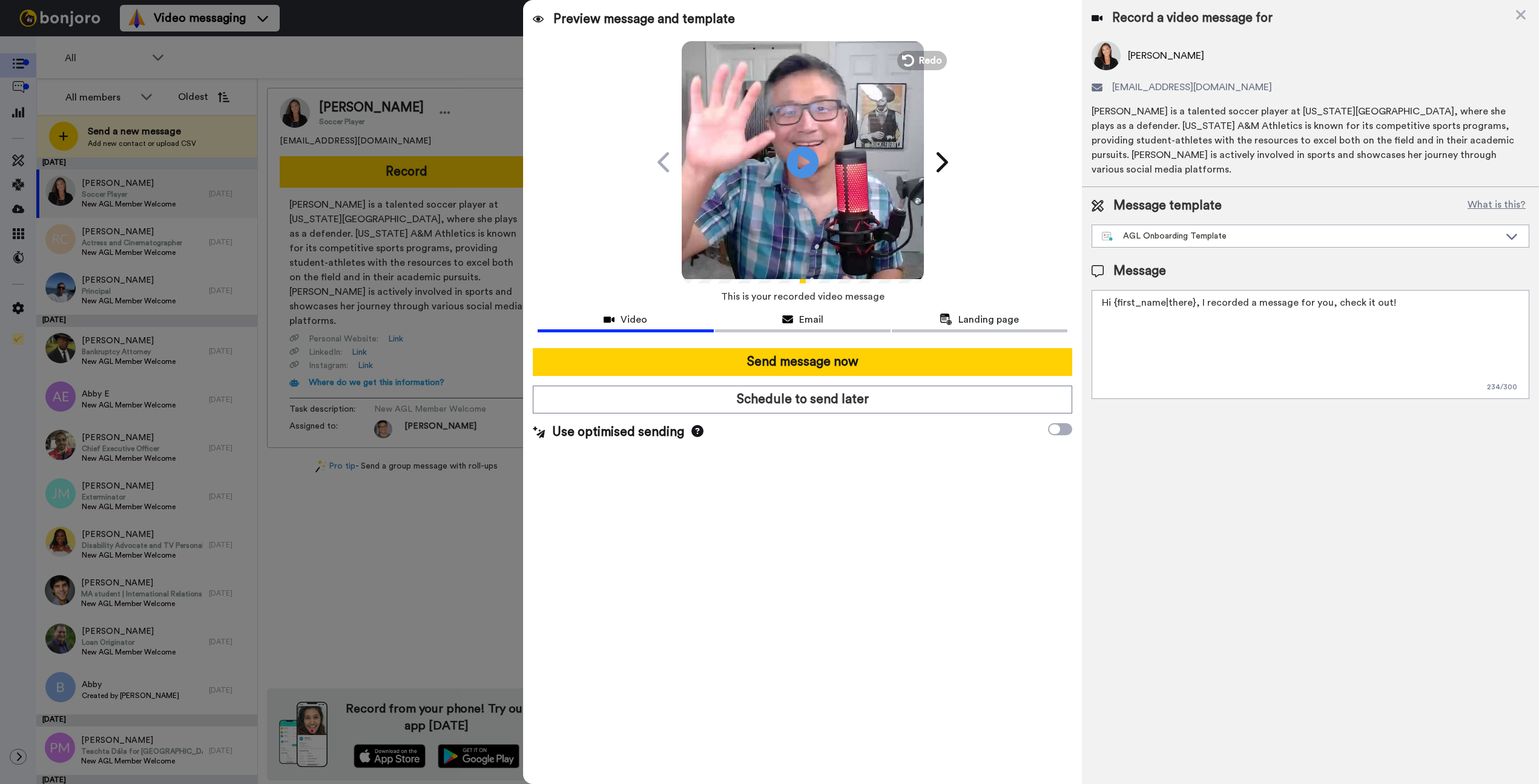
click at [806, 180] on icon "Play/Pause" at bounding box center [802, 161] width 32 height 57
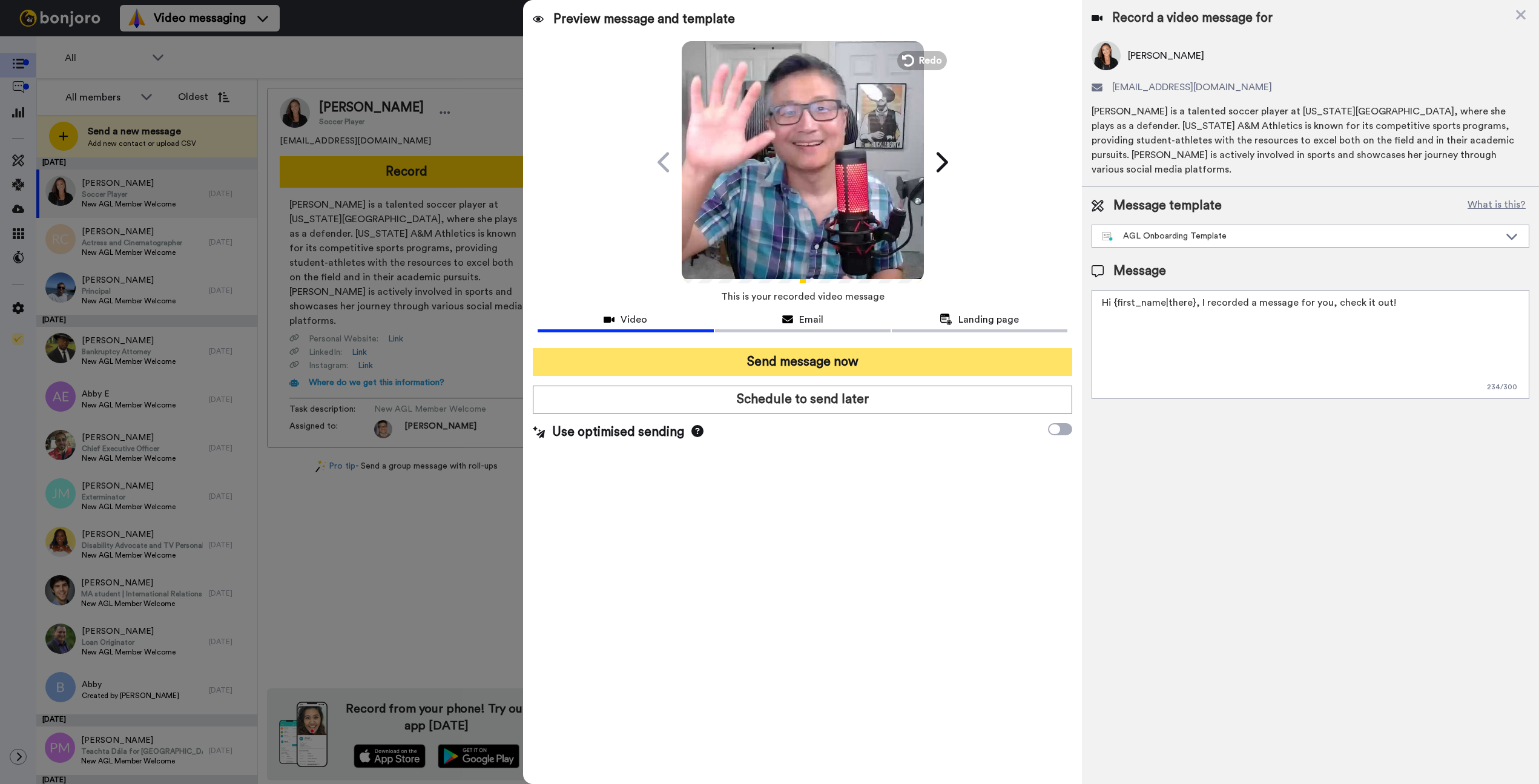
click at [791, 363] on button "Send message now" at bounding box center [802, 362] width 540 height 28
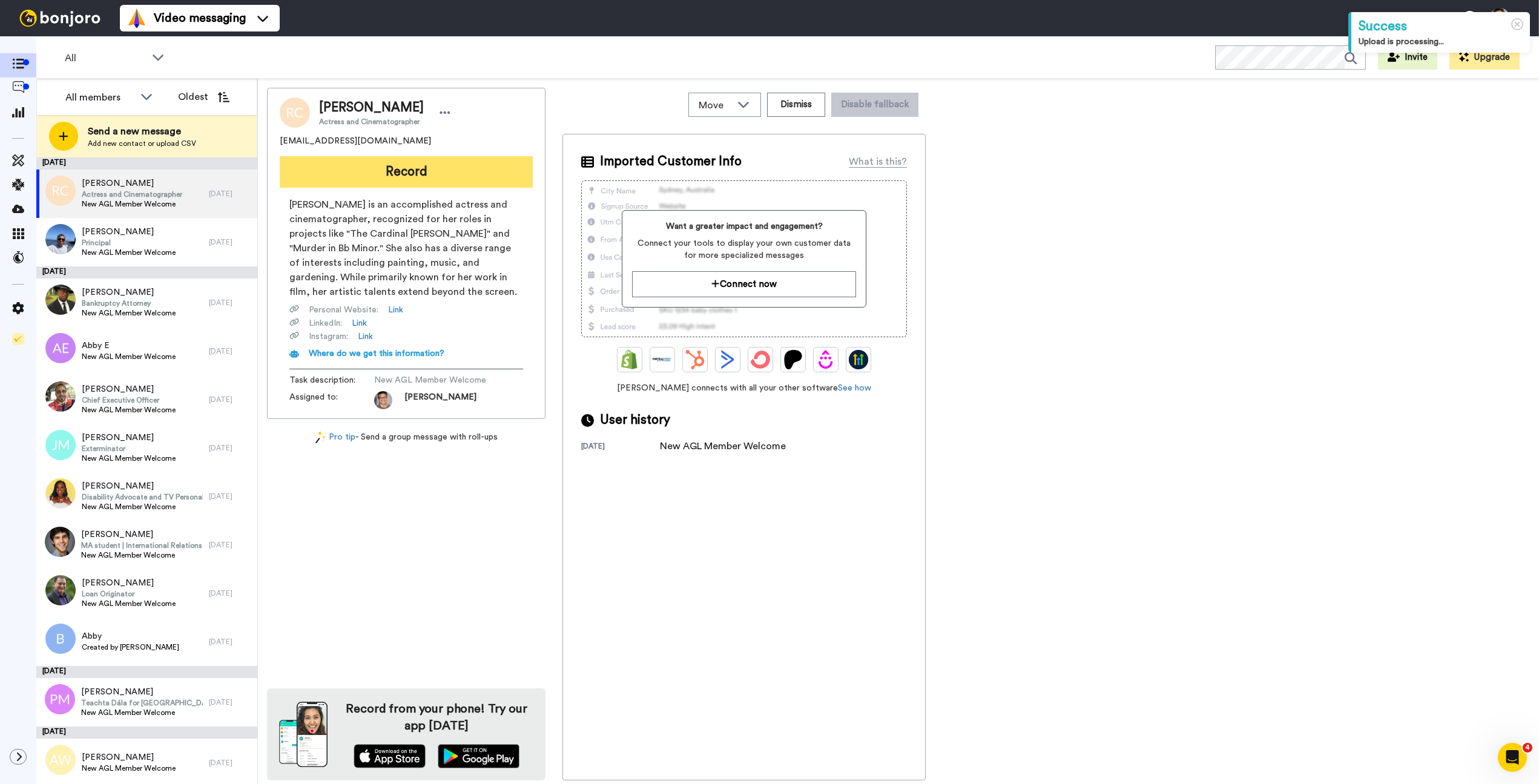
click at [356, 172] on button "Record" at bounding box center [406, 172] width 253 height 31
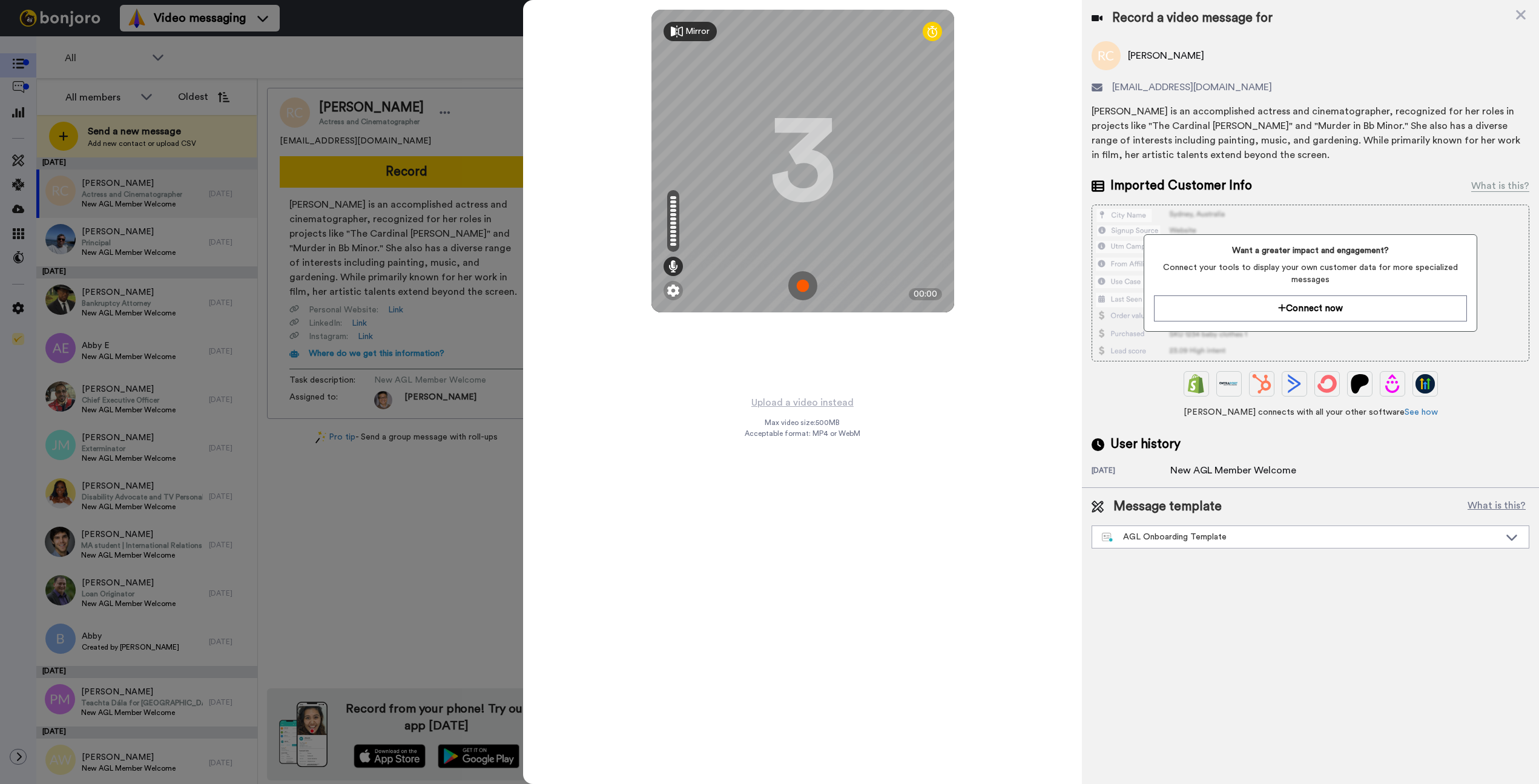
click at [805, 290] on img at bounding box center [802, 286] width 29 height 29
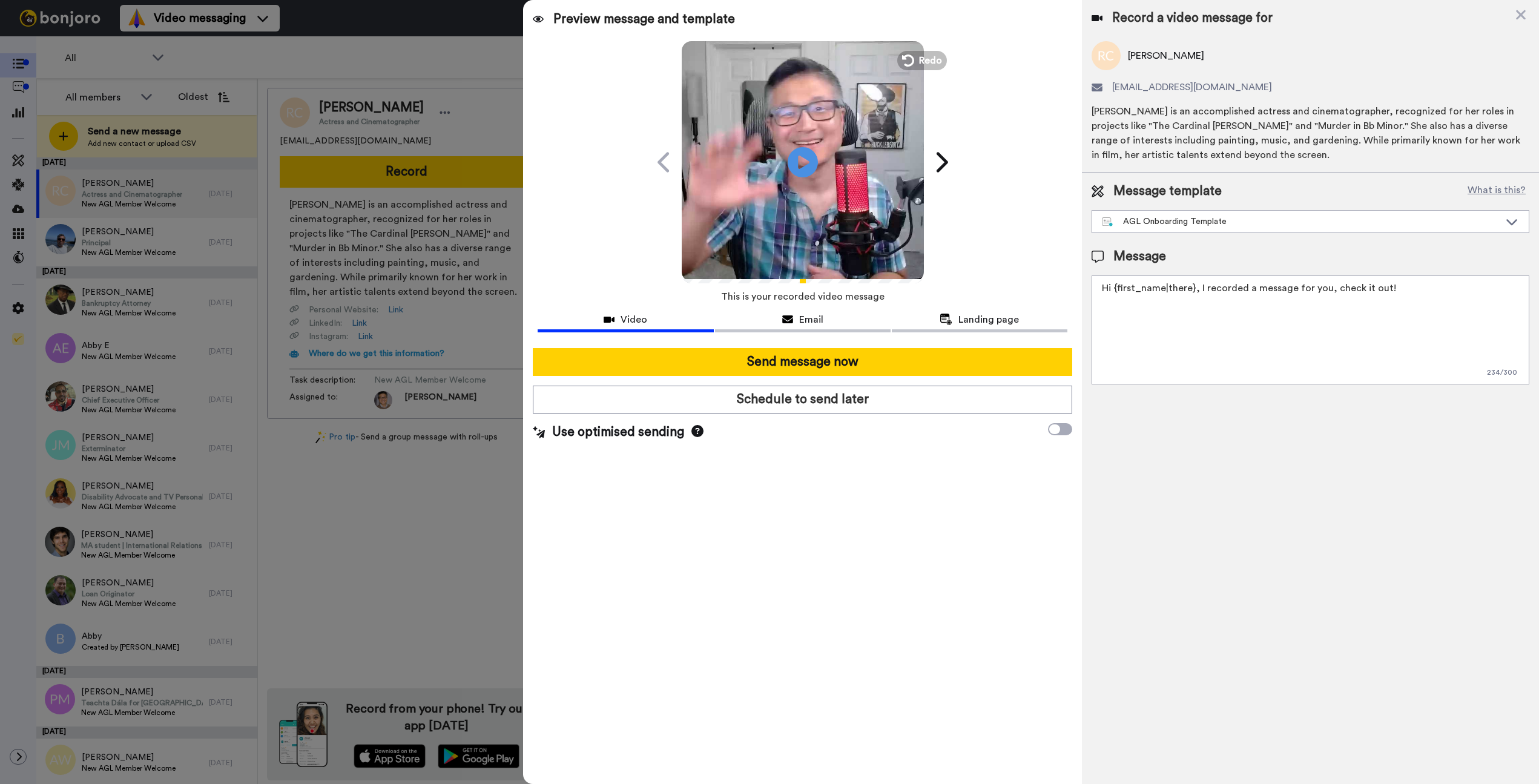
click at [785, 150] on video at bounding box center [802, 160] width 242 height 242
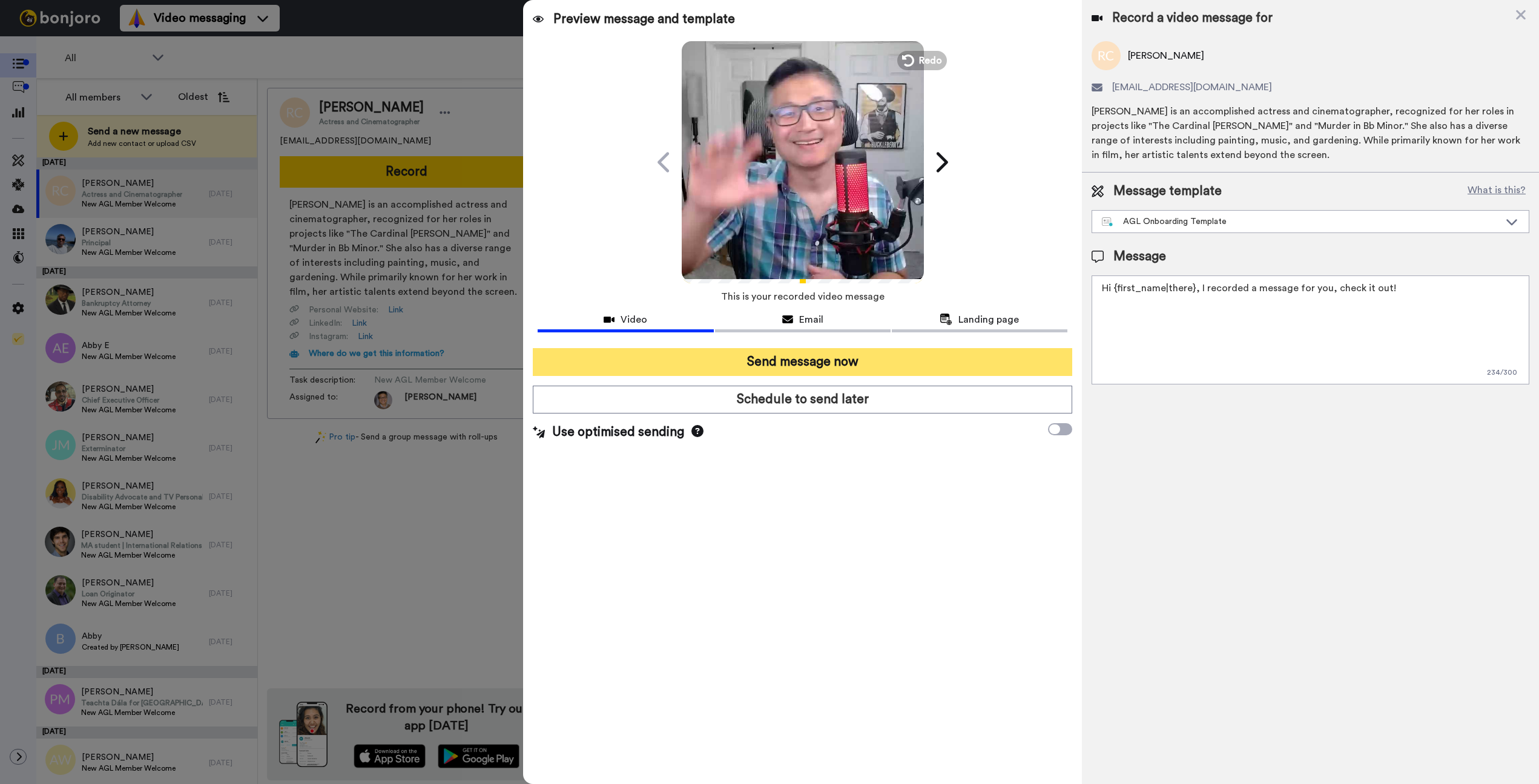
click at [840, 352] on button "Send message now" at bounding box center [802, 362] width 540 height 28
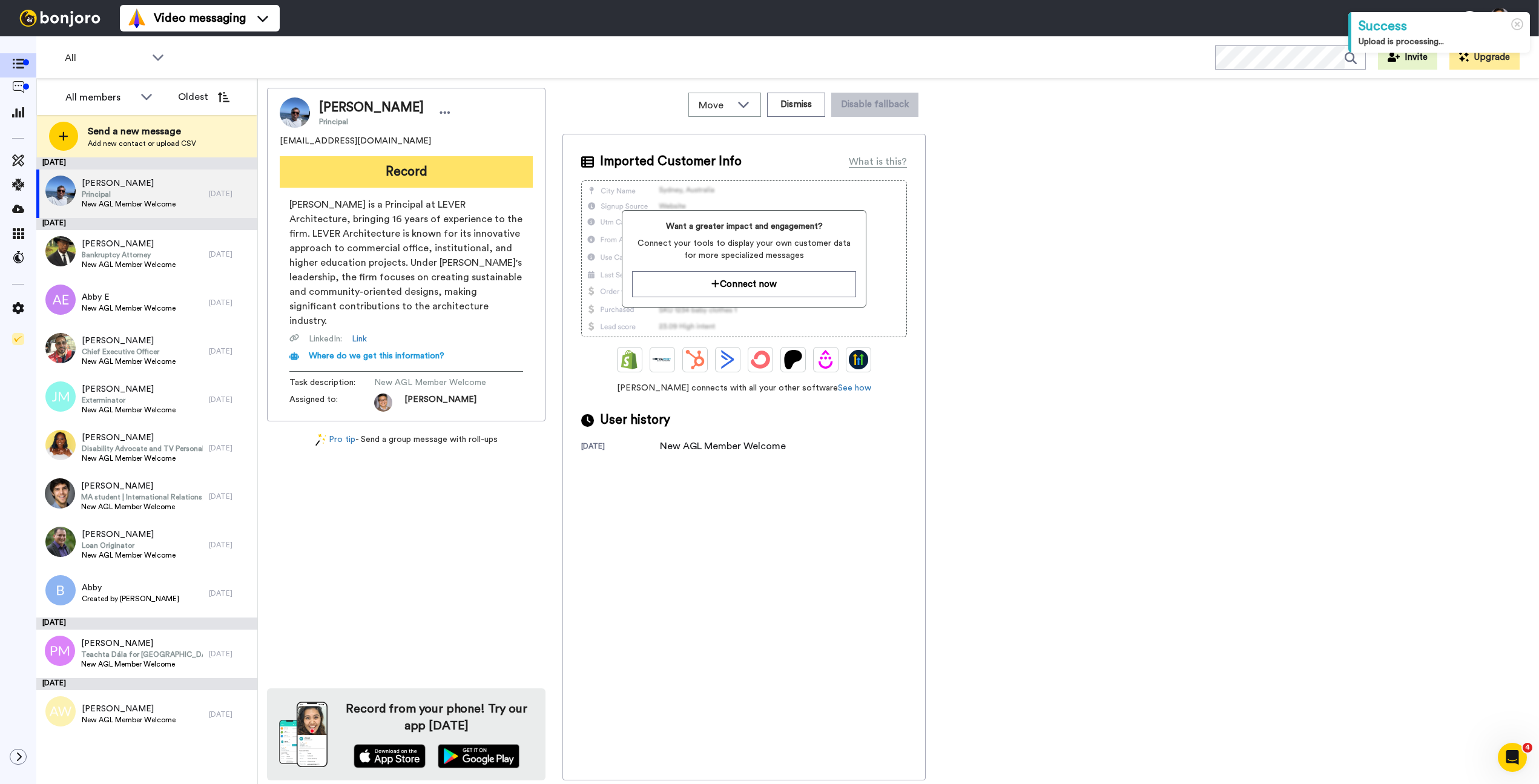
click at [433, 179] on button "Record" at bounding box center [406, 172] width 253 height 31
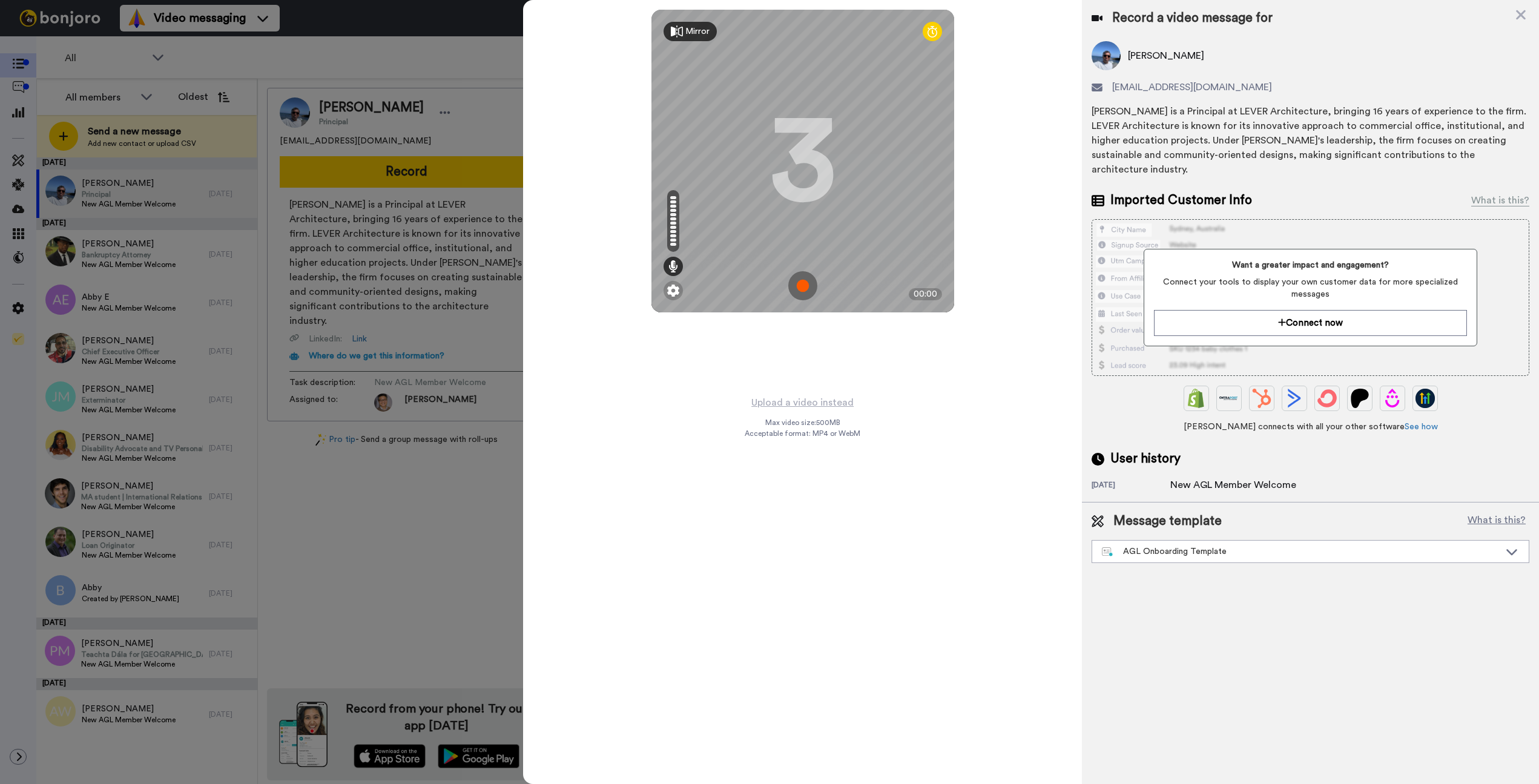
click at [798, 282] on img at bounding box center [802, 286] width 29 height 29
click at [798, 281] on img at bounding box center [802, 286] width 29 height 29
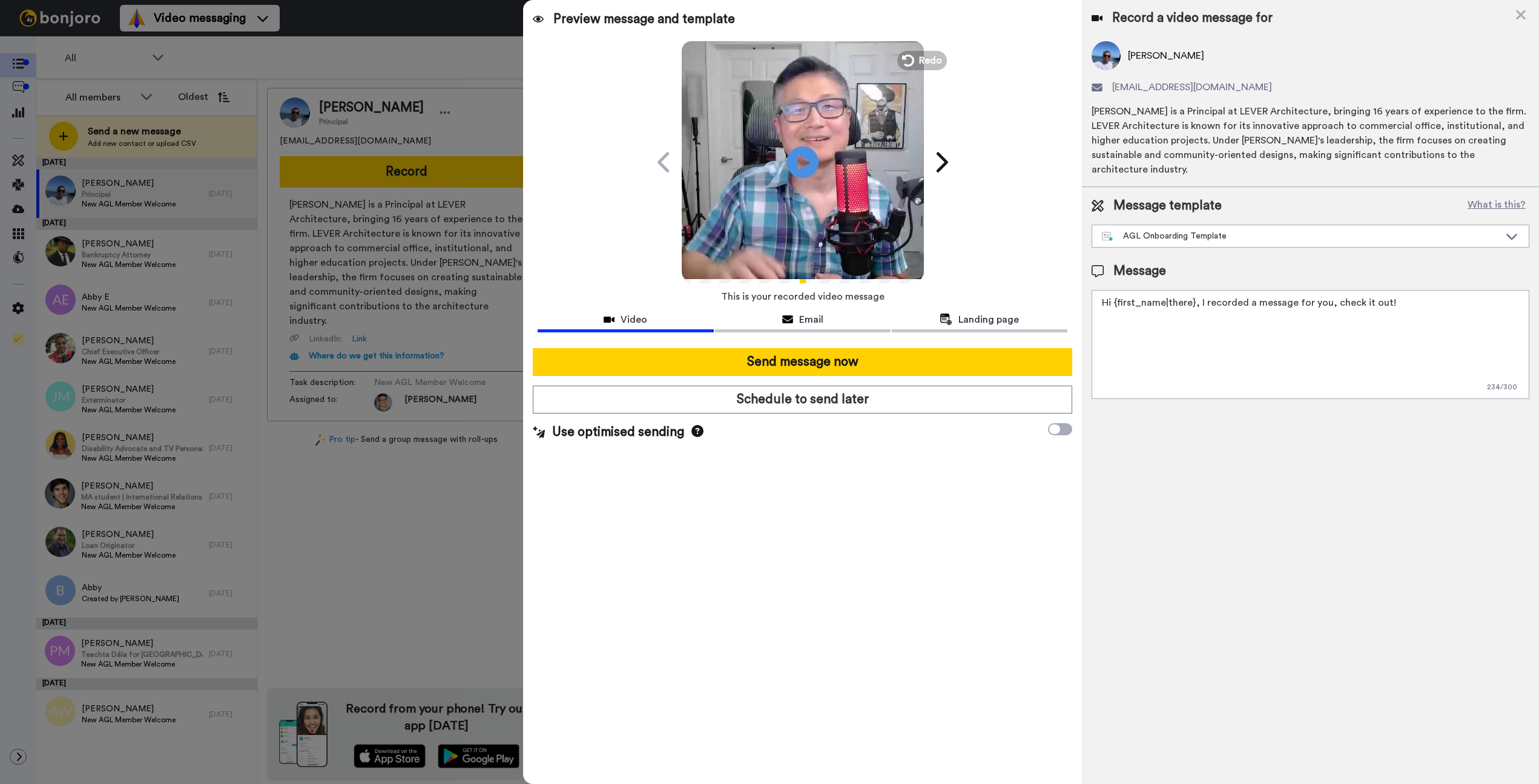
click at [804, 176] on icon at bounding box center [802, 161] width 32 height 32
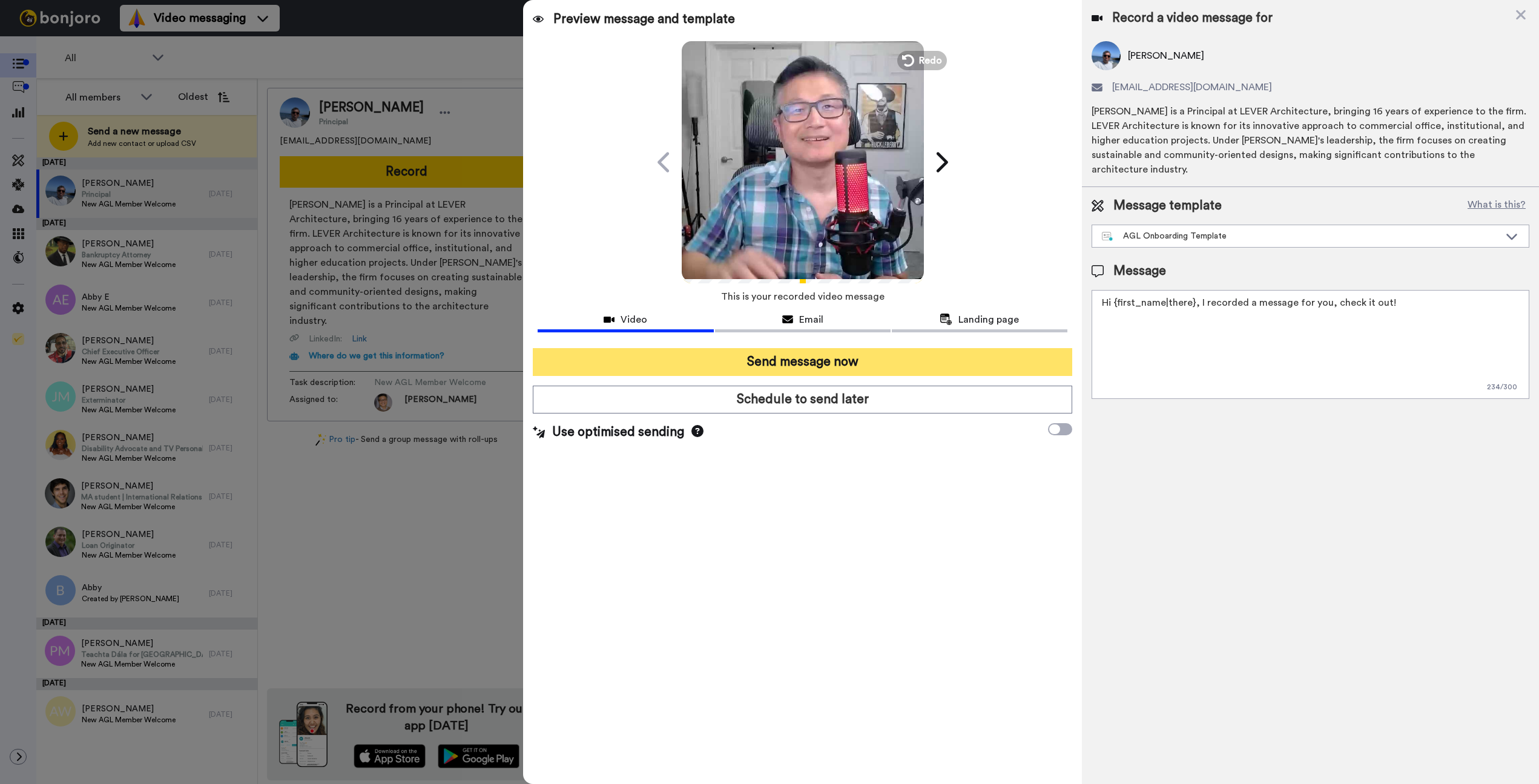
click at [778, 361] on button "Send message now" at bounding box center [802, 362] width 540 height 28
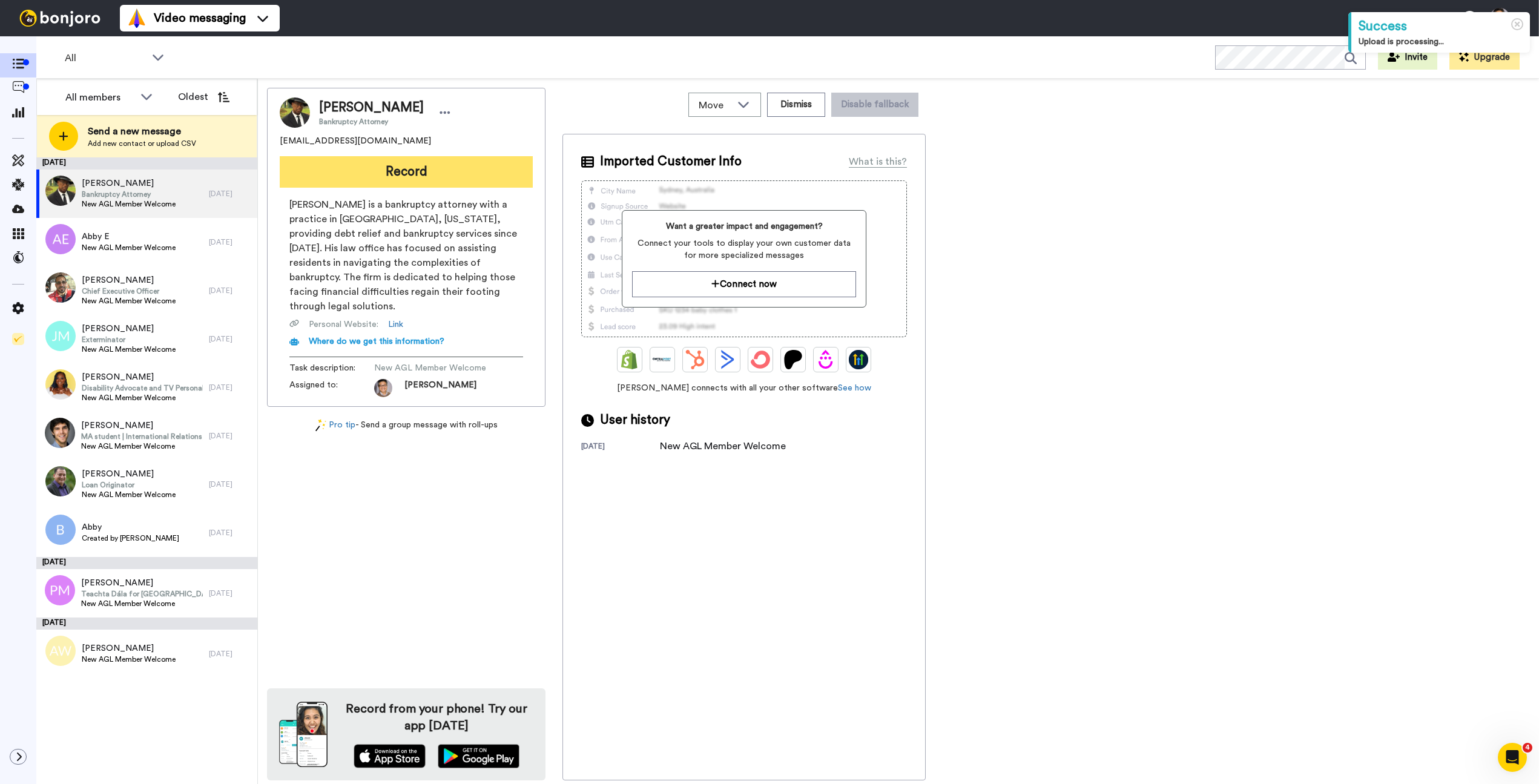
click at [388, 167] on button "Record" at bounding box center [406, 172] width 253 height 31
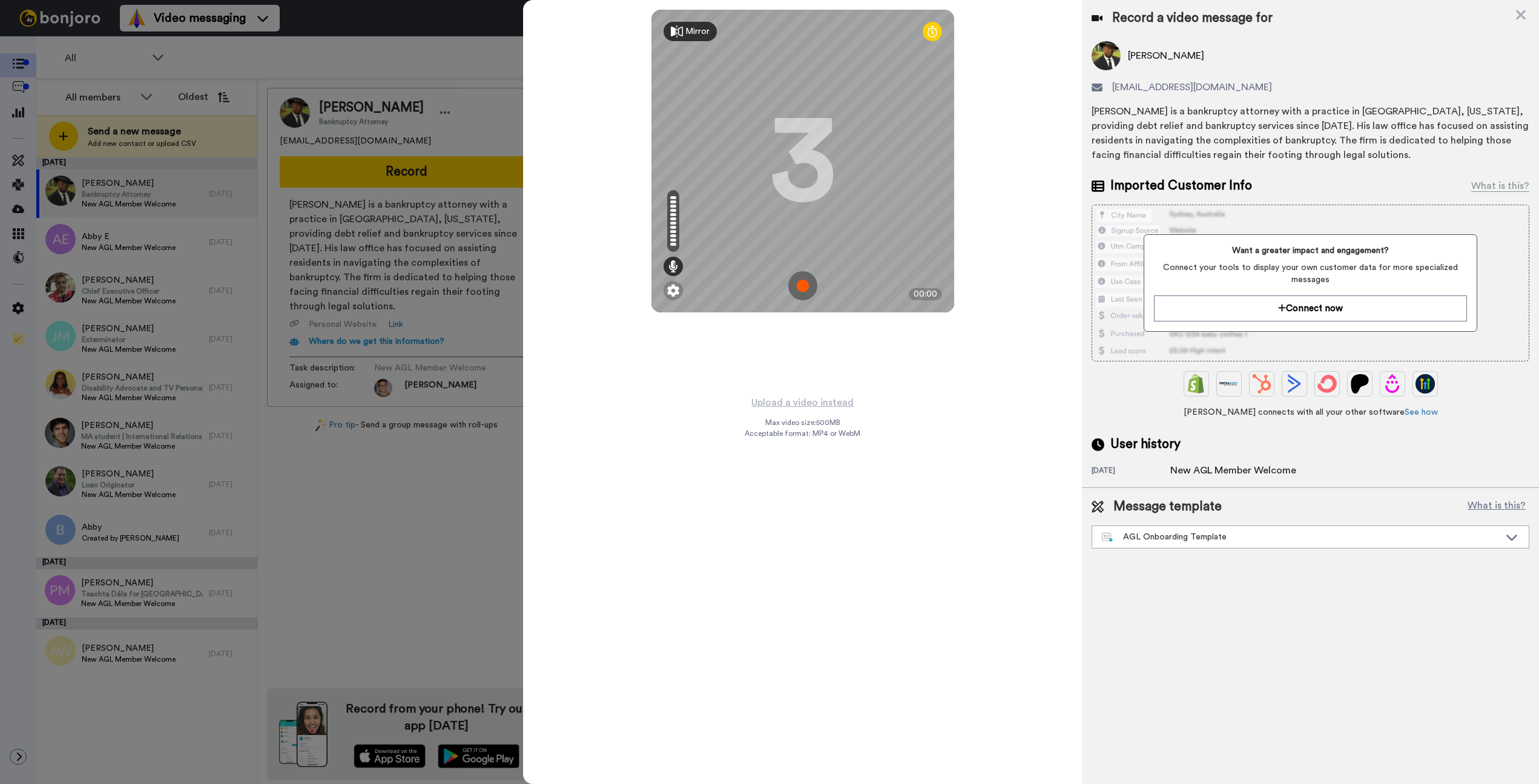
click at [798, 287] on img at bounding box center [802, 286] width 29 height 29
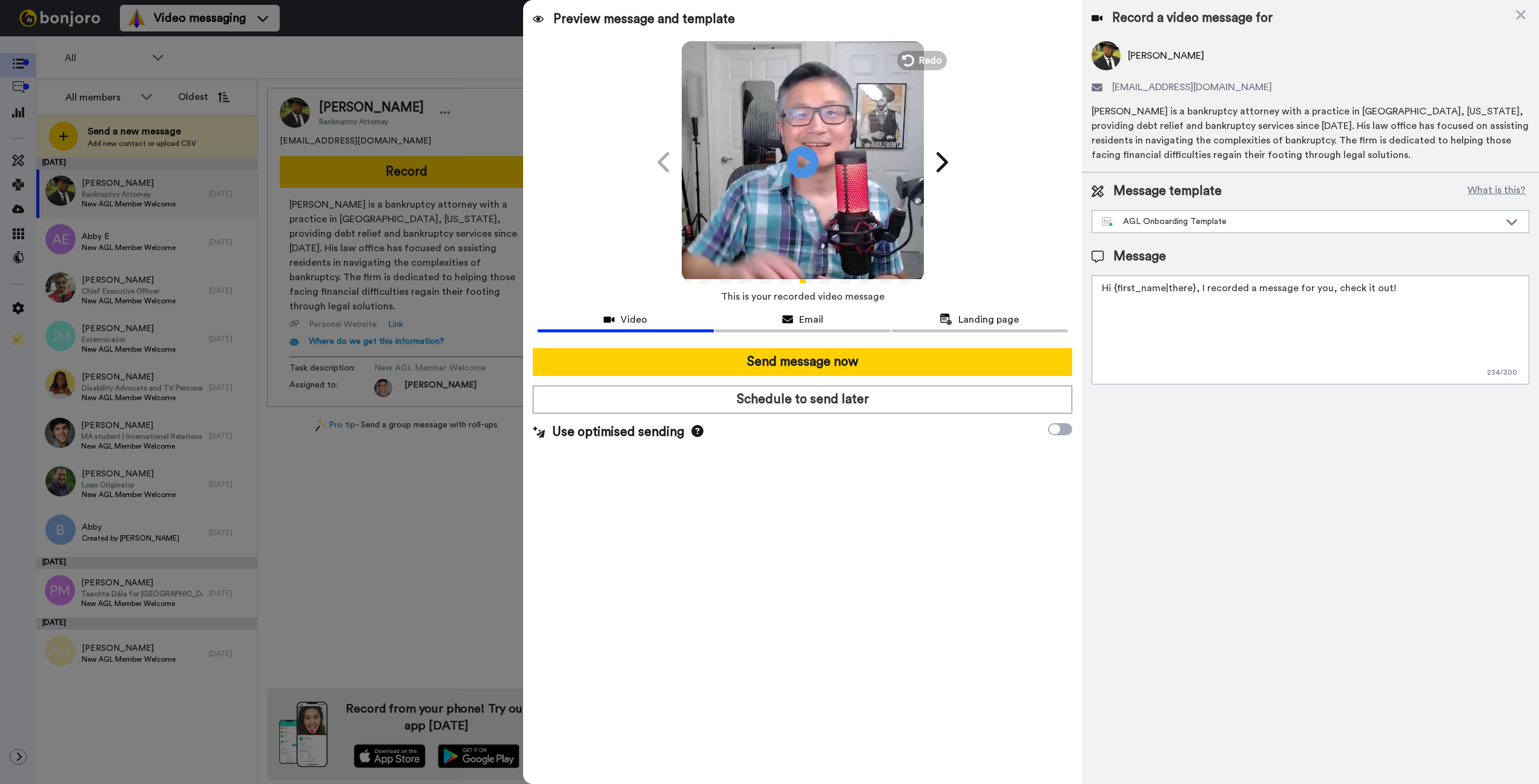
click at [805, 167] on icon at bounding box center [802, 161] width 32 height 32
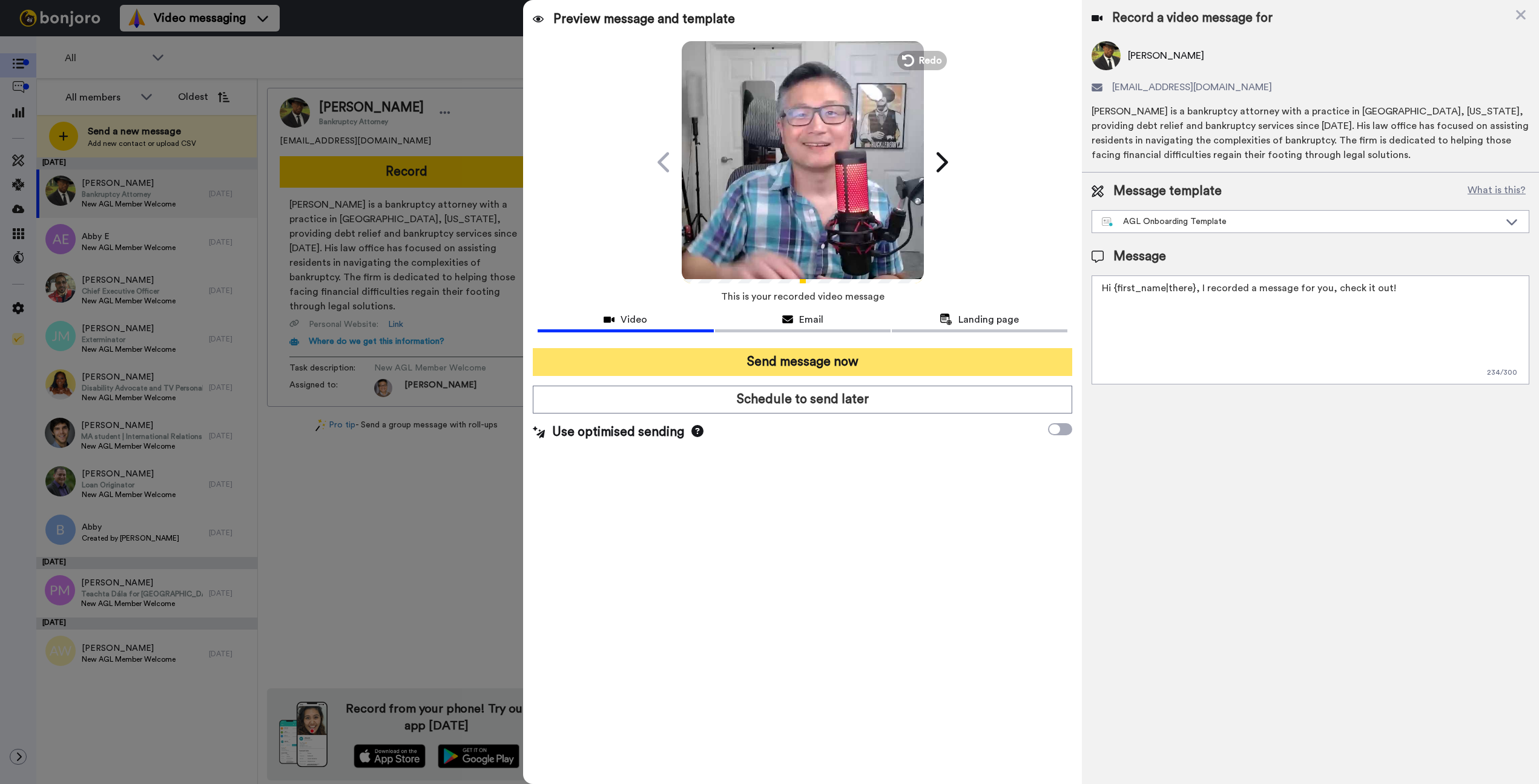
click at [733, 365] on button "Send message now" at bounding box center [802, 362] width 540 height 28
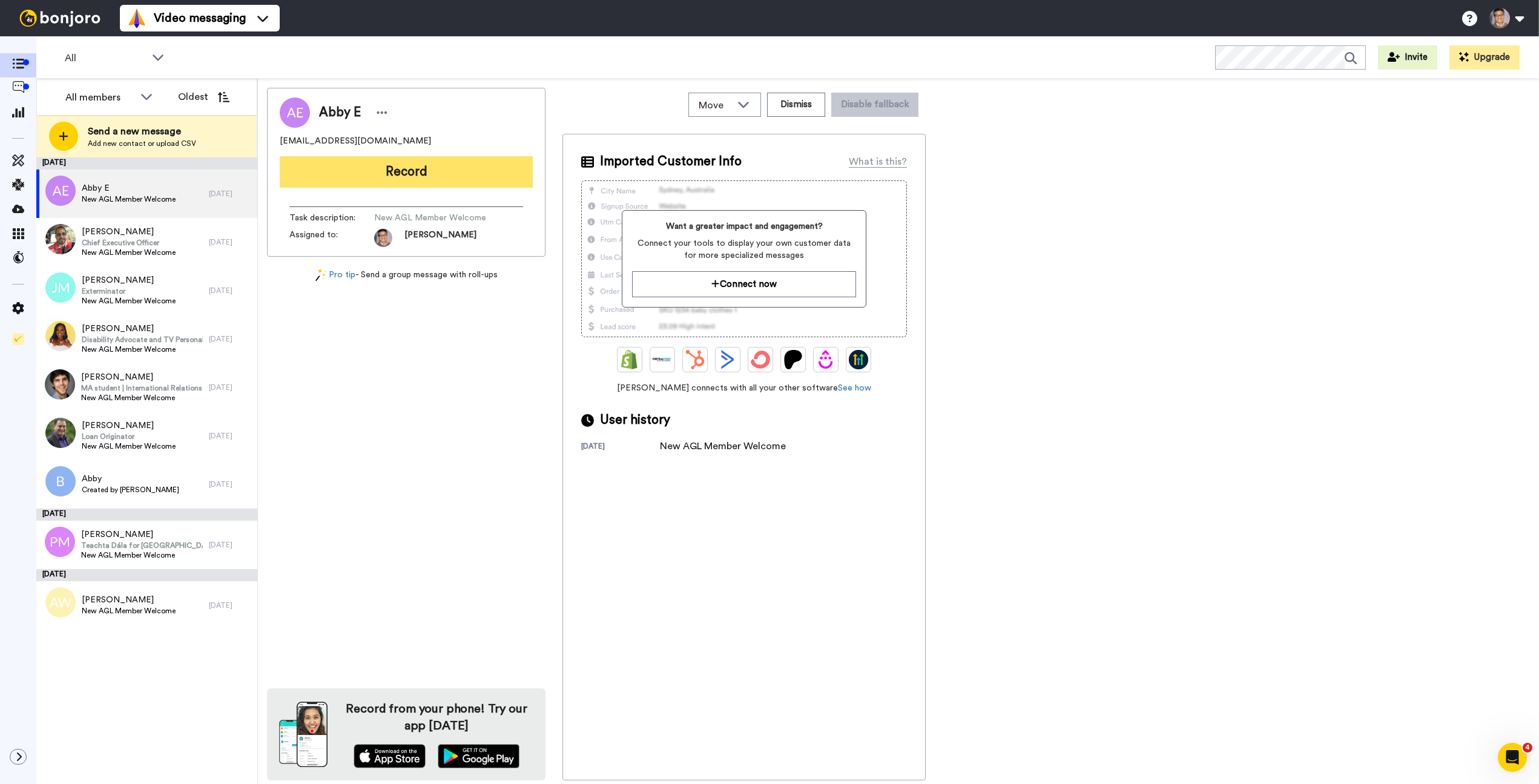
click at [419, 164] on button "Record" at bounding box center [406, 172] width 253 height 31
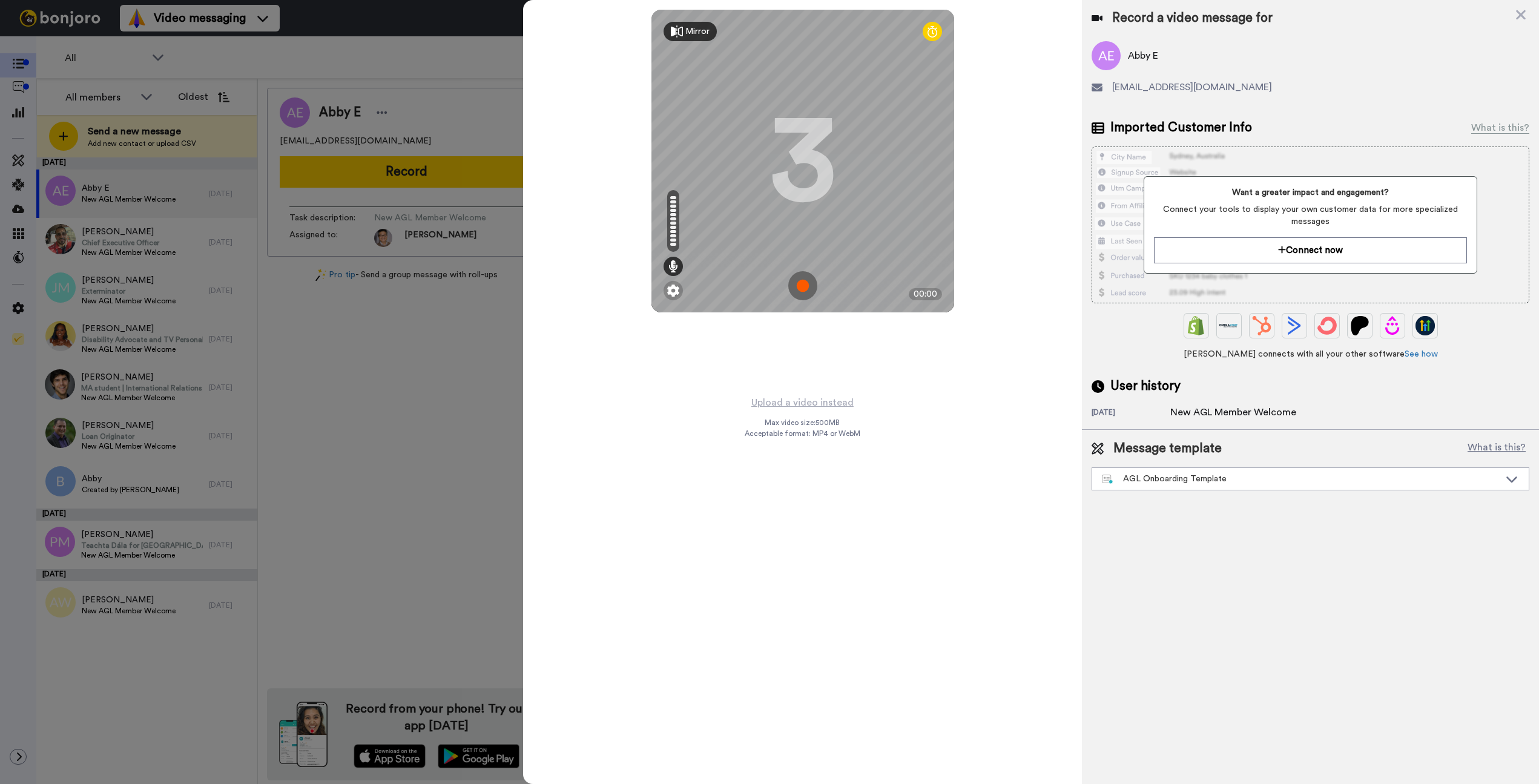
click at [796, 285] on img at bounding box center [802, 286] width 29 height 29
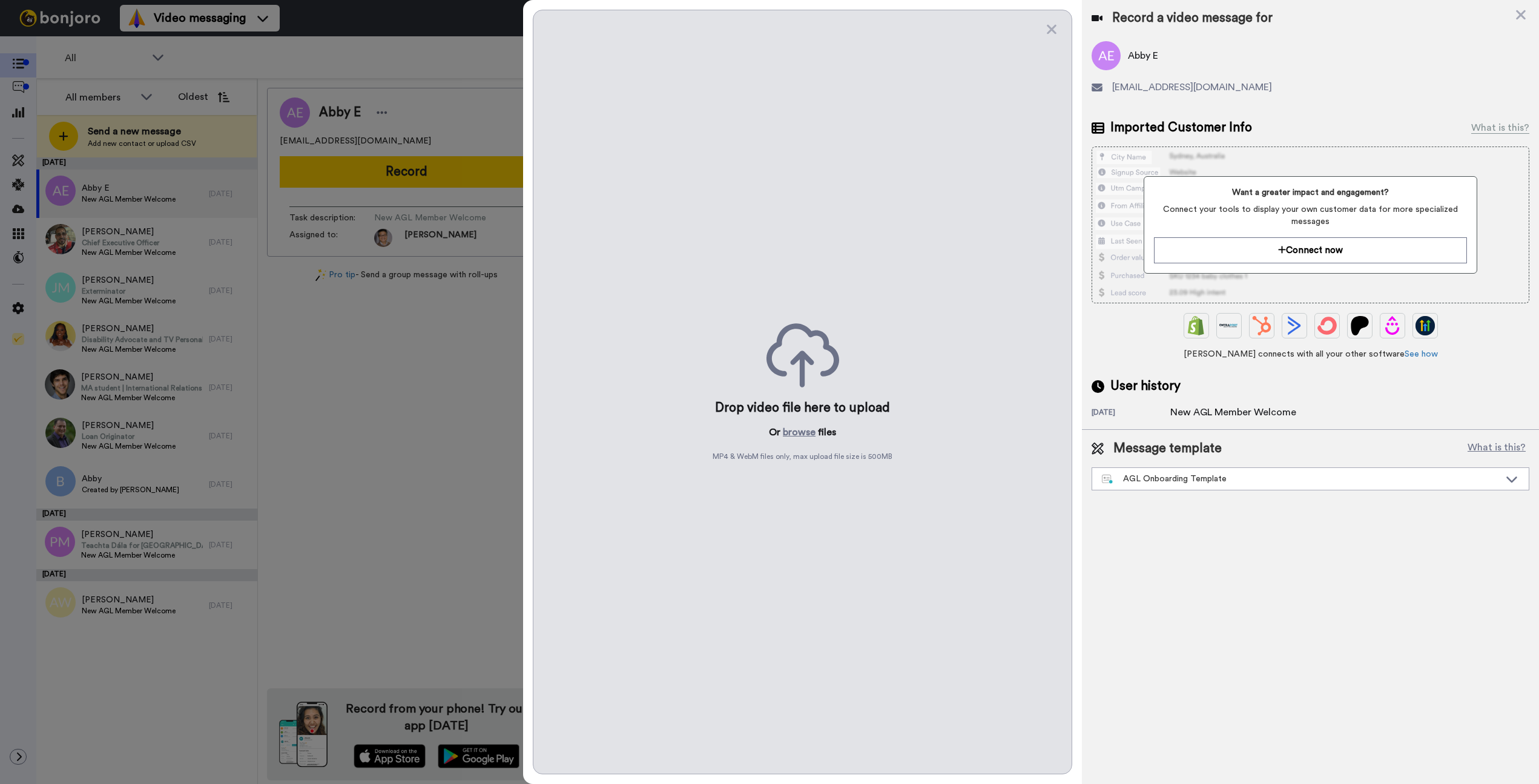
click at [796, 265] on div "Drop video file here to upload Or browse files MP4 & WebM files only, max uploa…" at bounding box center [802, 392] width 540 height 765
click at [825, 362] on icon at bounding box center [803, 356] width 73 height 64
click at [1064, 25] on div "Drop video file here to upload Or browse files MP4 & WebM files only, max uploa…" at bounding box center [802, 392] width 540 height 765
click at [1058, 28] on icon at bounding box center [1052, 29] width 12 height 15
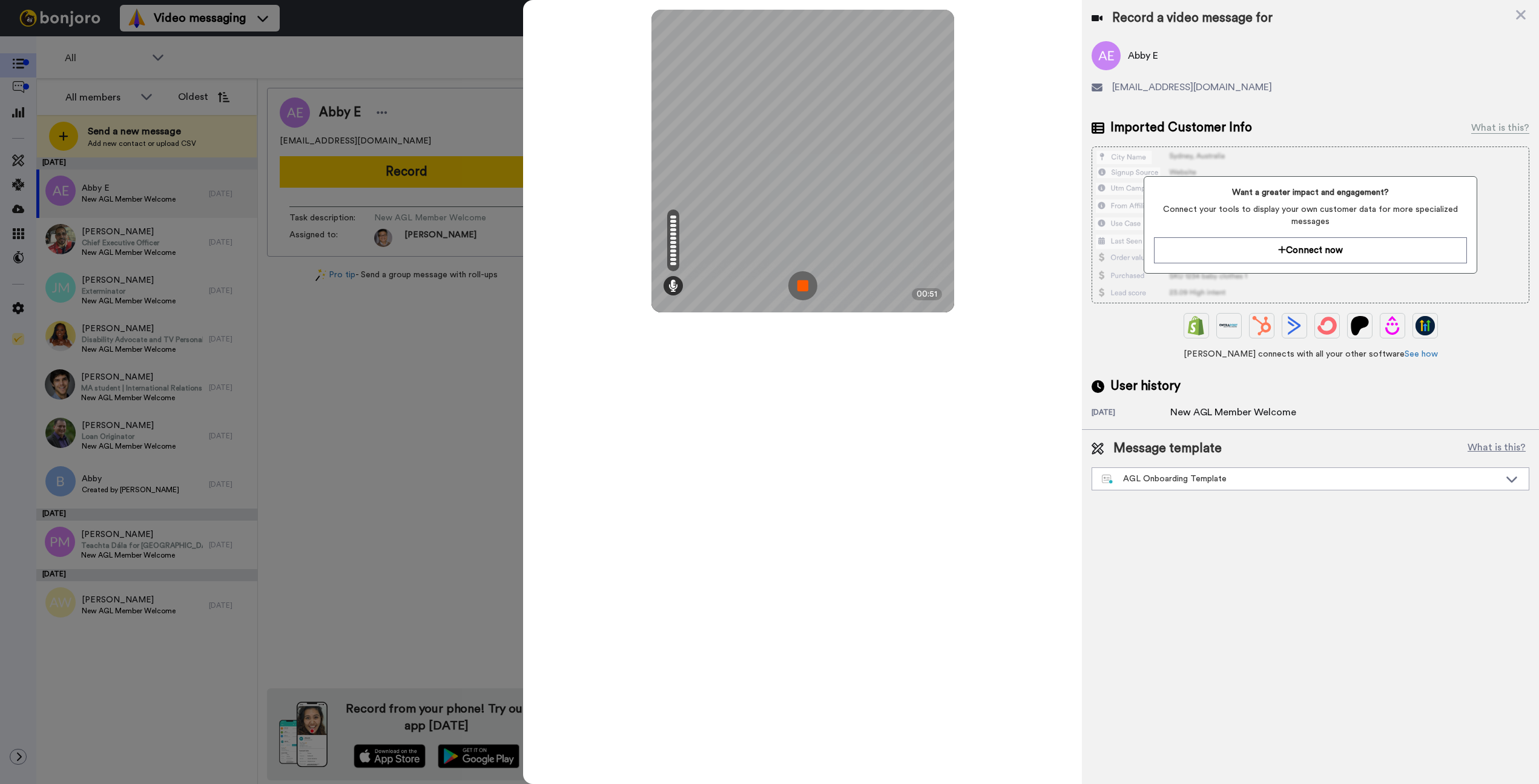
click at [810, 288] on img at bounding box center [802, 286] width 29 height 29
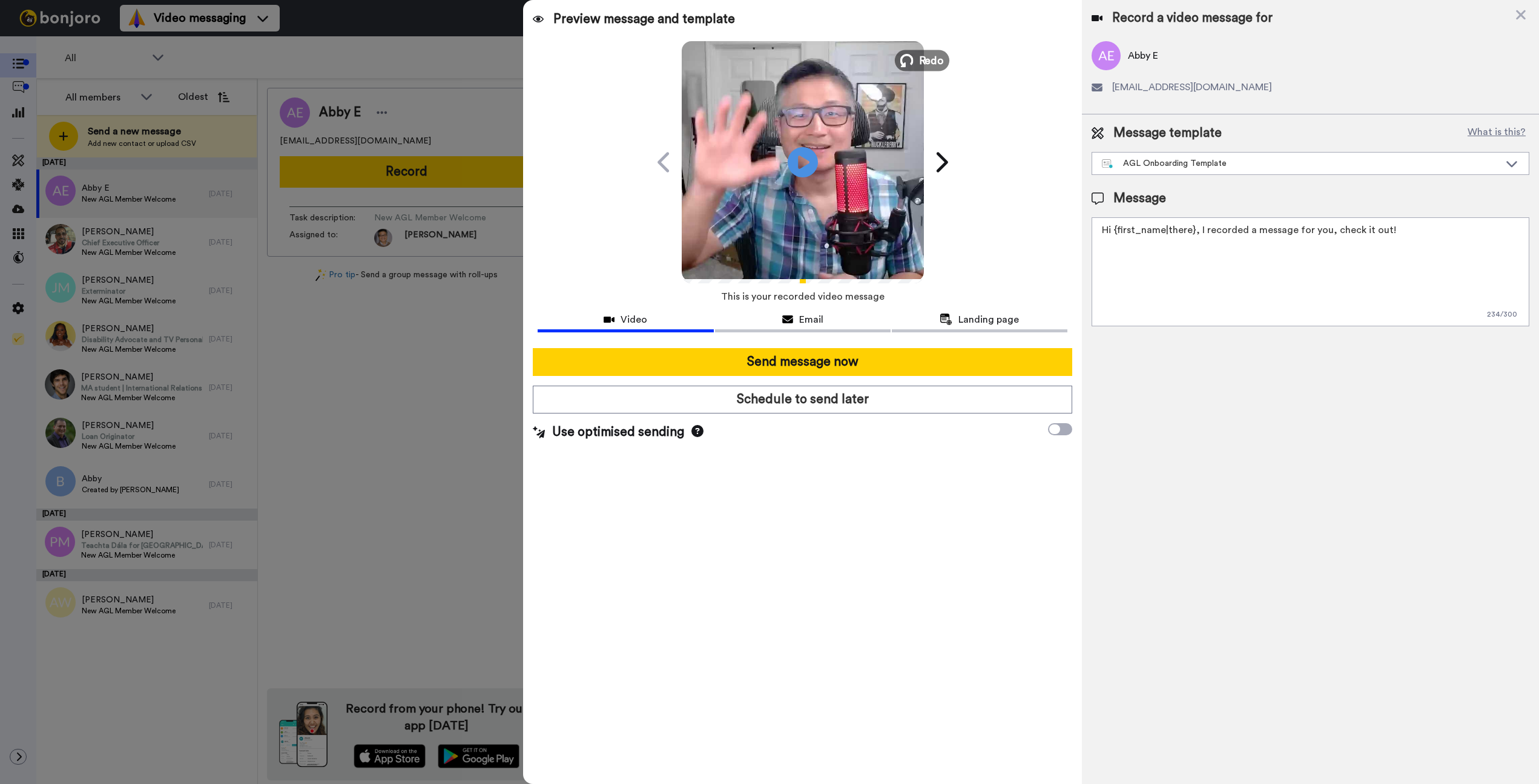
click at [911, 57] on icon at bounding box center [906, 60] width 13 height 13
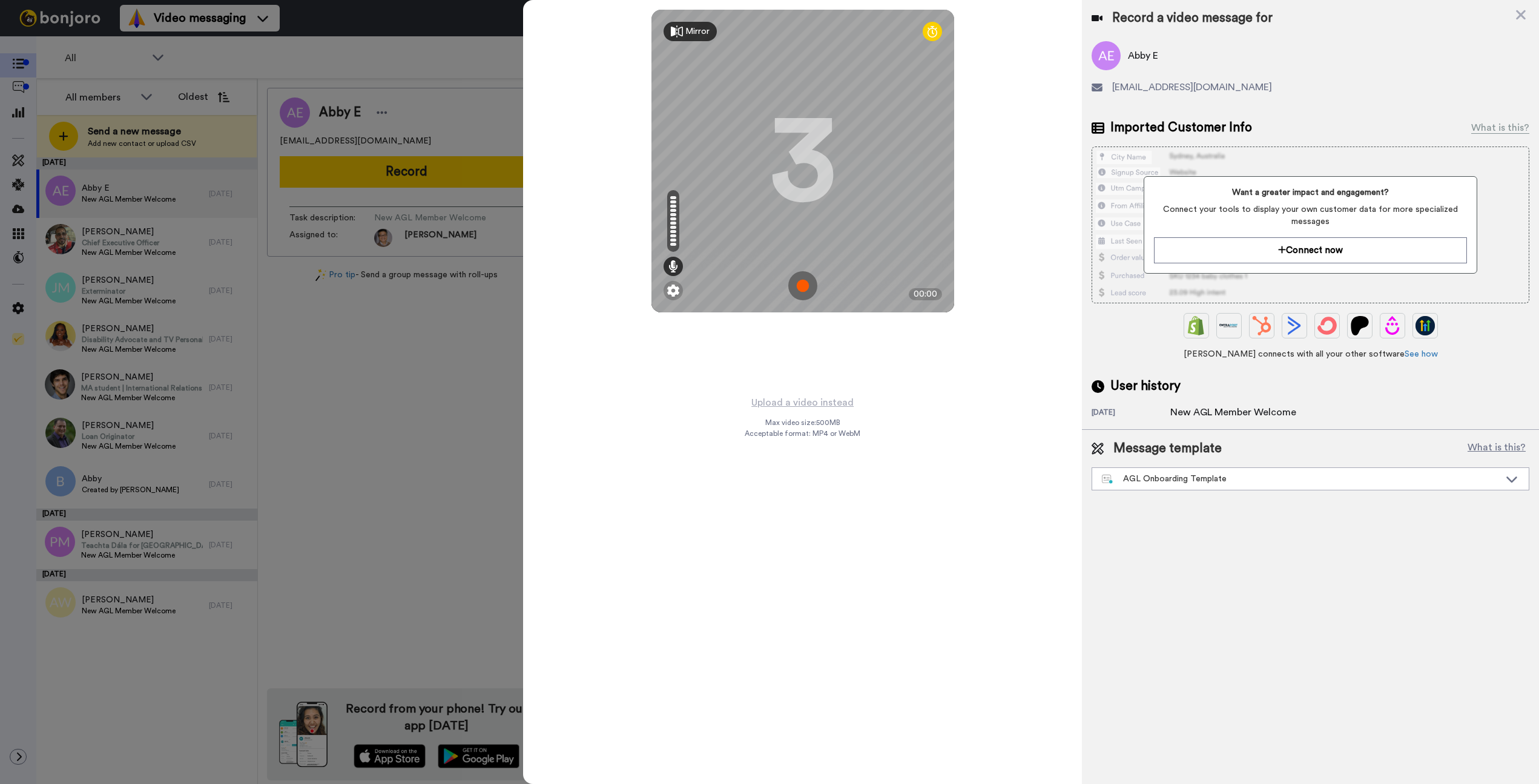
click at [798, 284] on img at bounding box center [802, 286] width 29 height 29
click at [799, 283] on img at bounding box center [802, 286] width 29 height 29
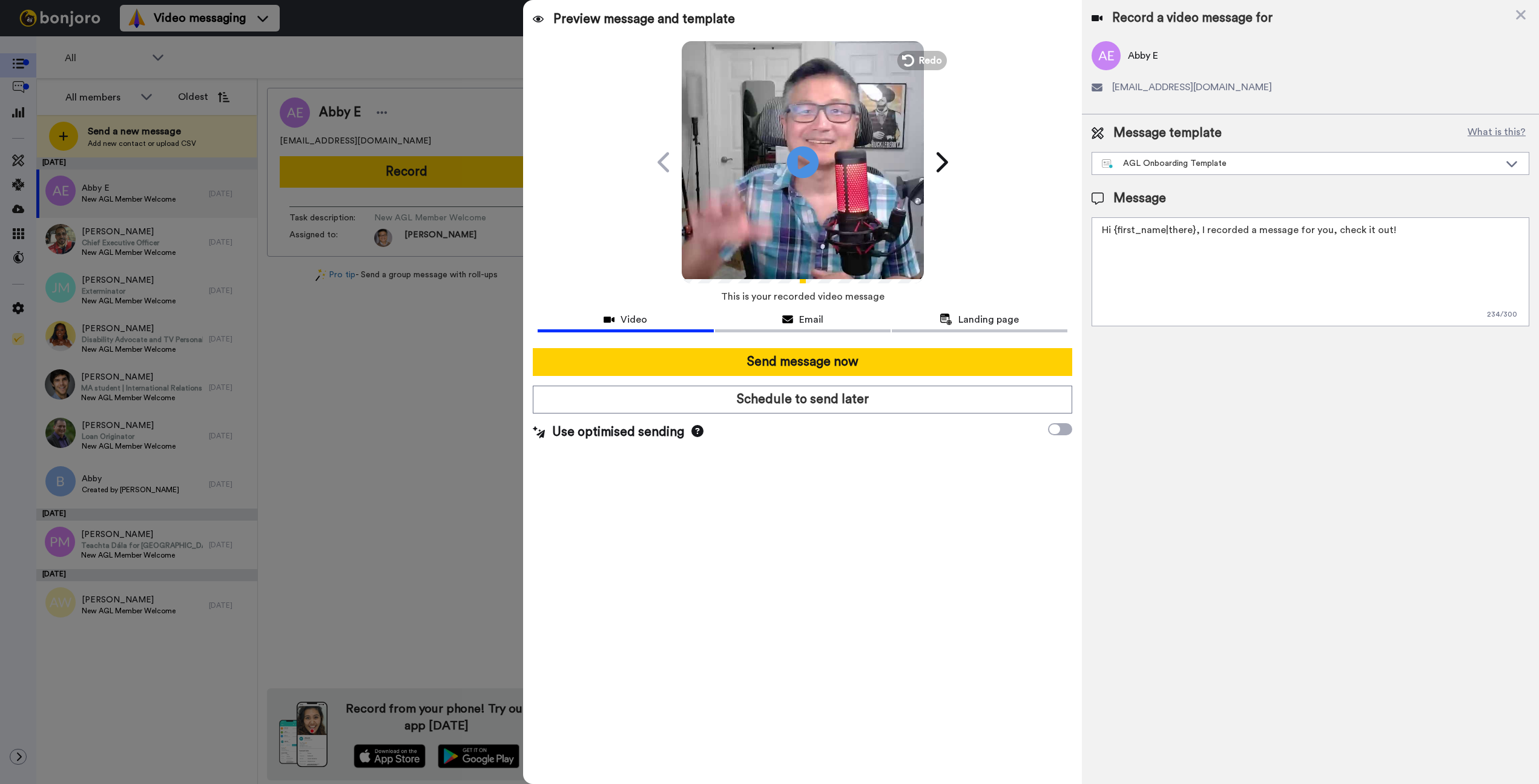
click at [810, 158] on icon at bounding box center [802, 161] width 32 height 32
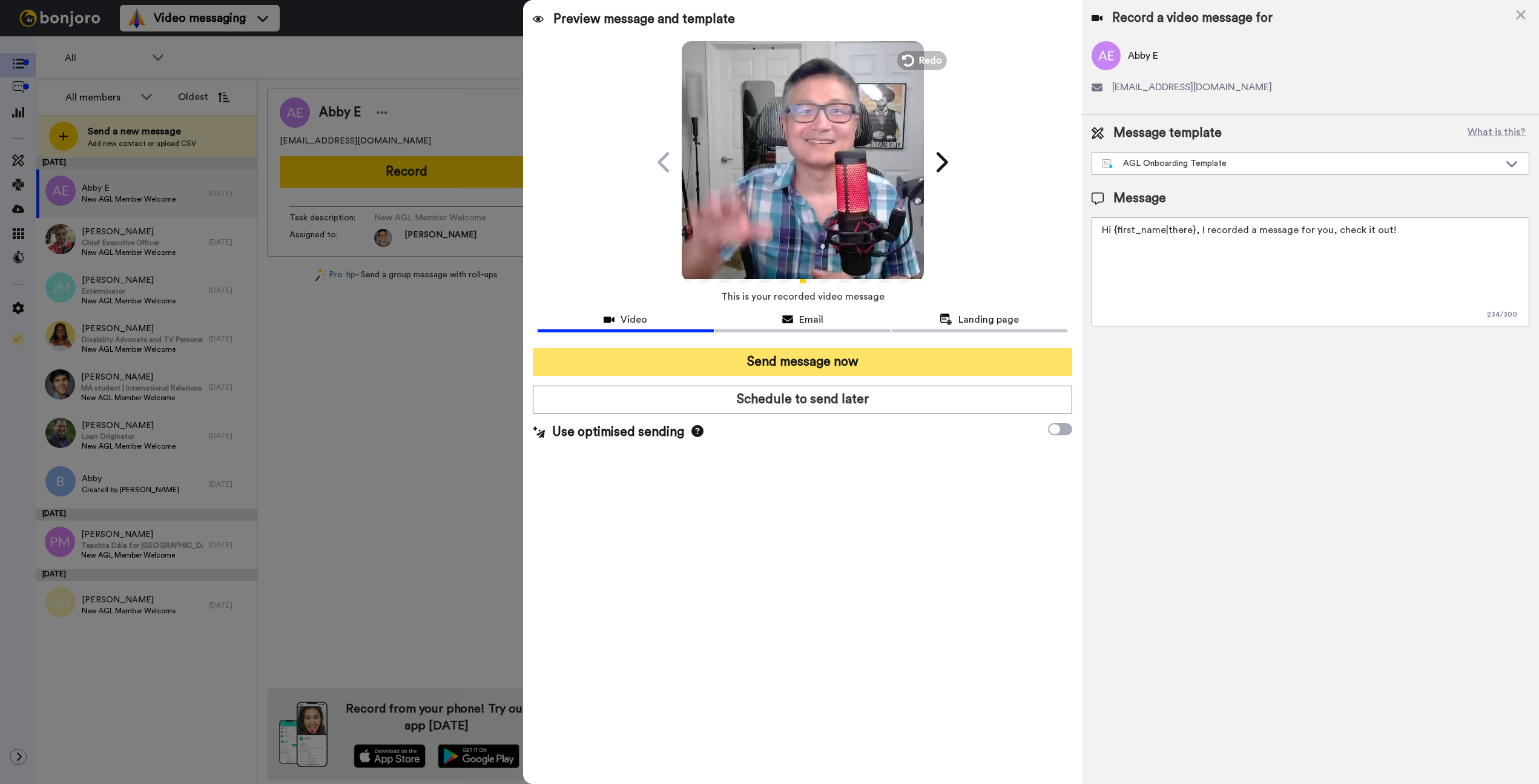
click at [854, 367] on button "Send message now" at bounding box center [802, 362] width 540 height 28
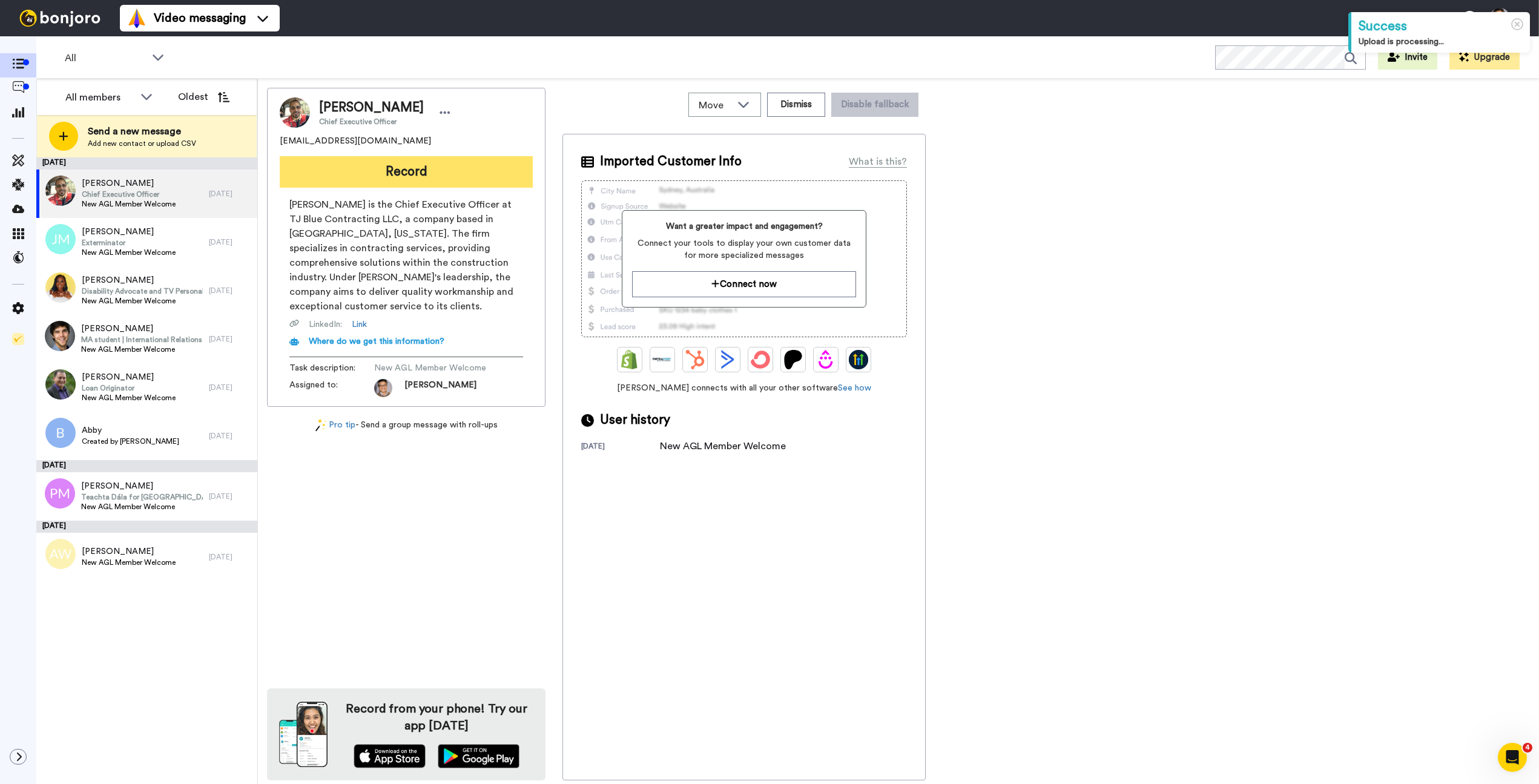
click at [411, 179] on button "Record" at bounding box center [406, 172] width 253 height 31
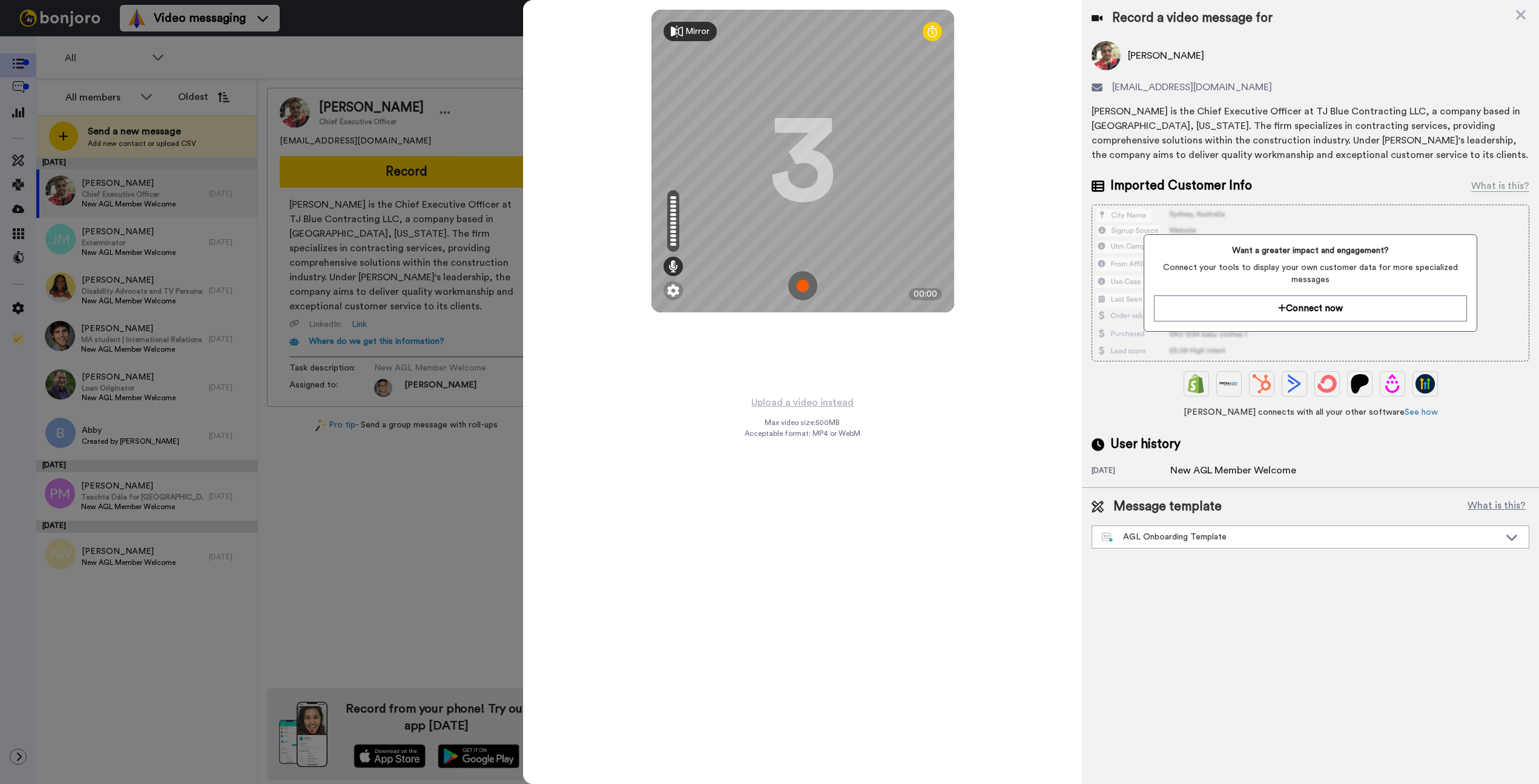
click at [804, 281] on img at bounding box center [802, 286] width 29 height 29
click at [805, 280] on img at bounding box center [802, 286] width 29 height 29
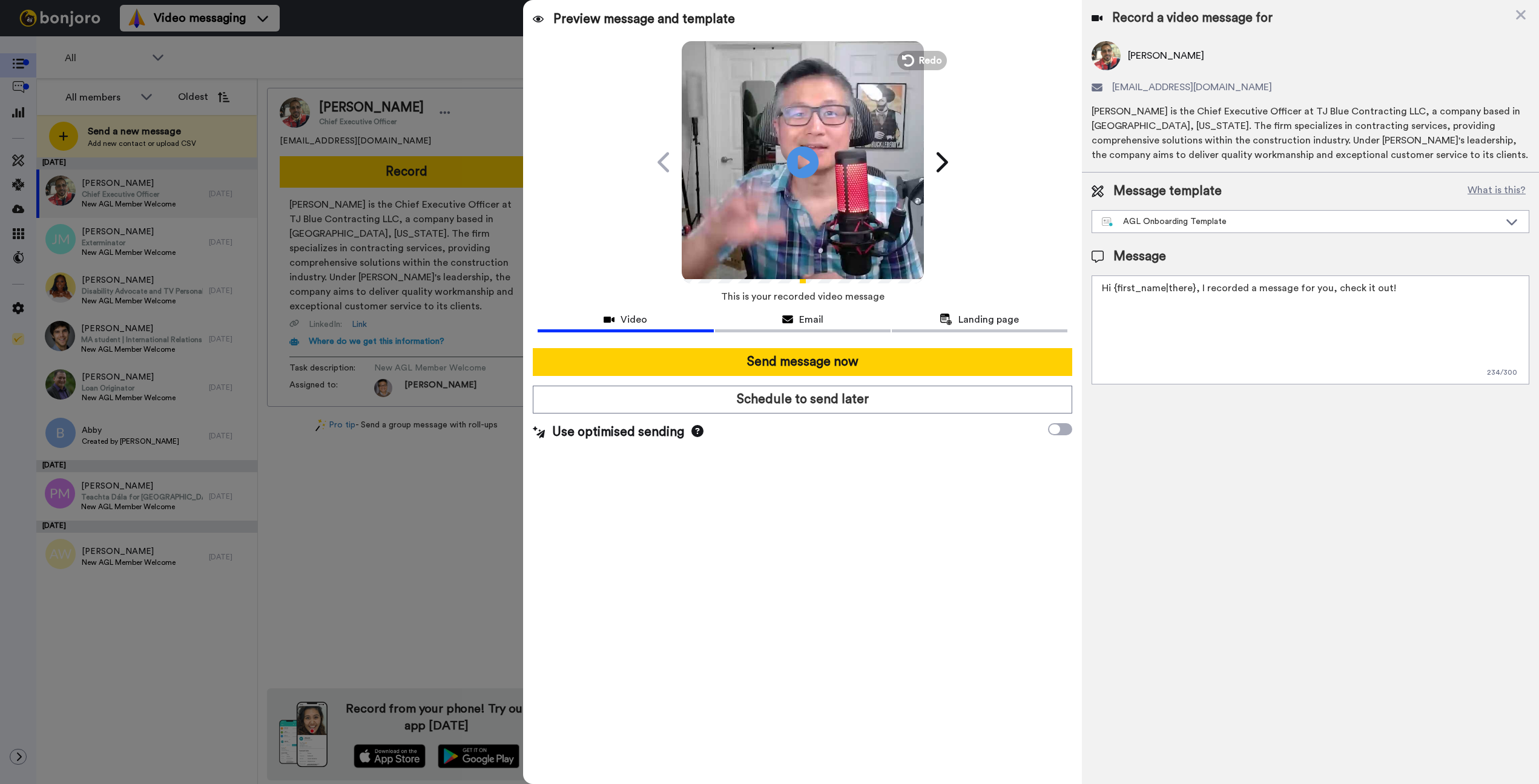
click at [812, 164] on icon at bounding box center [802, 161] width 32 height 32
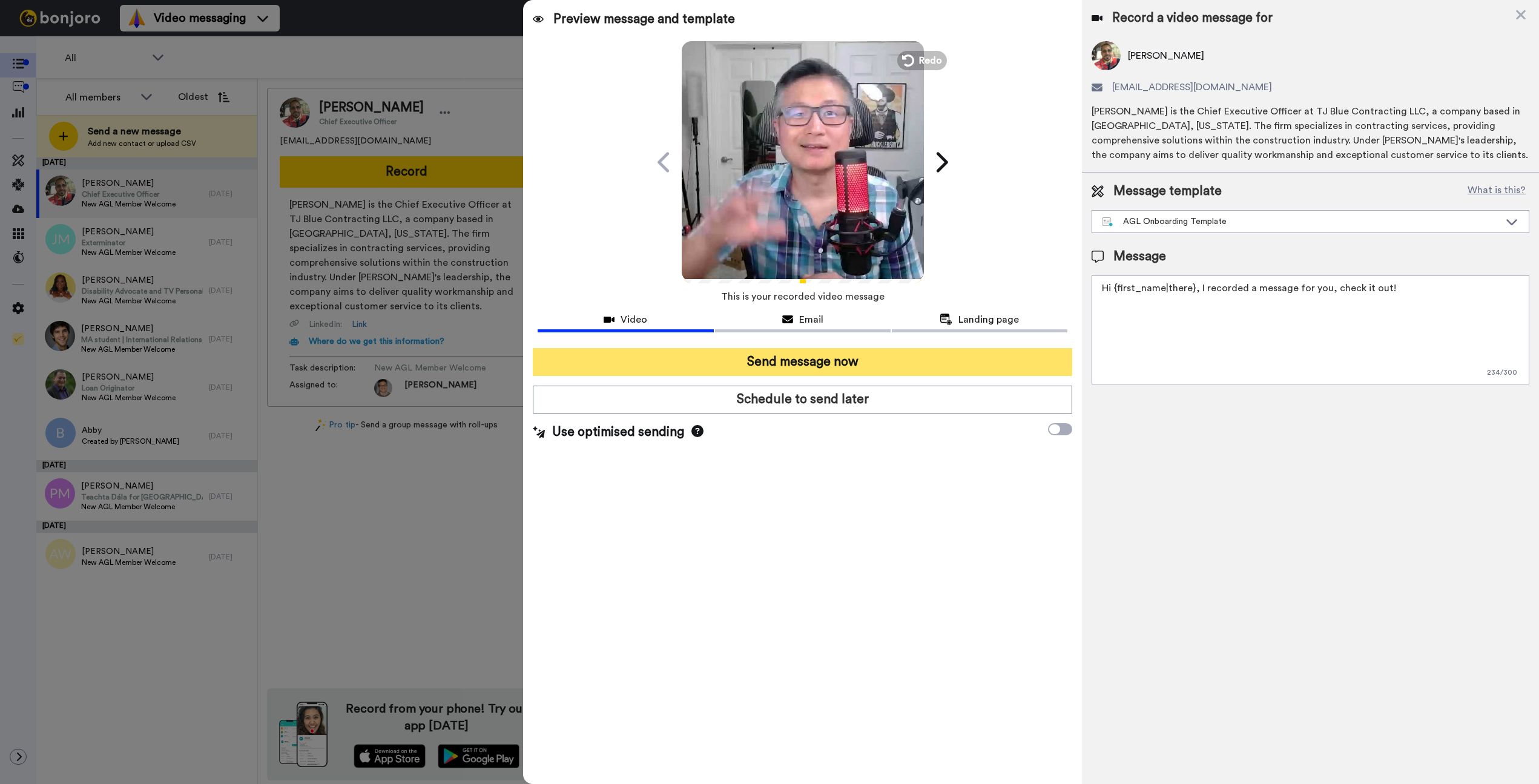
click at [795, 373] on button "Send message now" at bounding box center [802, 362] width 540 height 28
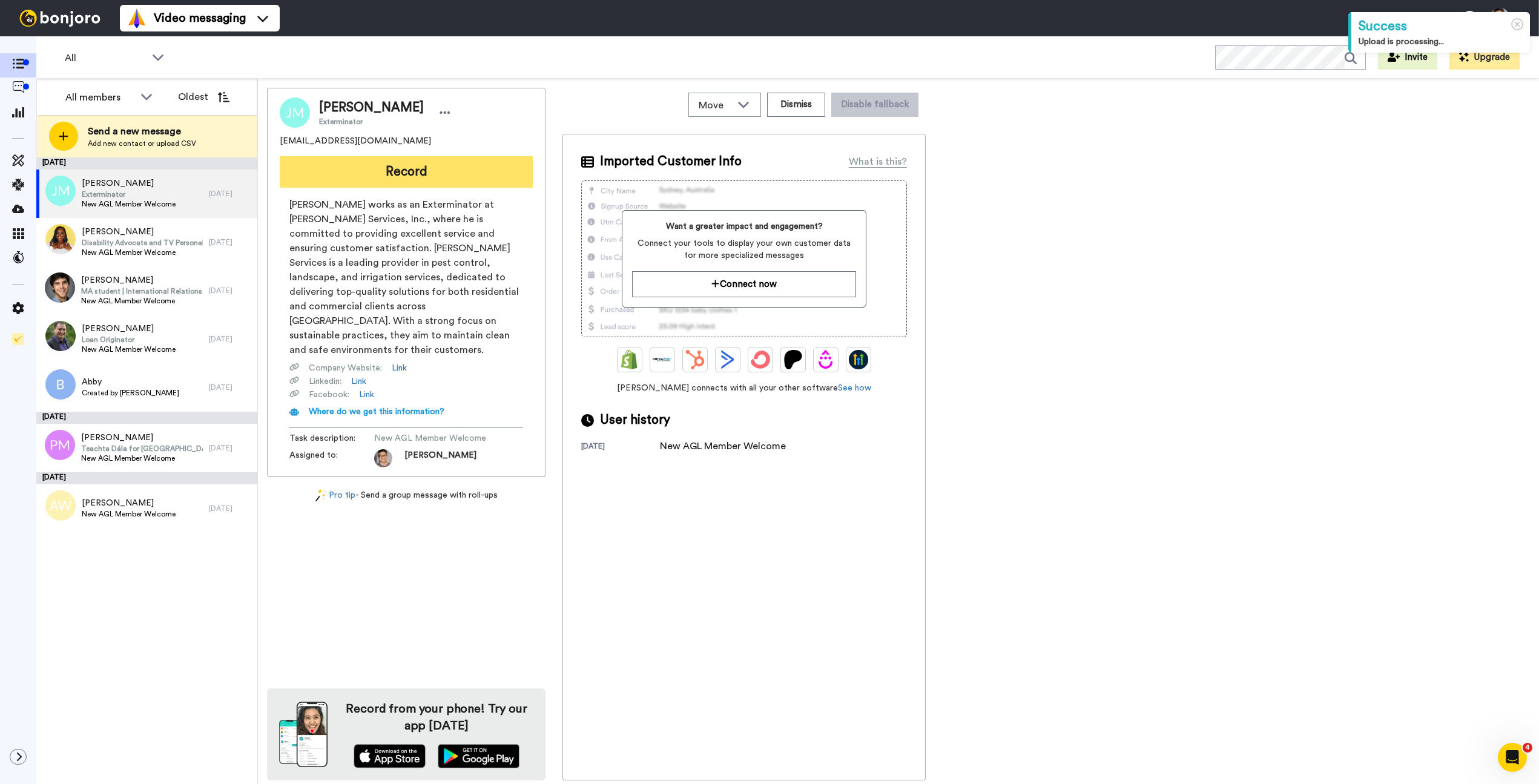
click at [399, 164] on button "Record" at bounding box center [406, 172] width 253 height 31
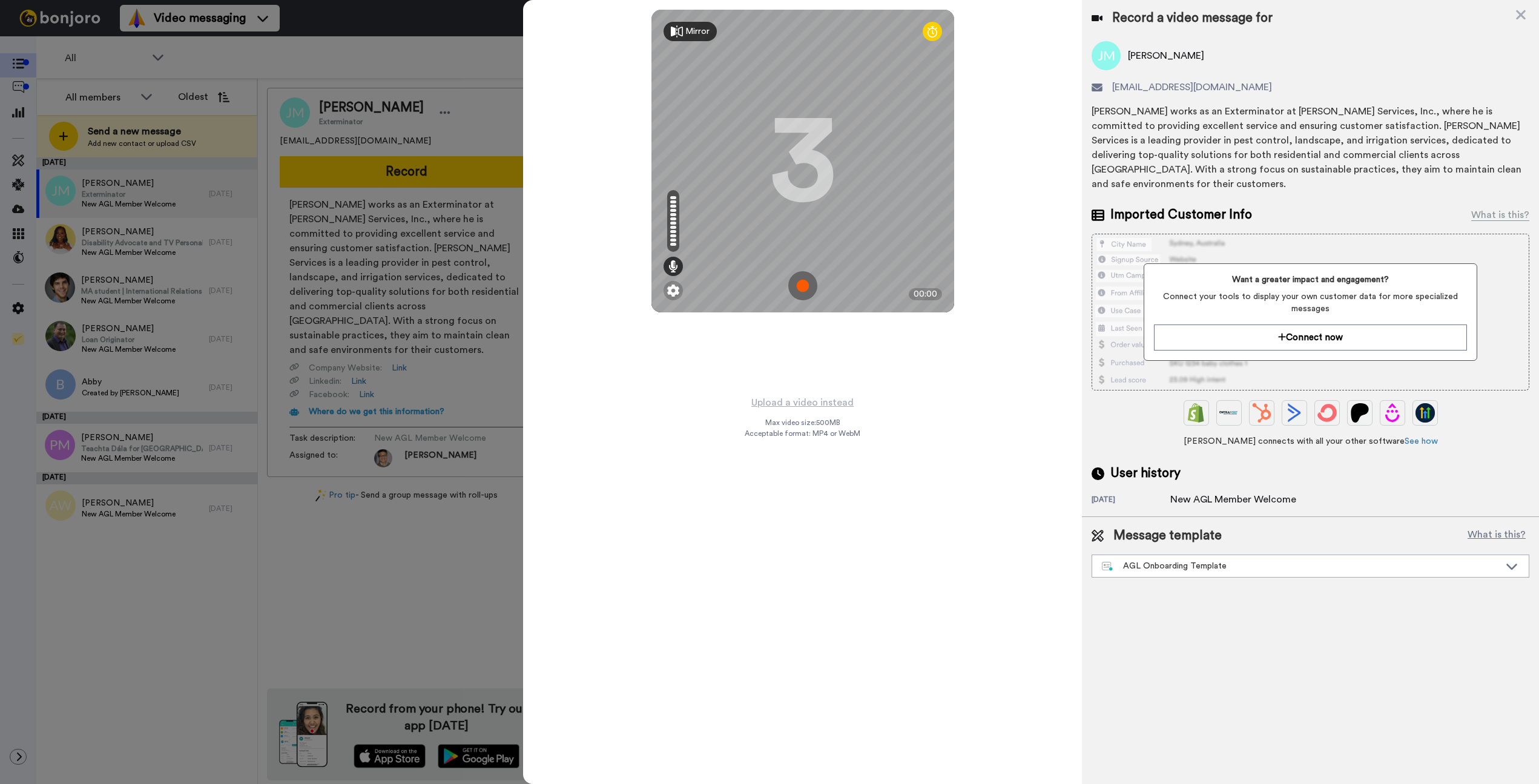
click at [810, 284] on img at bounding box center [802, 286] width 29 height 29
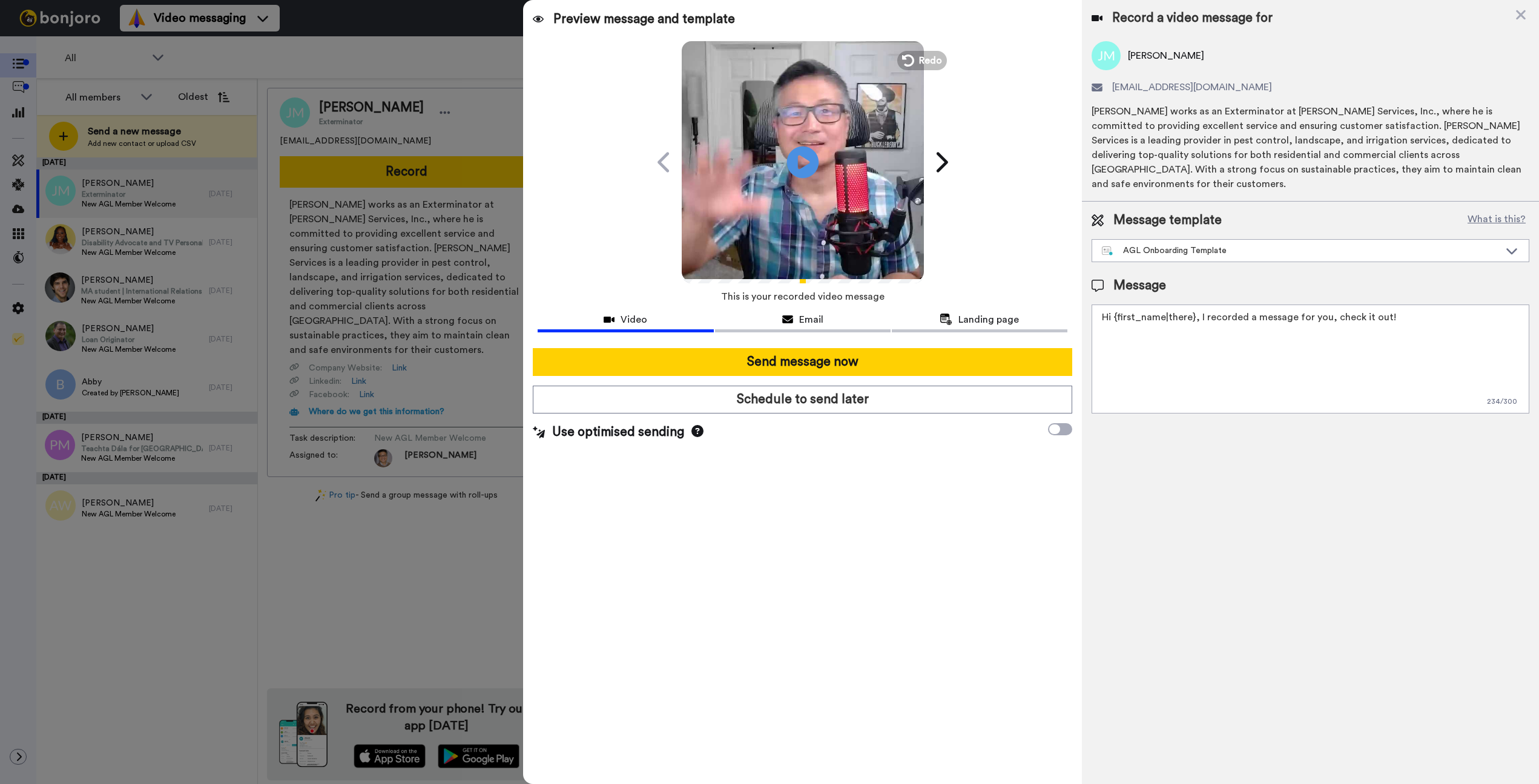
click at [810, 158] on icon at bounding box center [802, 161] width 32 height 32
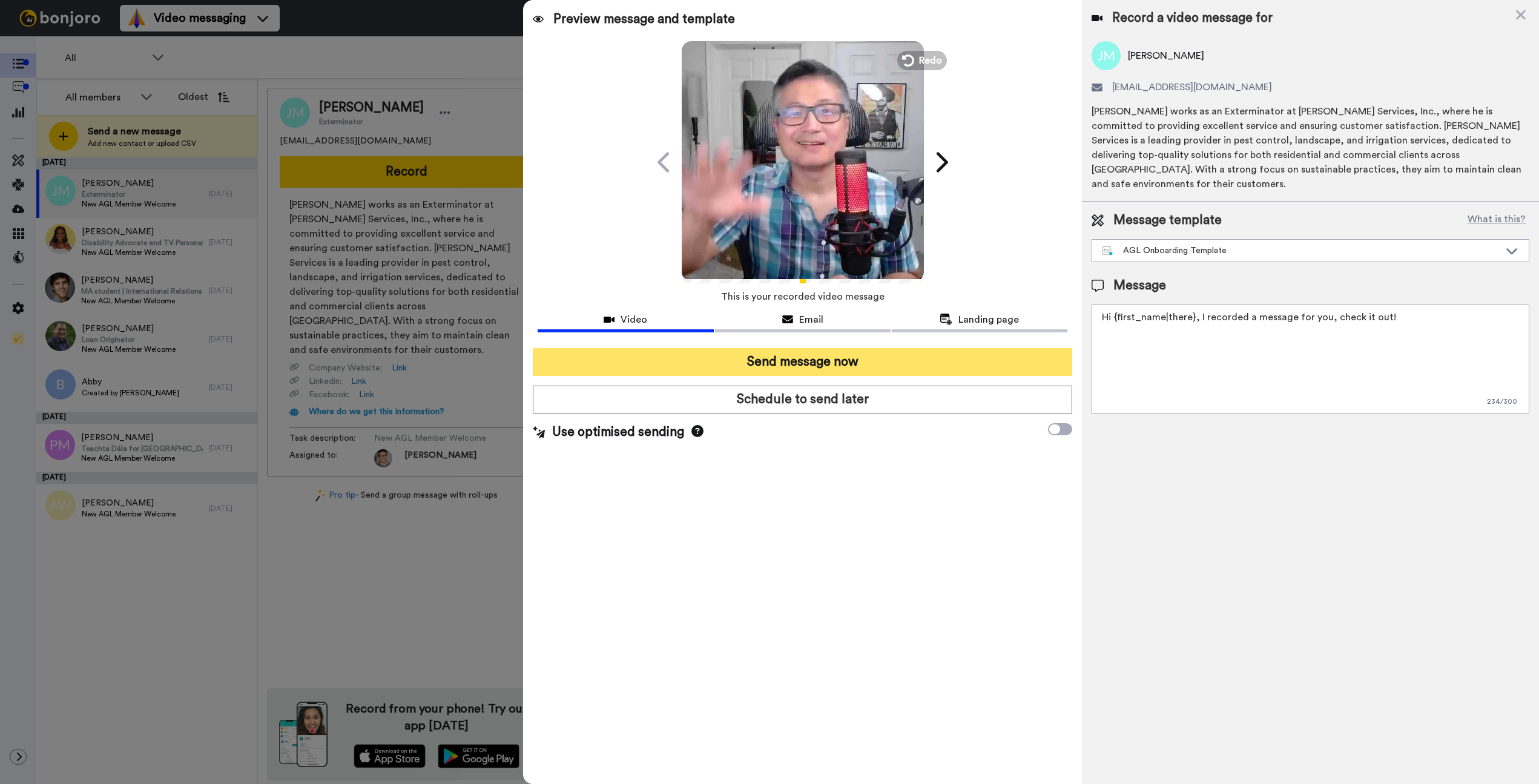
click at [871, 359] on button "Send message now" at bounding box center [802, 362] width 540 height 28
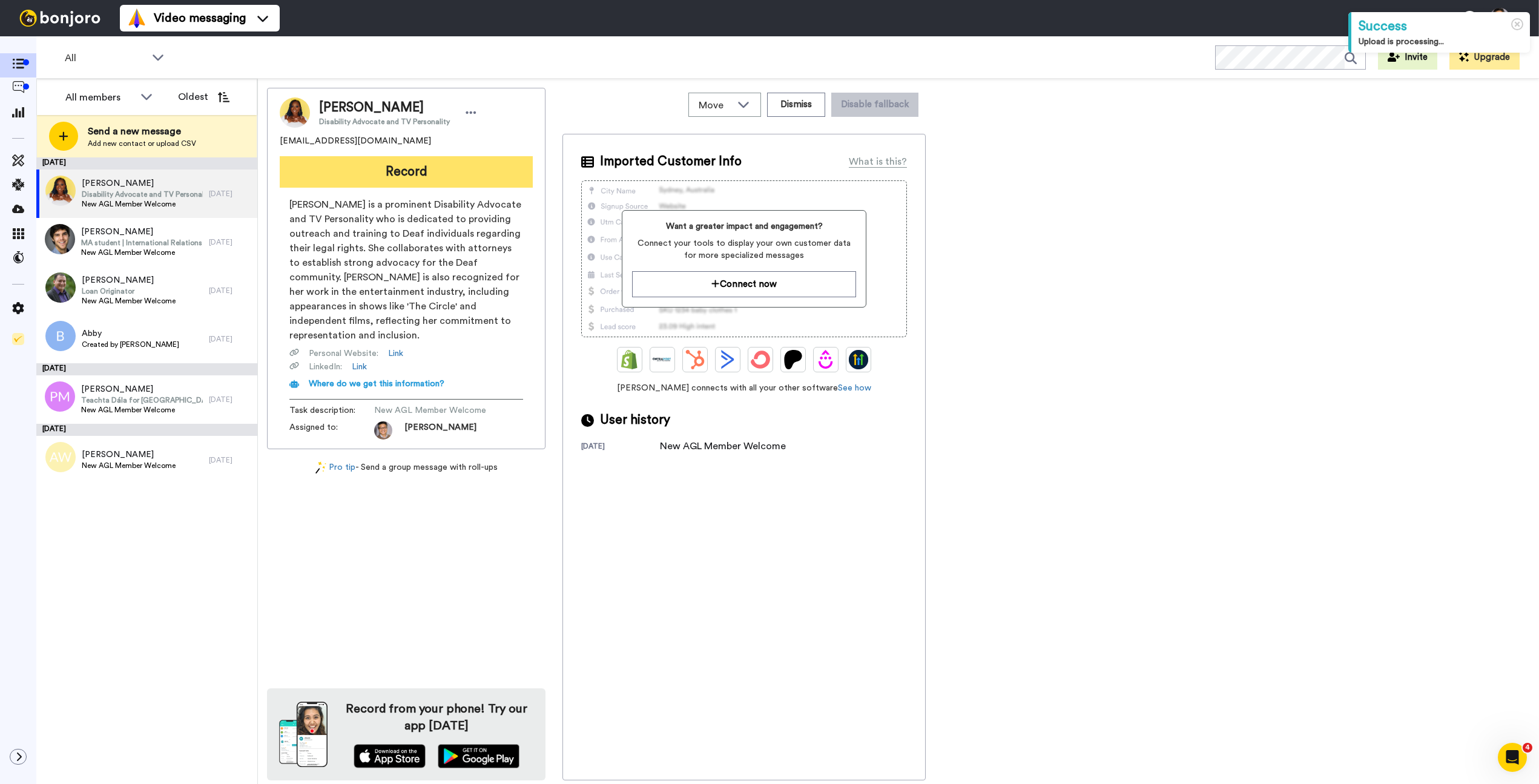
click at [437, 163] on button "Record" at bounding box center [406, 172] width 253 height 31
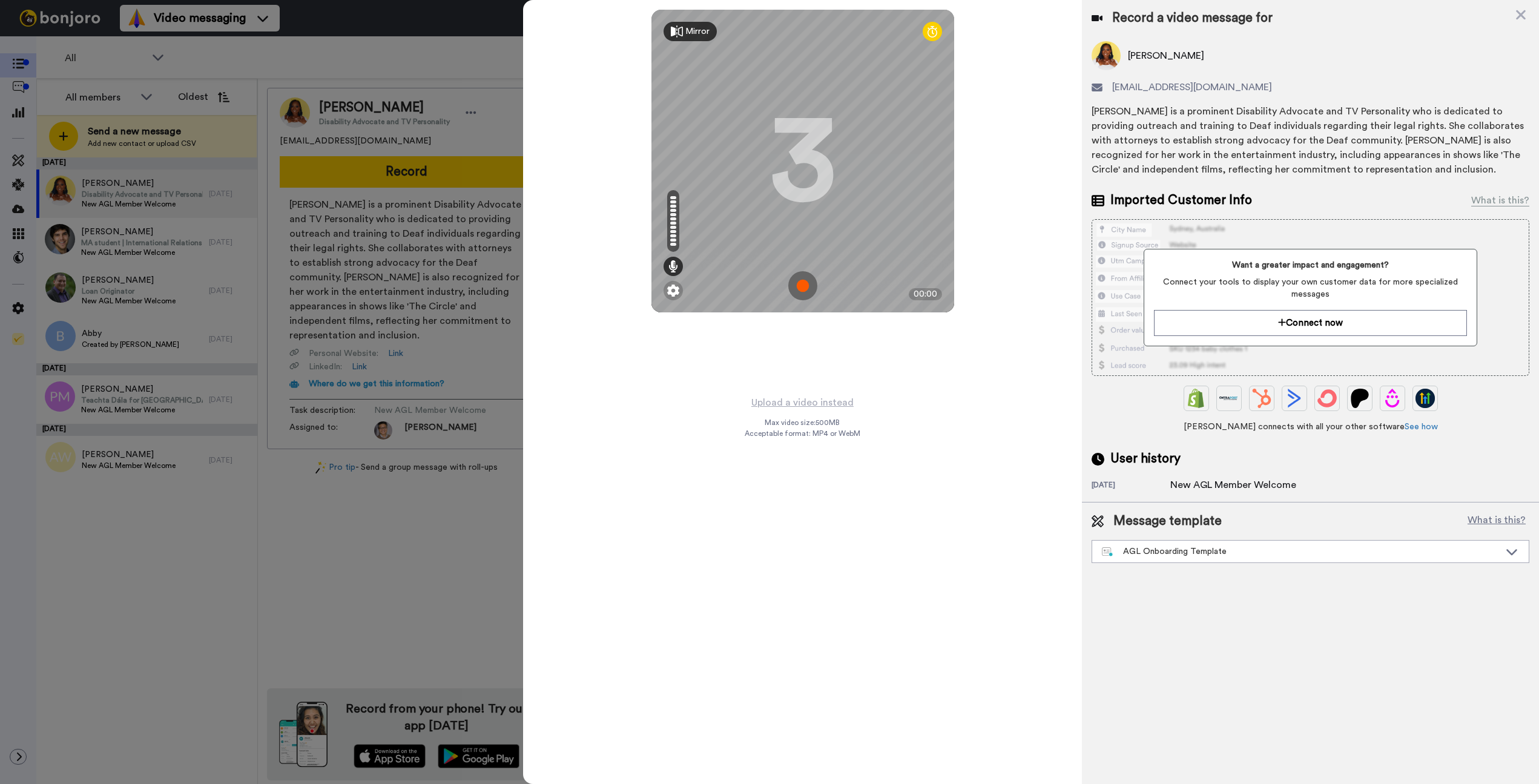
click at [801, 283] on img at bounding box center [802, 286] width 29 height 29
click at [799, 281] on img at bounding box center [802, 286] width 29 height 29
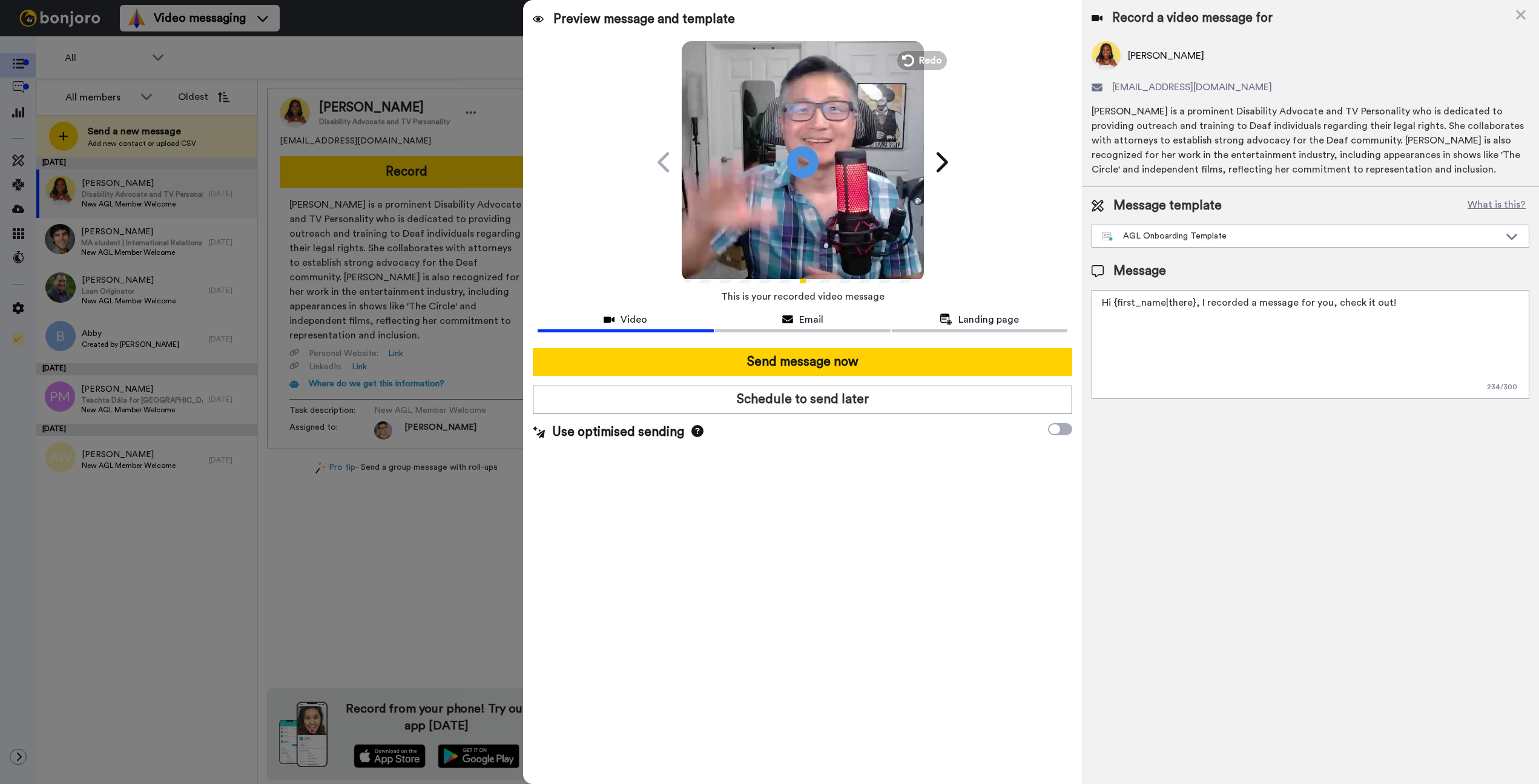
click at [804, 167] on icon at bounding box center [802, 161] width 32 height 32
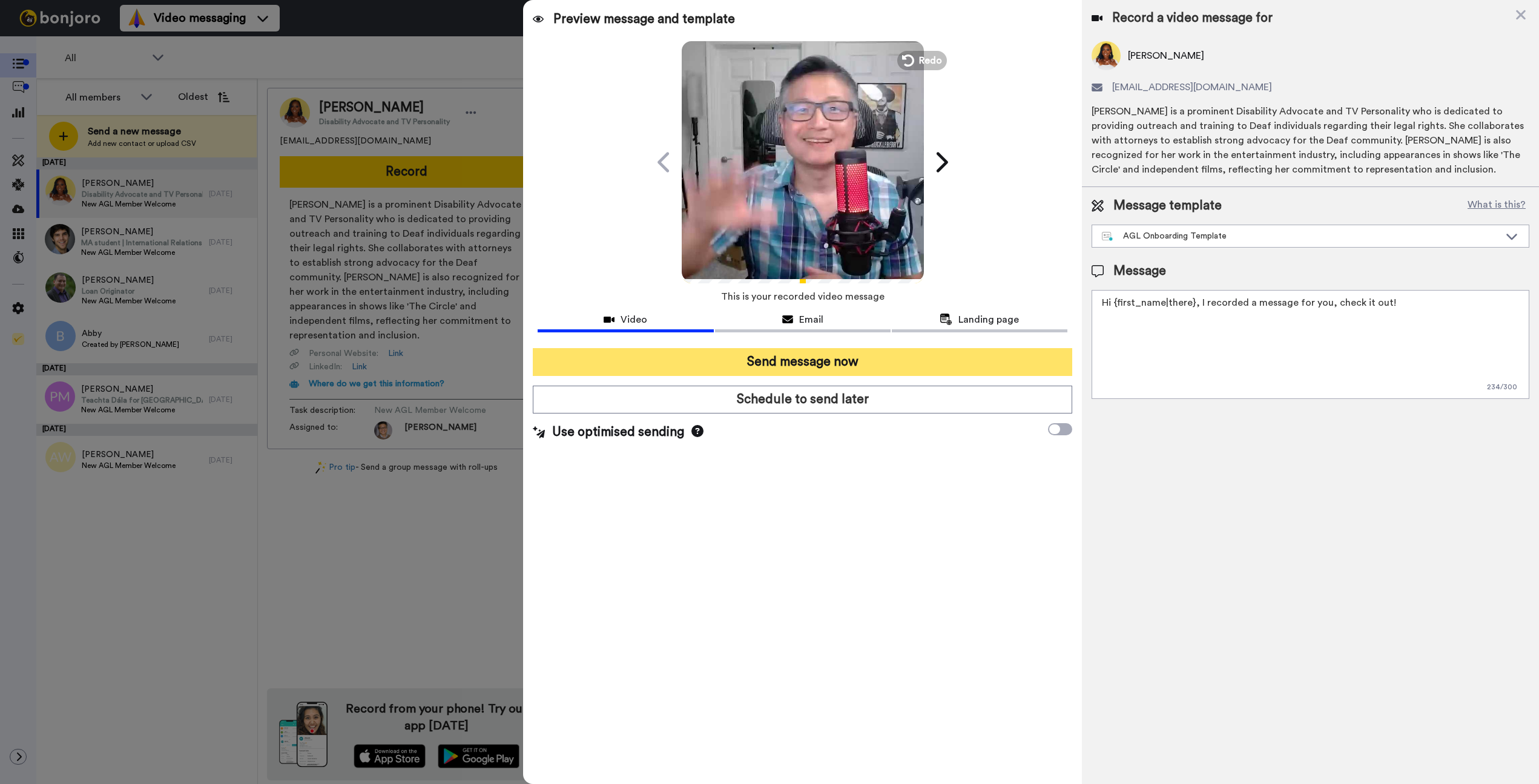
click at [723, 359] on button "Send message now" at bounding box center [802, 362] width 540 height 28
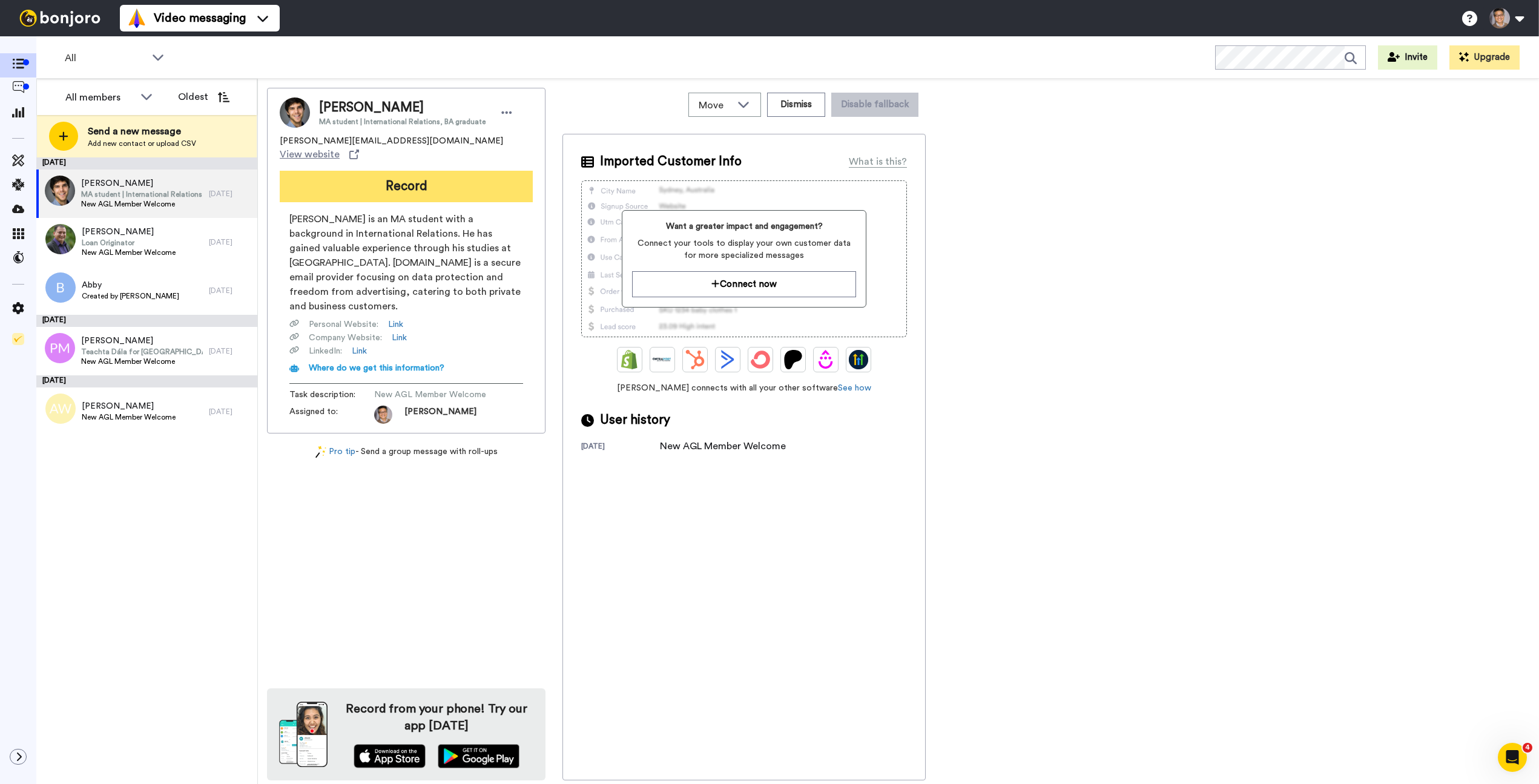
click at [329, 170] on button "Record" at bounding box center [406, 186] width 253 height 31
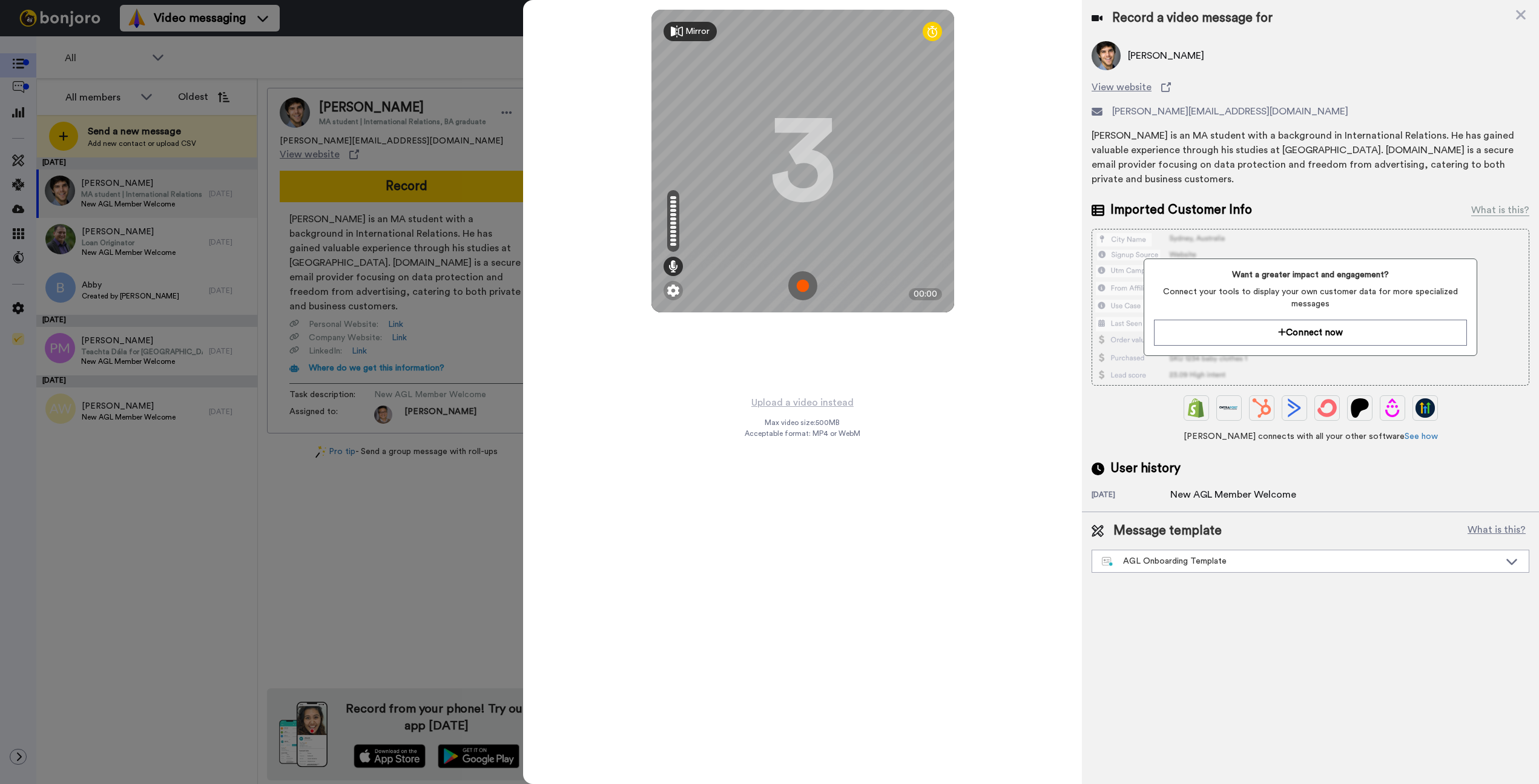
click at [806, 288] on img at bounding box center [802, 286] width 29 height 29
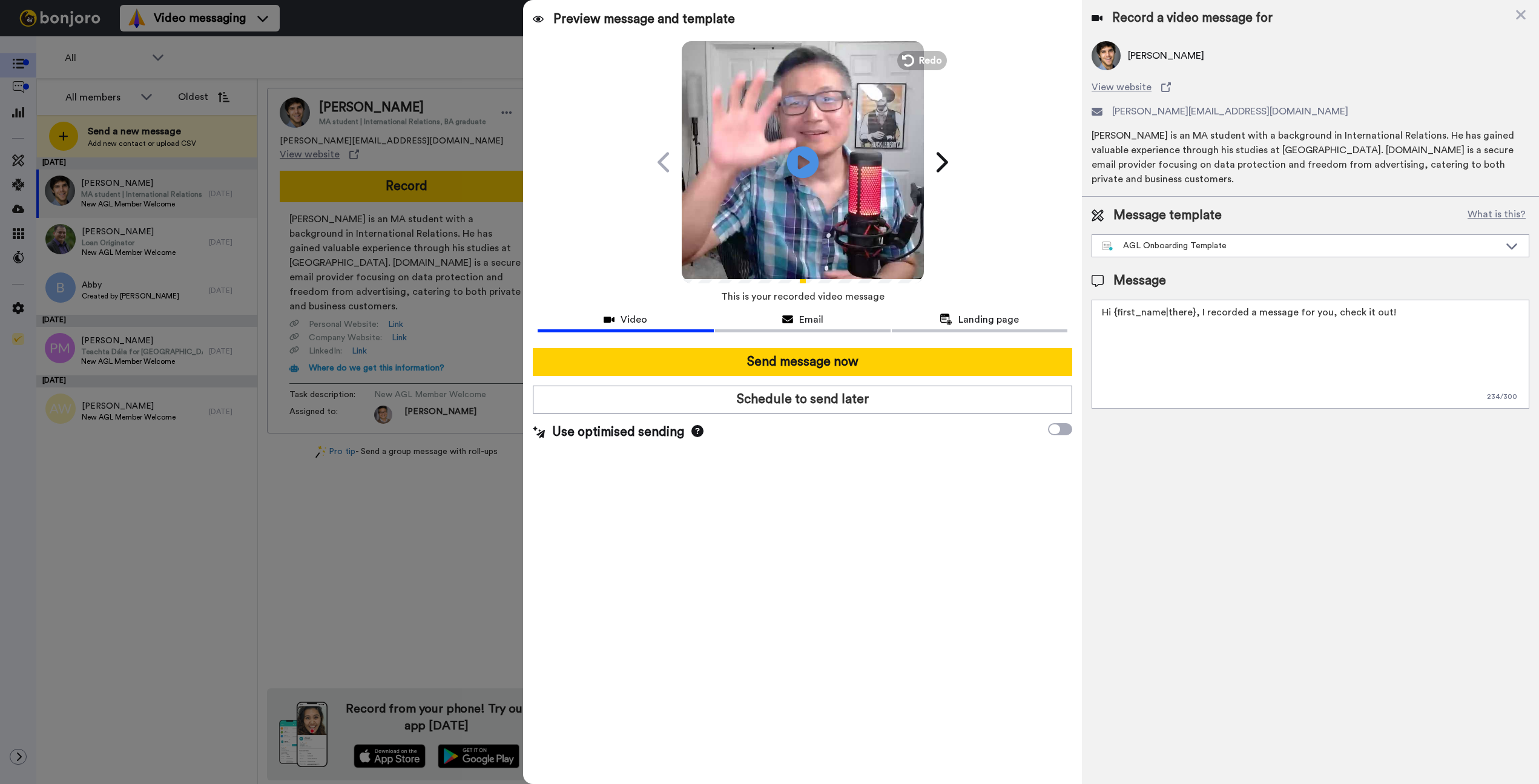
click at [807, 167] on icon at bounding box center [802, 161] width 32 height 32
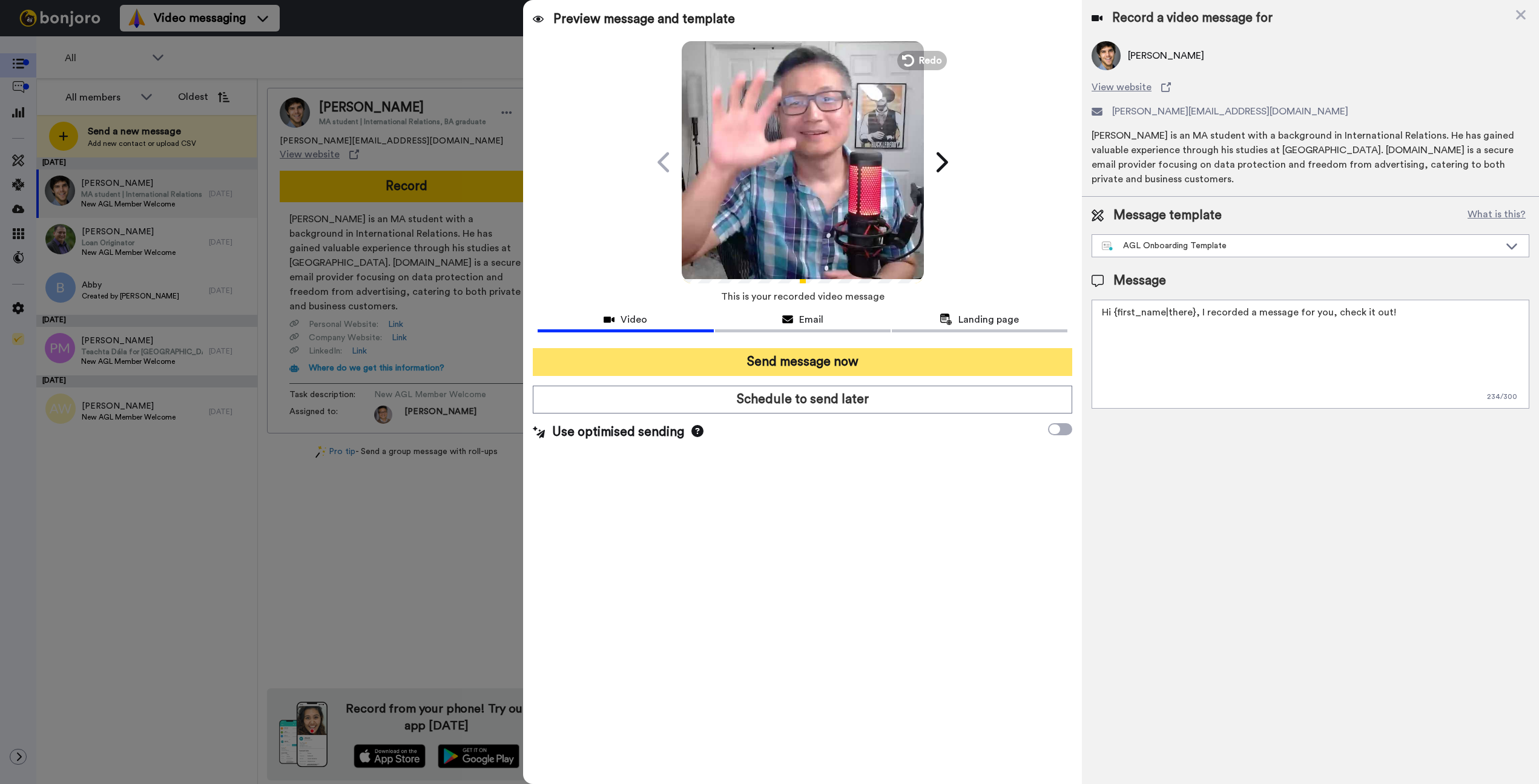
click at [804, 359] on button "Send message now" at bounding box center [802, 362] width 540 height 28
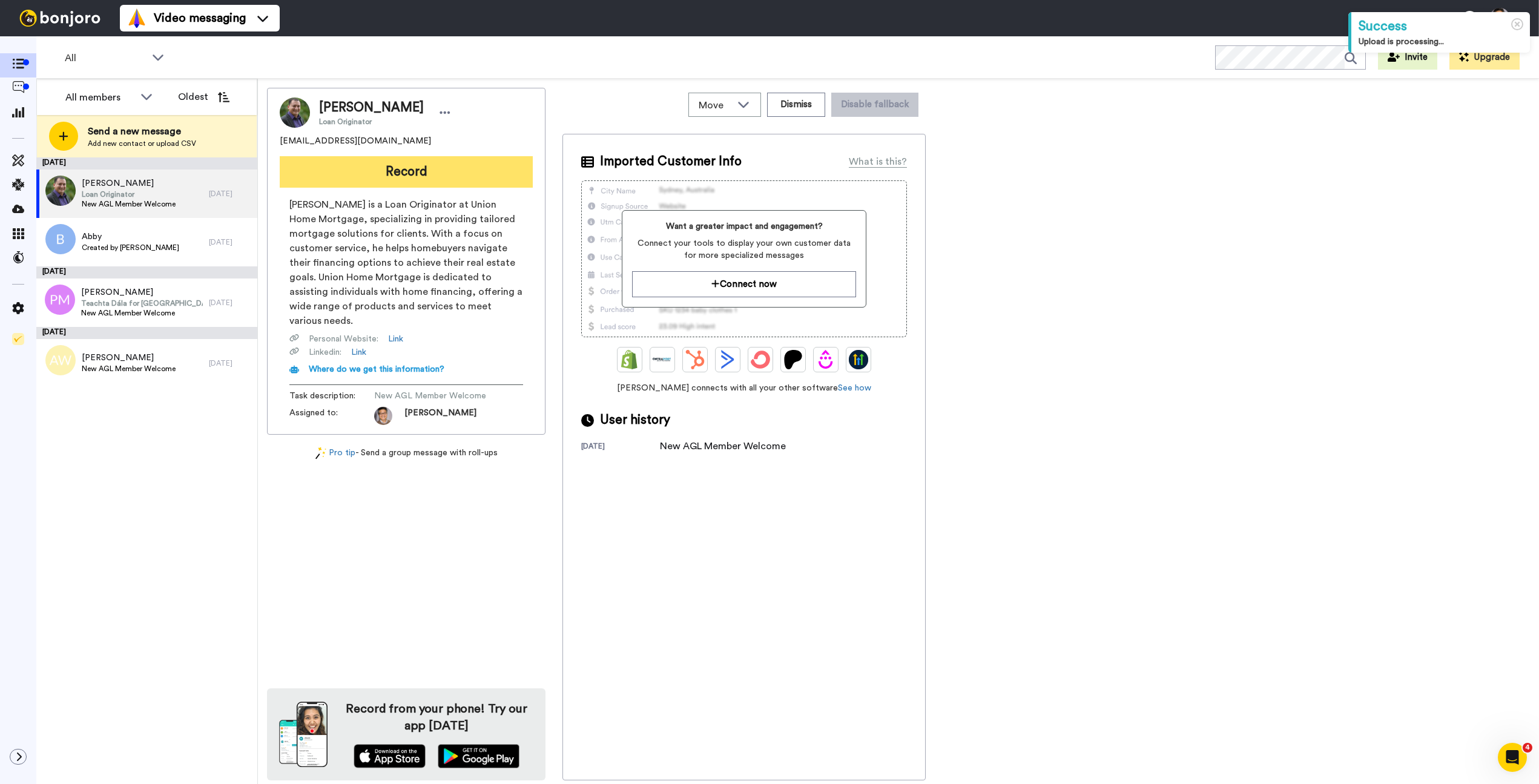
click at [393, 171] on button "Record" at bounding box center [406, 172] width 253 height 31
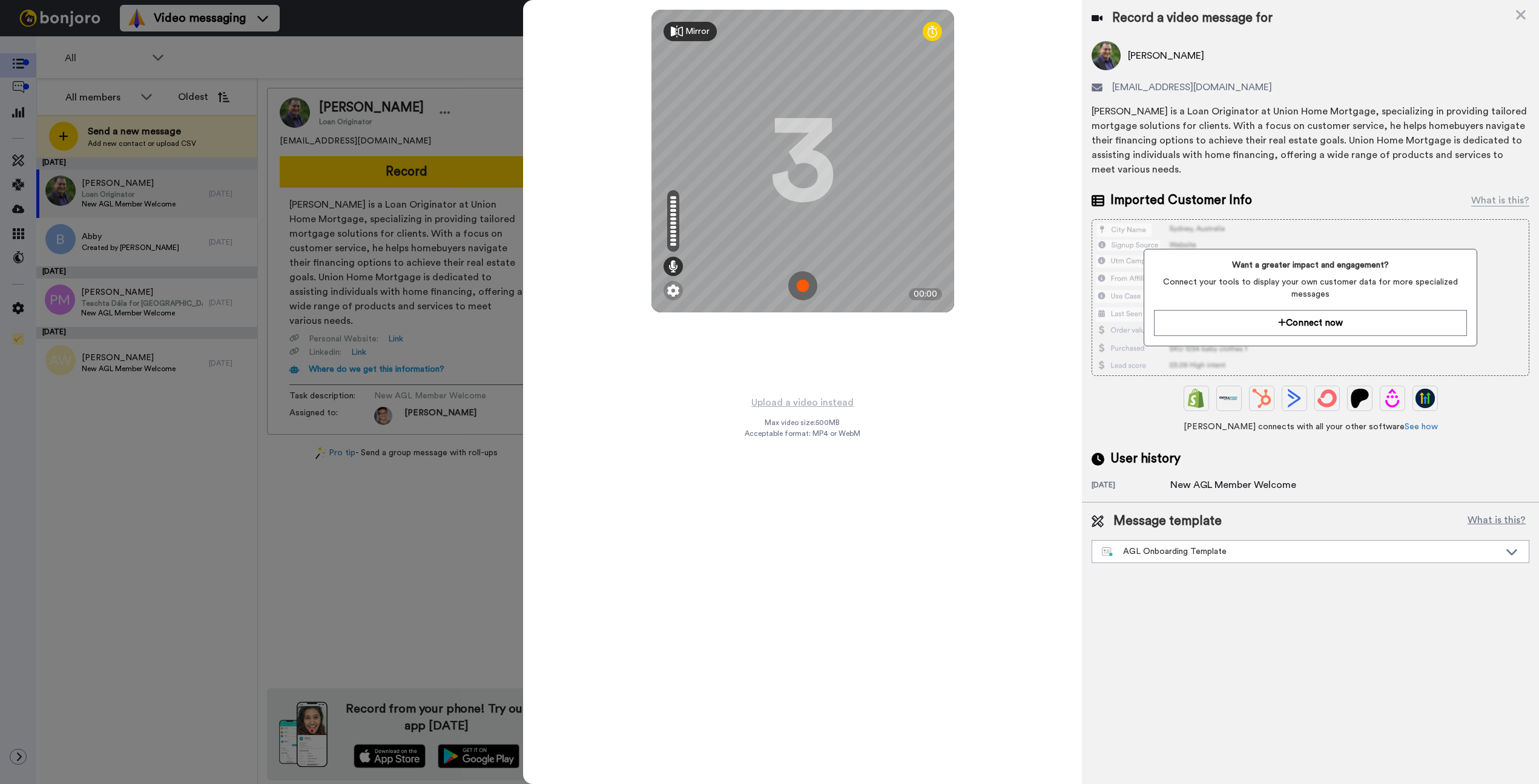
click at [801, 288] on img at bounding box center [802, 286] width 29 height 29
click at [801, 287] on img at bounding box center [802, 286] width 29 height 29
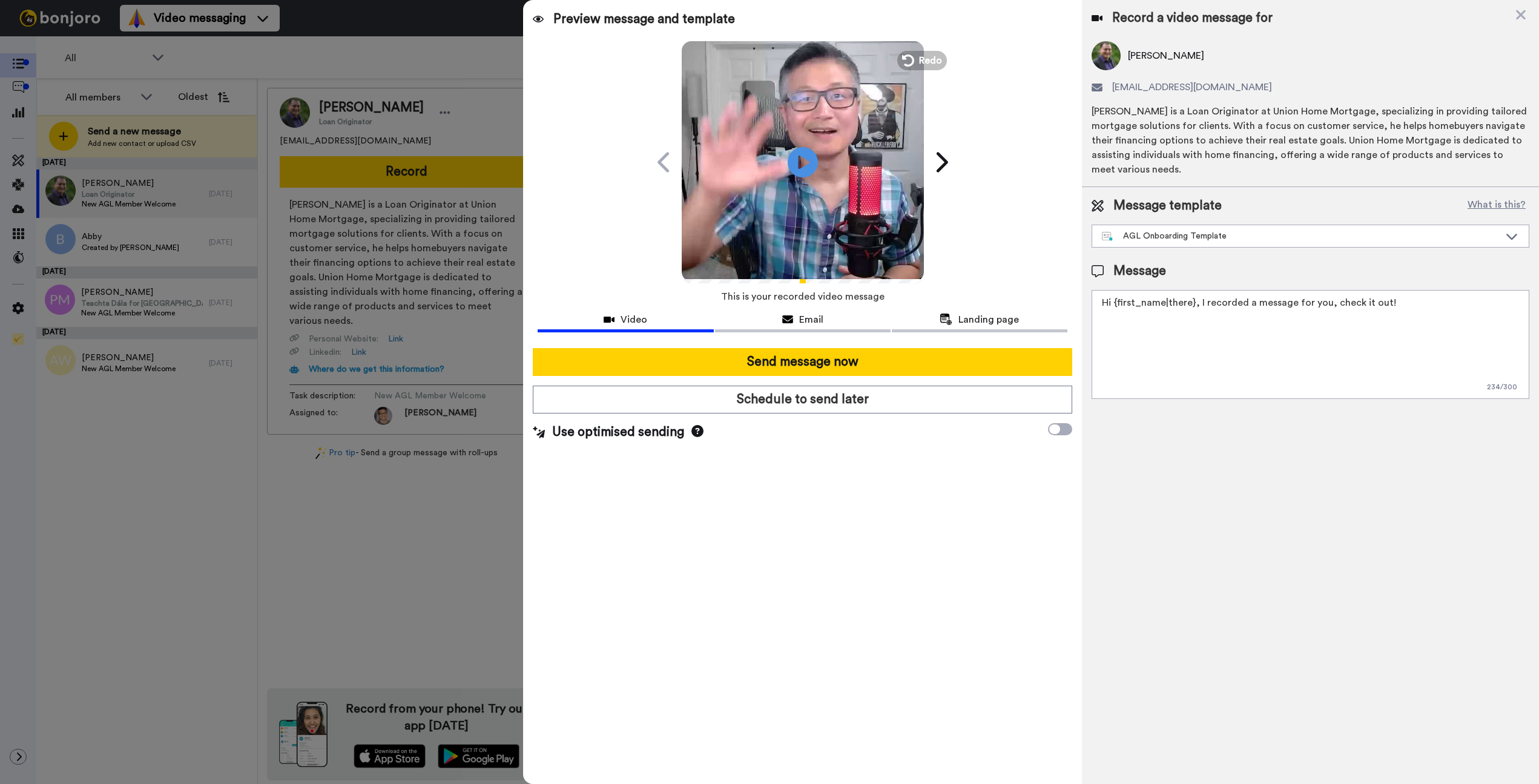
click at [824, 172] on video at bounding box center [802, 160] width 242 height 242
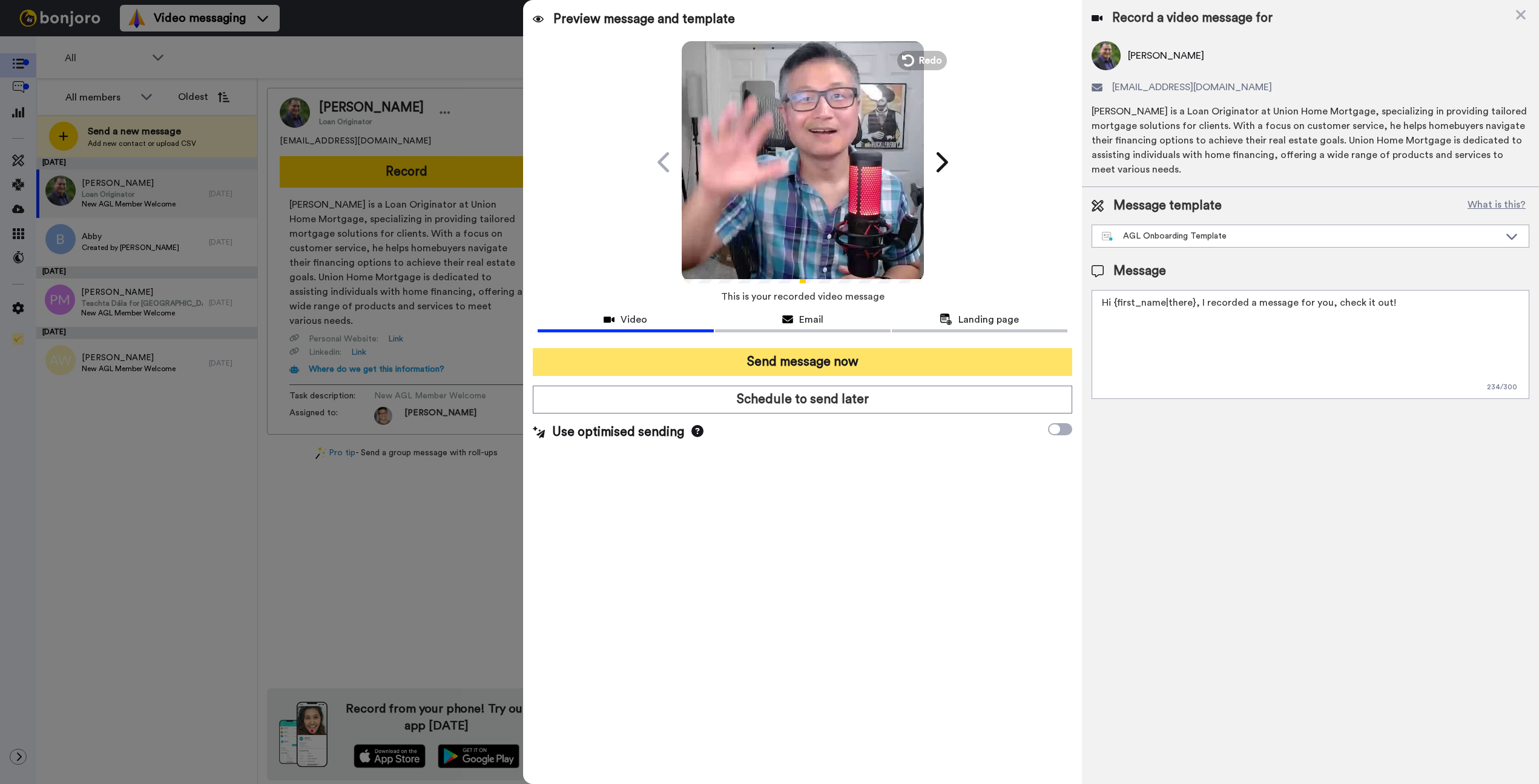
click at [751, 367] on button "Send message now" at bounding box center [802, 362] width 540 height 28
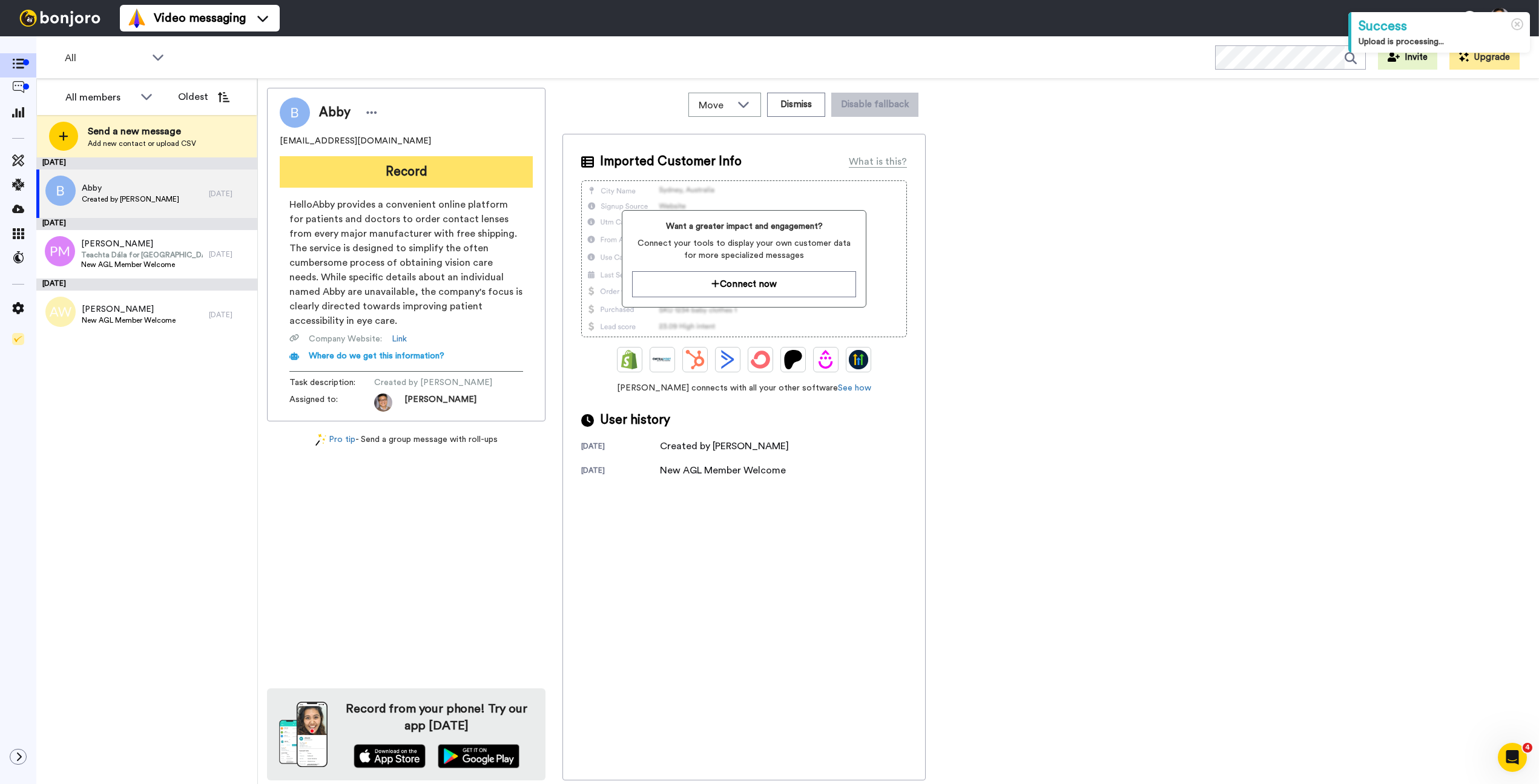
click at [429, 176] on button "Record" at bounding box center [406, 172] width 253 height 31
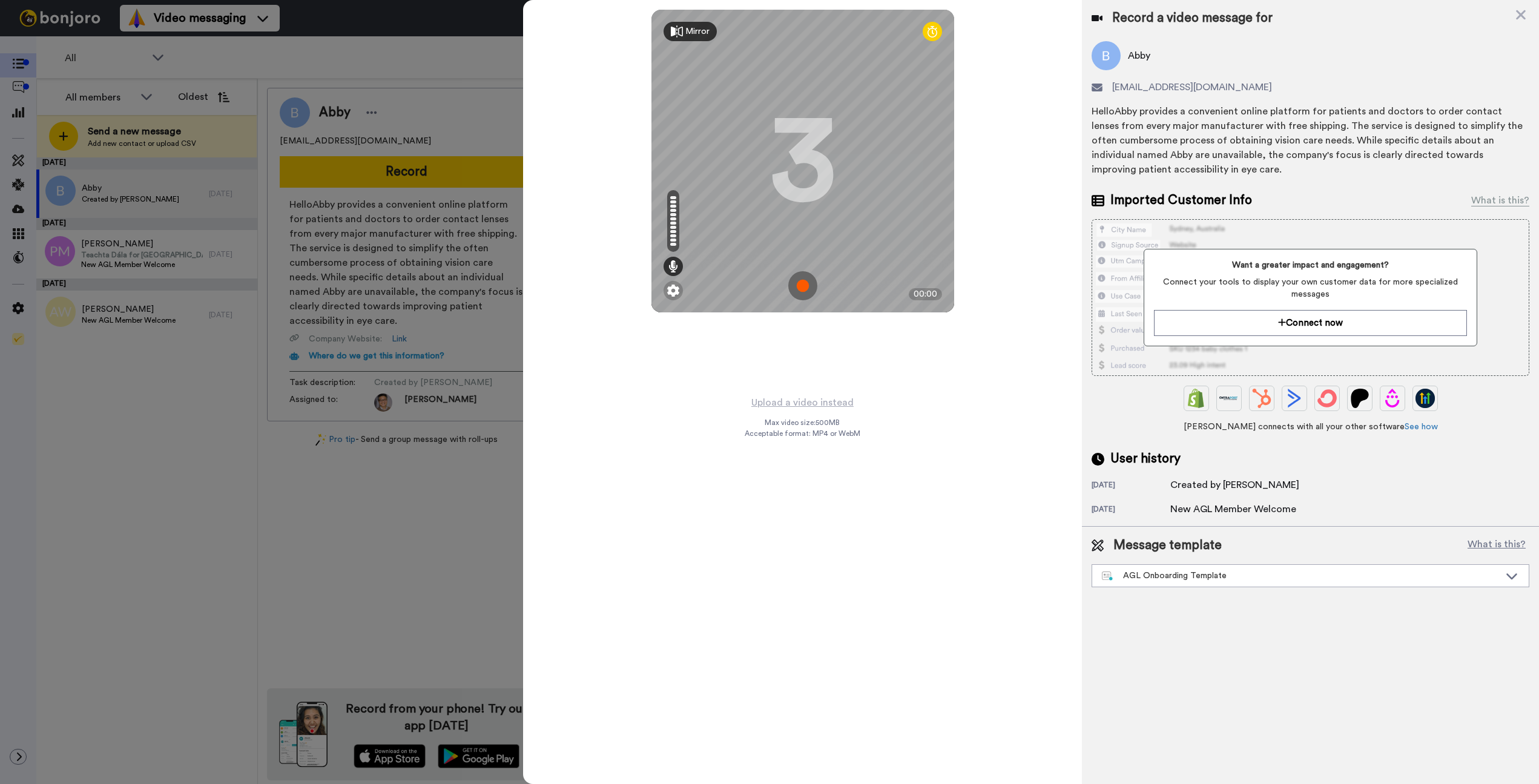
click at [796, 287] on img at bounding box center [802, 286] width 29 height 29
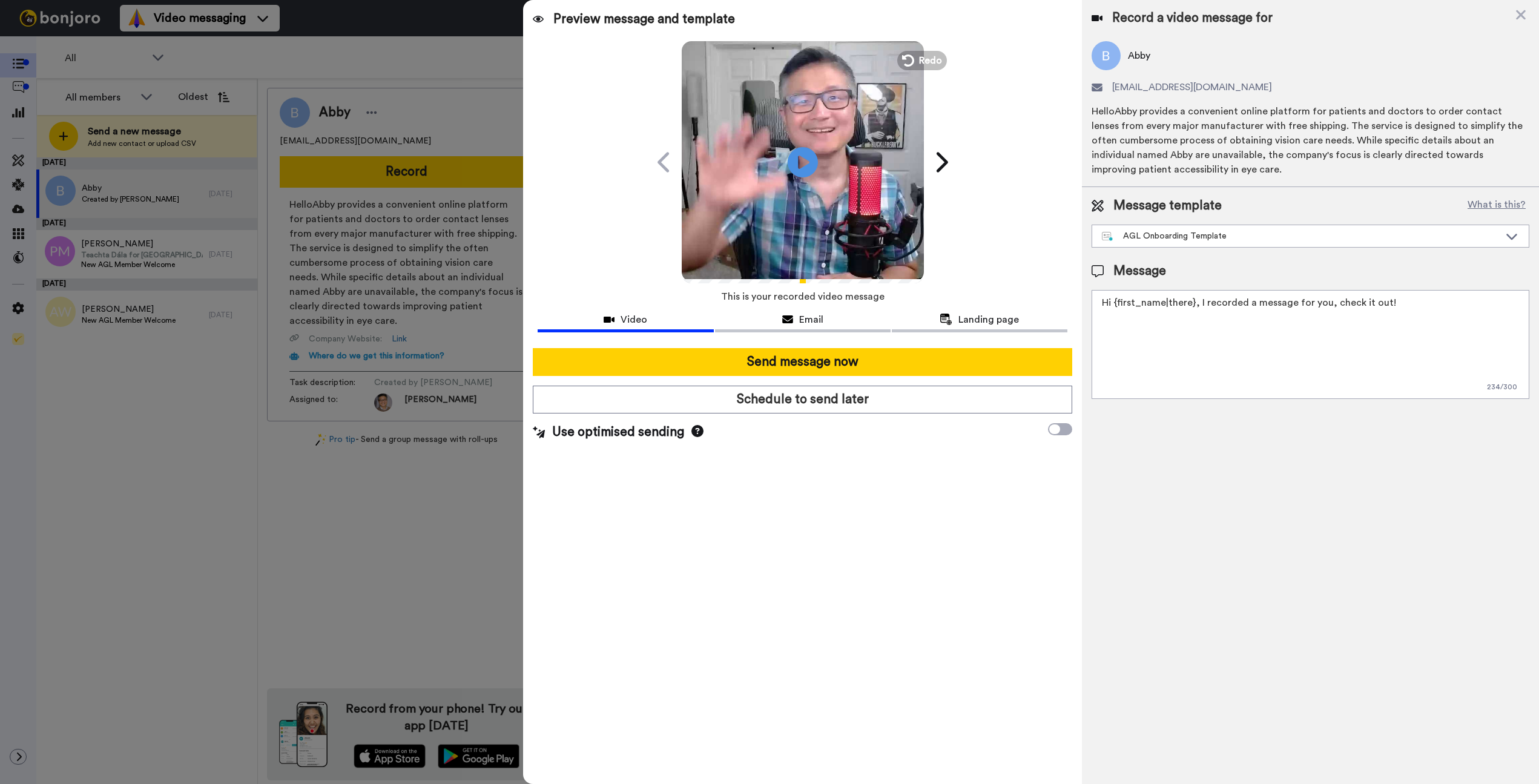
click at [819, 164] on video at bounding box center [802, 160] width 242 height 242
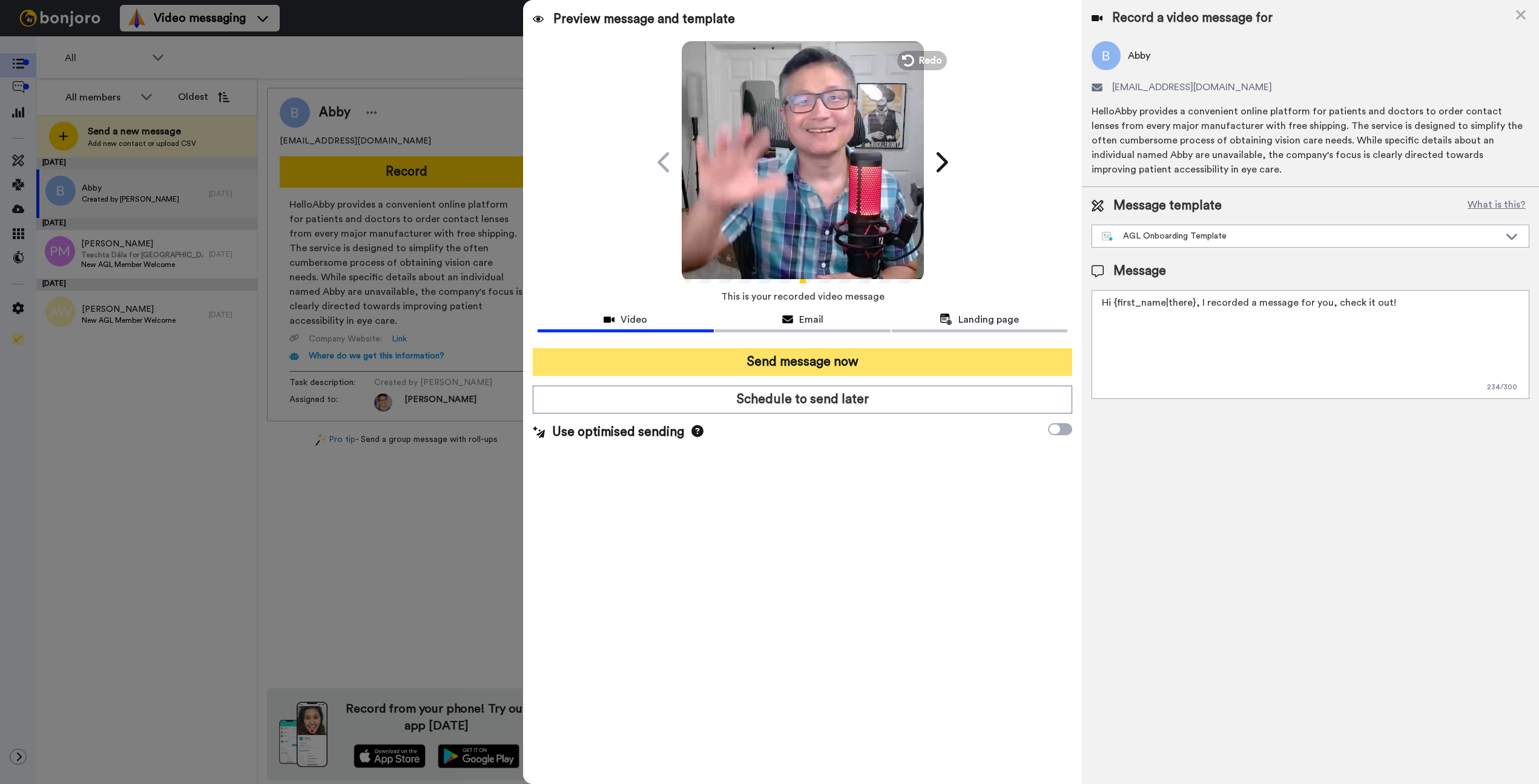
click at [807, 365] on button "Send message now" at bounding box center [802, 362] width 540 height 28
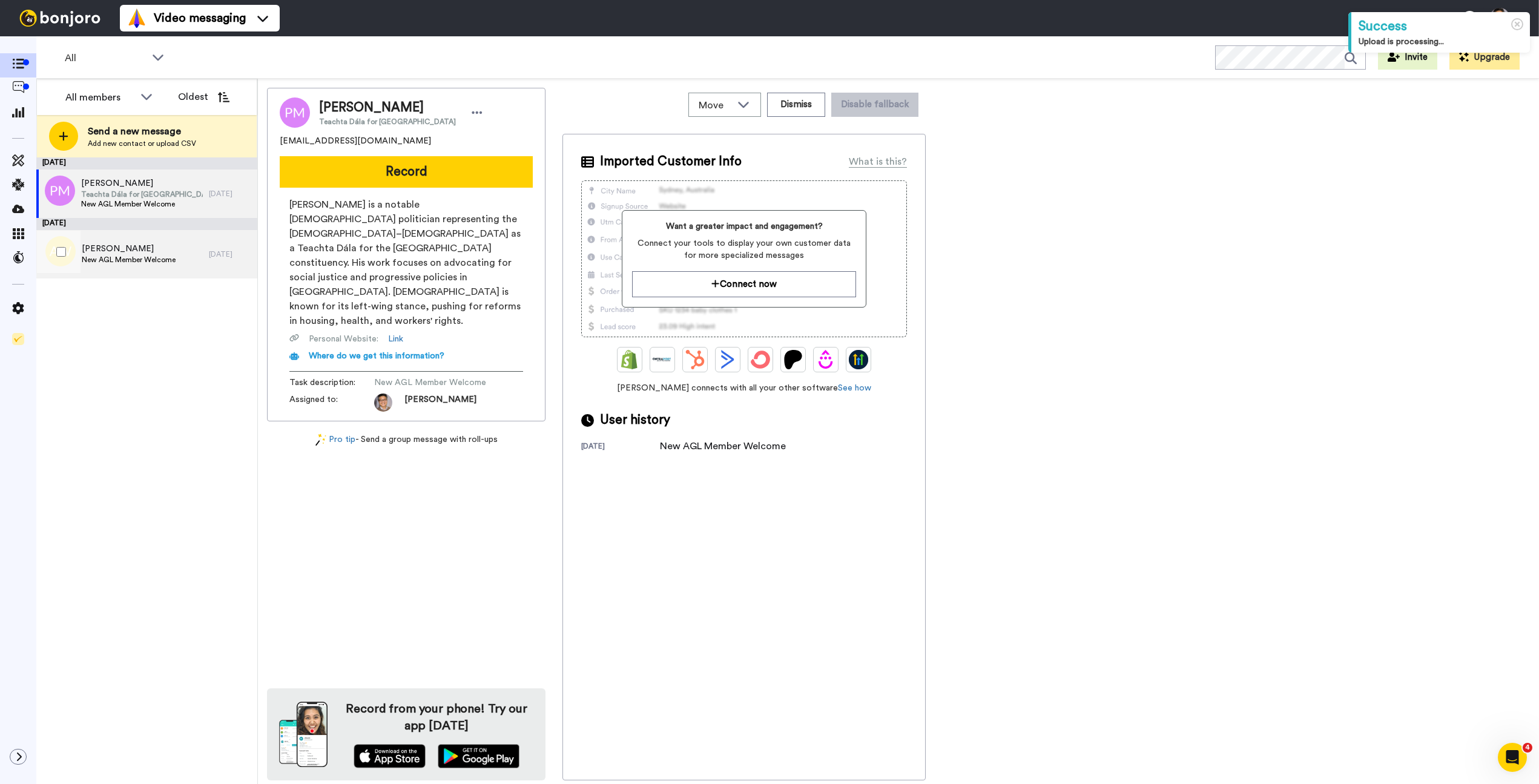
click at [198, 248] on div "Aconda Williams New AGL Member Welcome" at bounding box center [123, 254] width 173 height 48
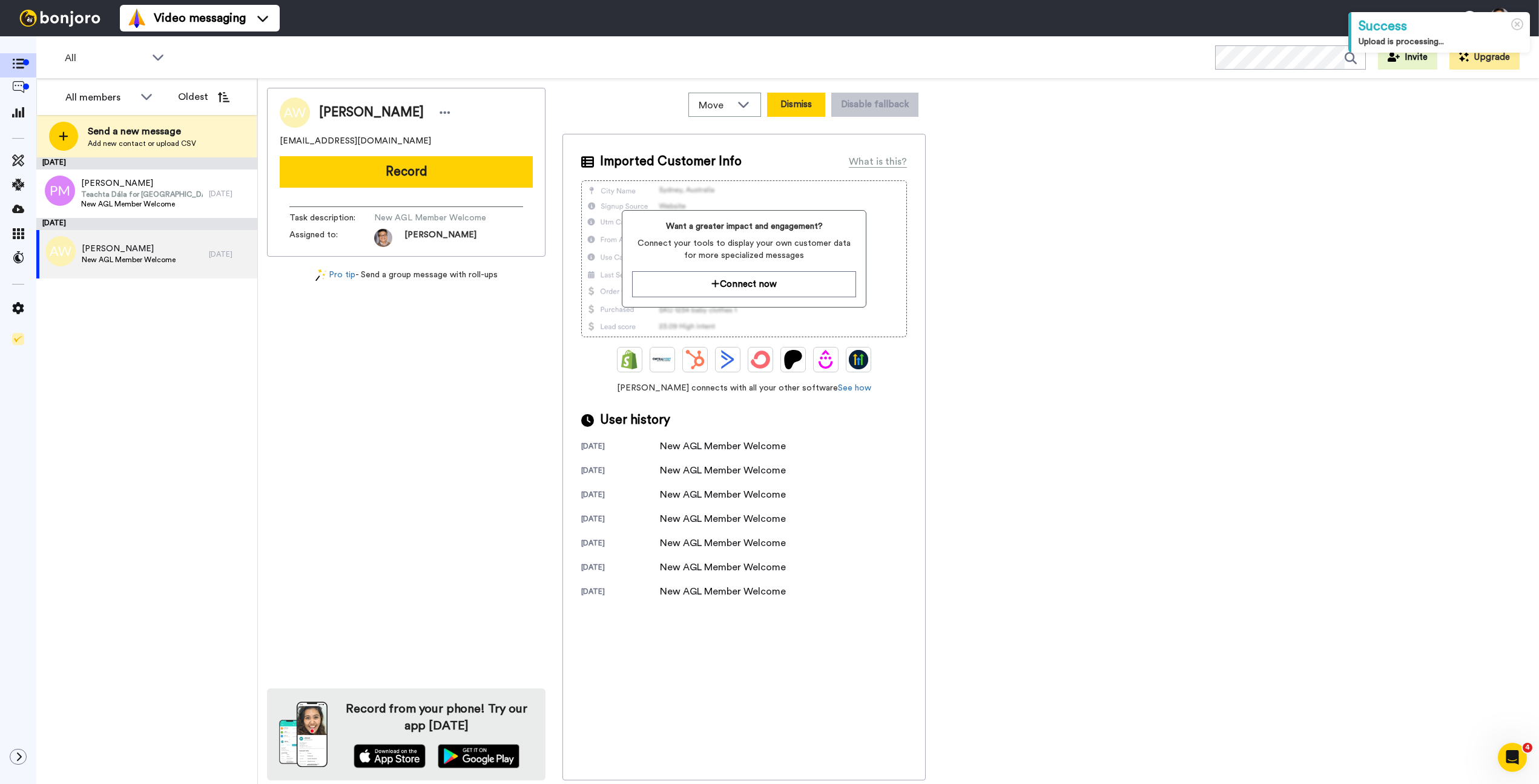
click at [791, 109] on button "Dismiss" at bounding box center [796, 104] width 58 height 25
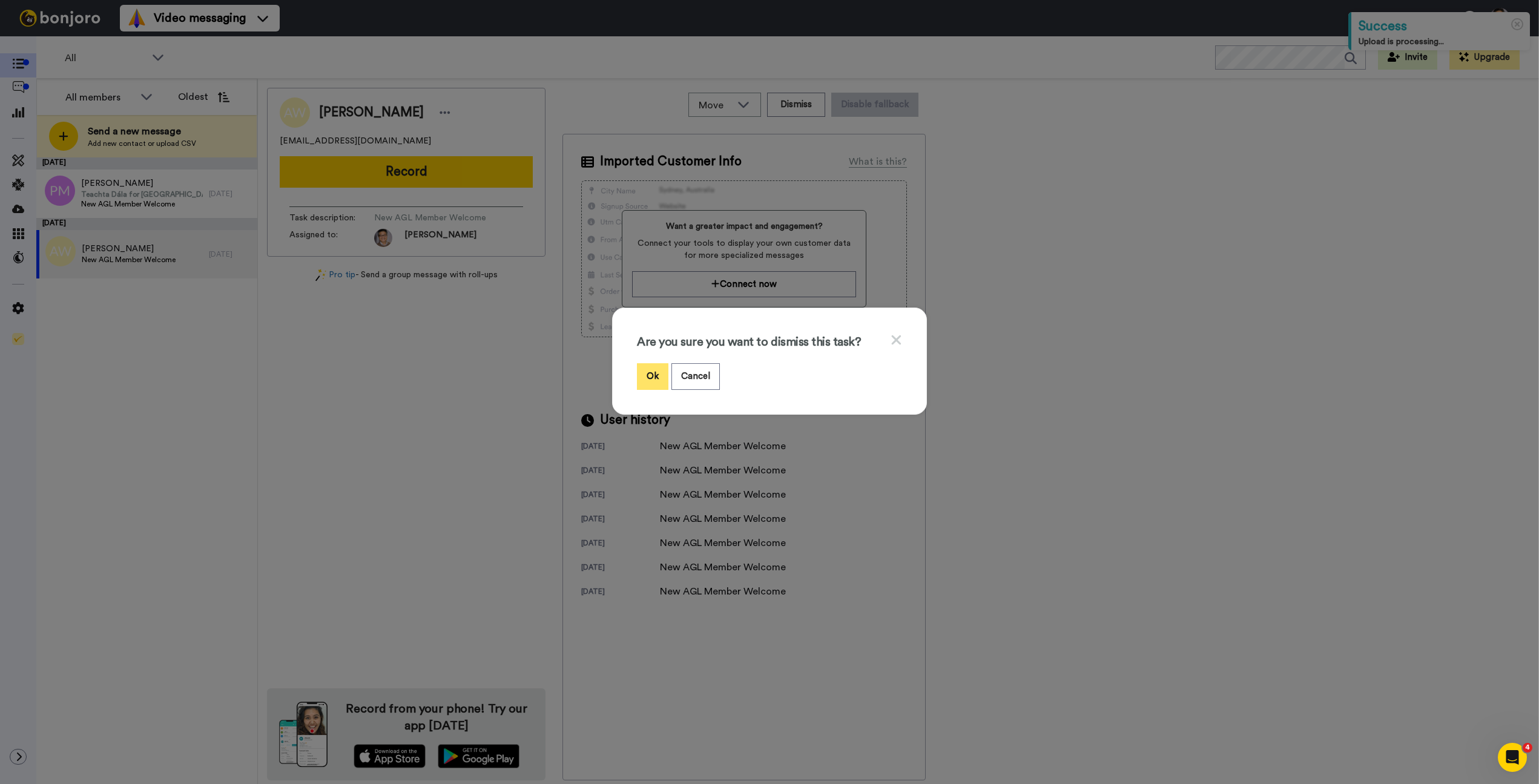
click at [647, 371] on button "Ok" at bounding box center [653, 376] width 31 height 26
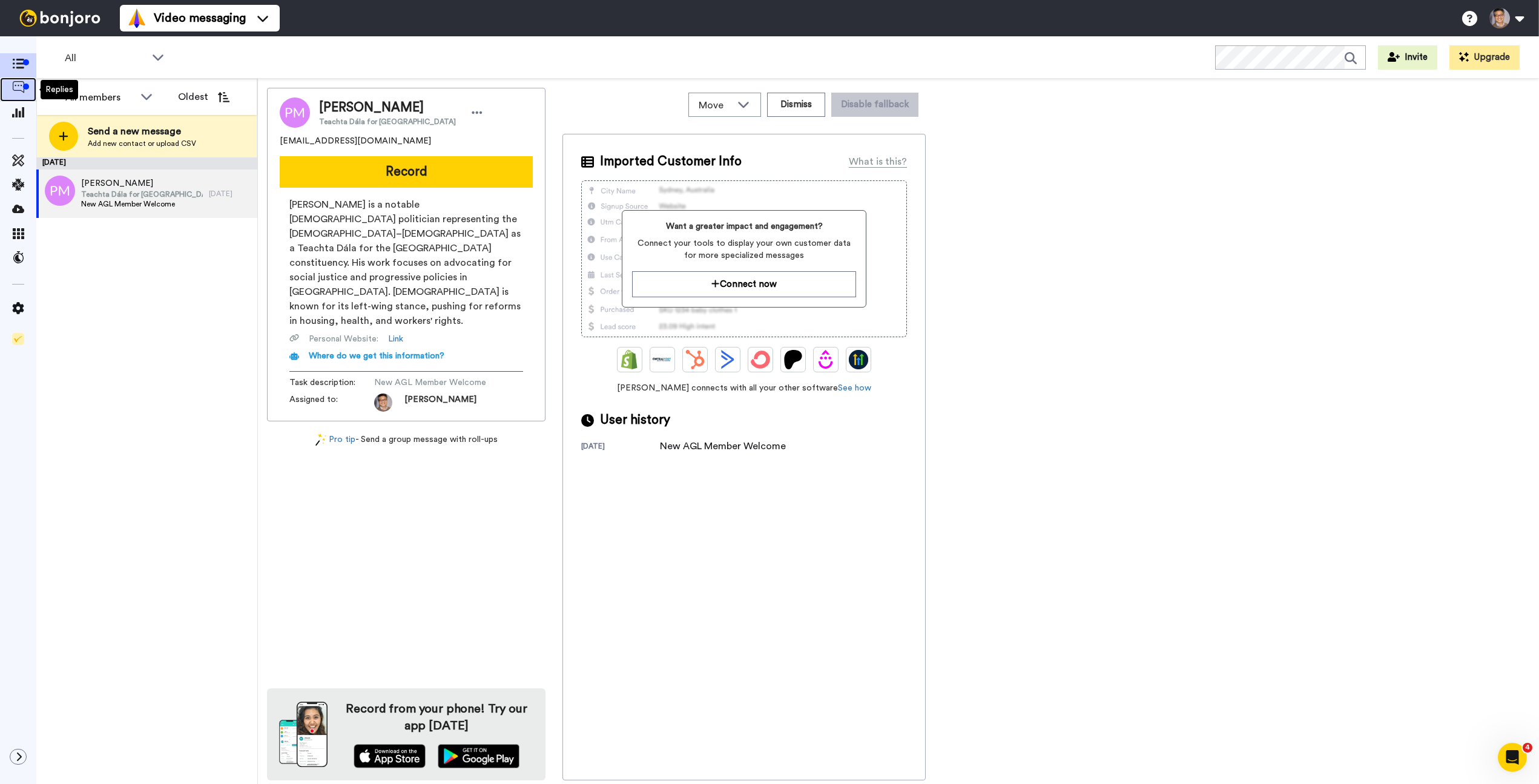
click at [14, 90] on icon at bounding box center [18, 87] width 12 height 12
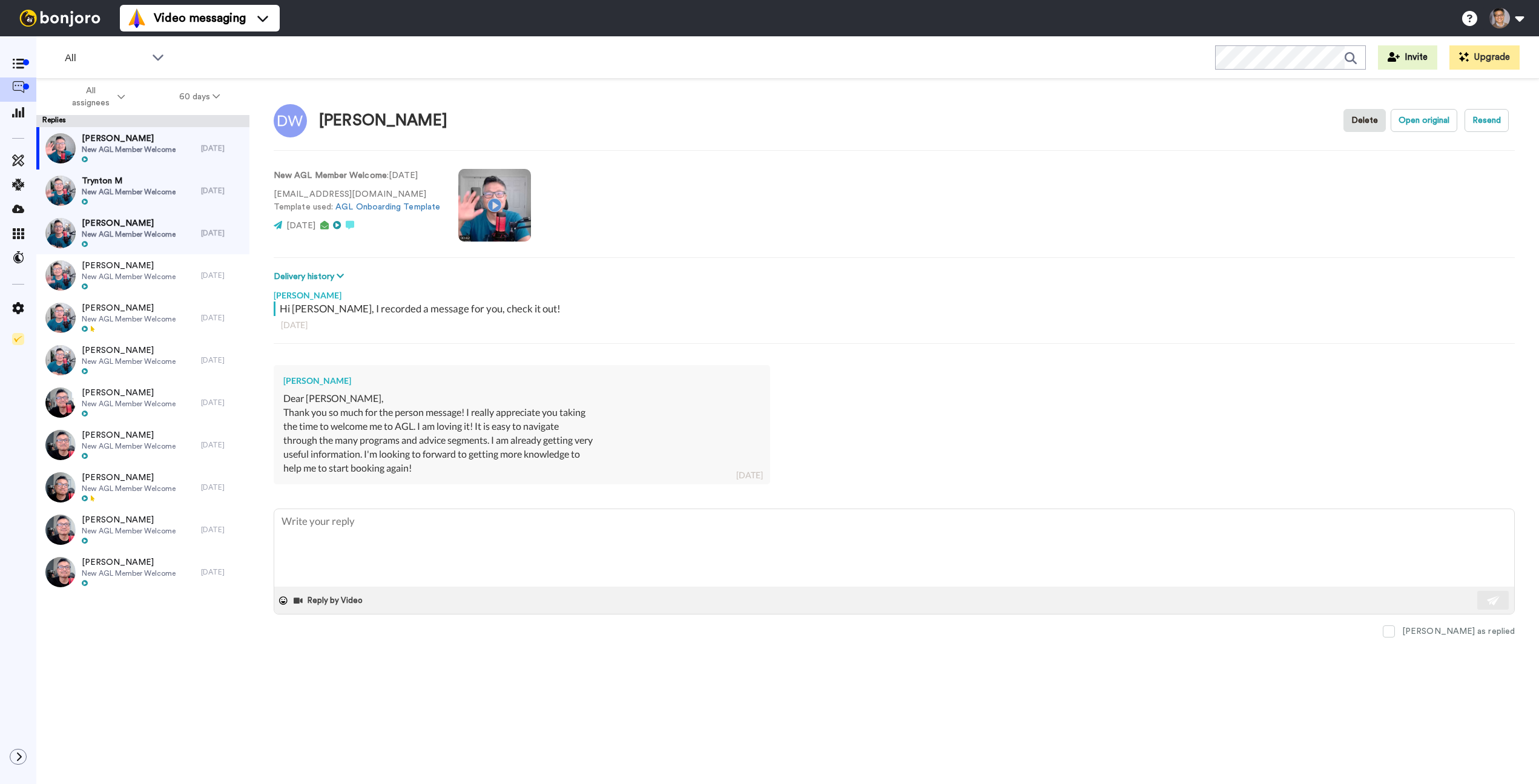
type textarea "x"
